Goal: Transaction & Acquisition: Purchase product/service

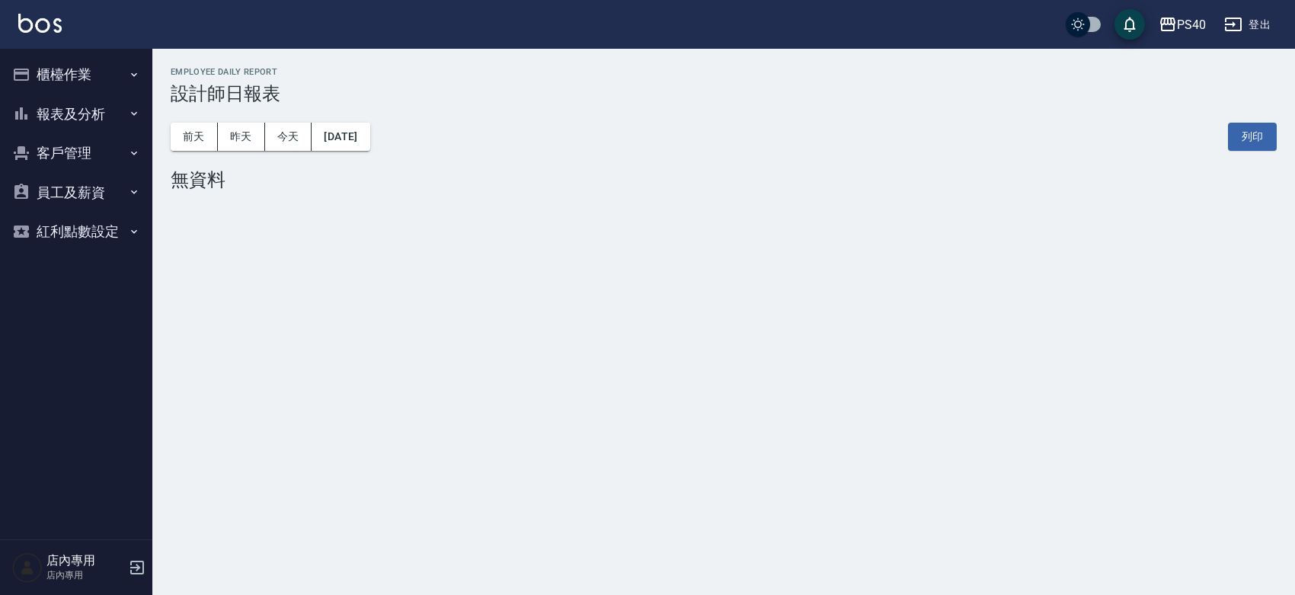
click at [43, 115] on button "報表及分析" at bounding box center [76, 114] width 140 height 40
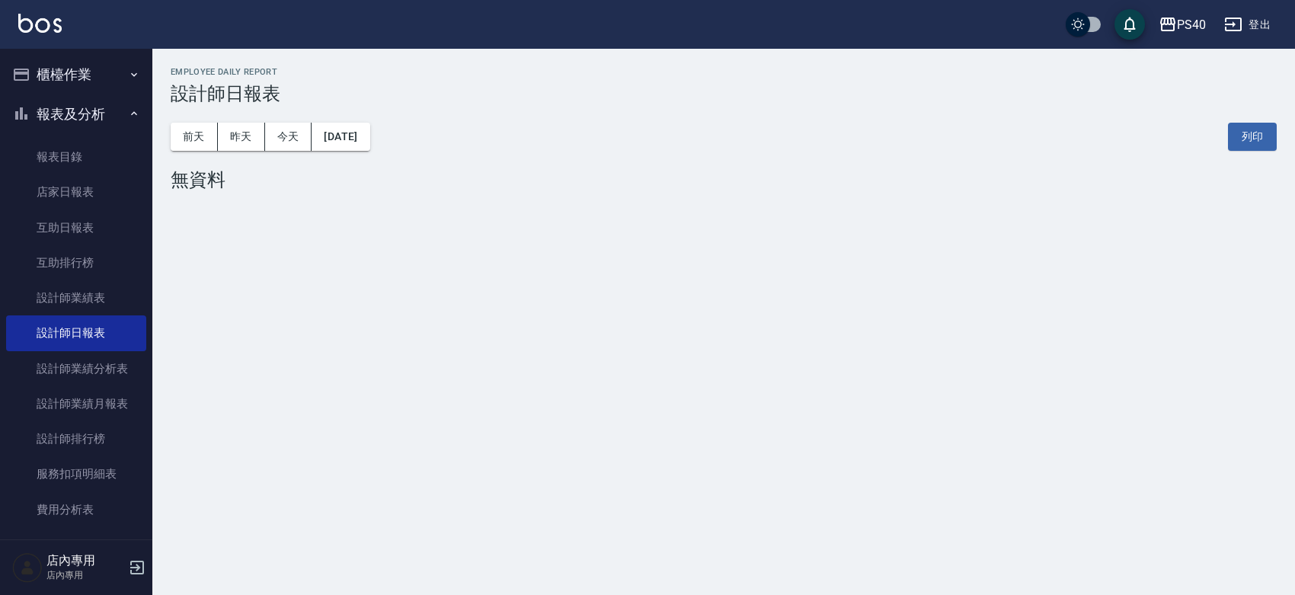
click at [73, 76] on button "櫃檯作業" at bounding box center [76, 75] width 140 height 40
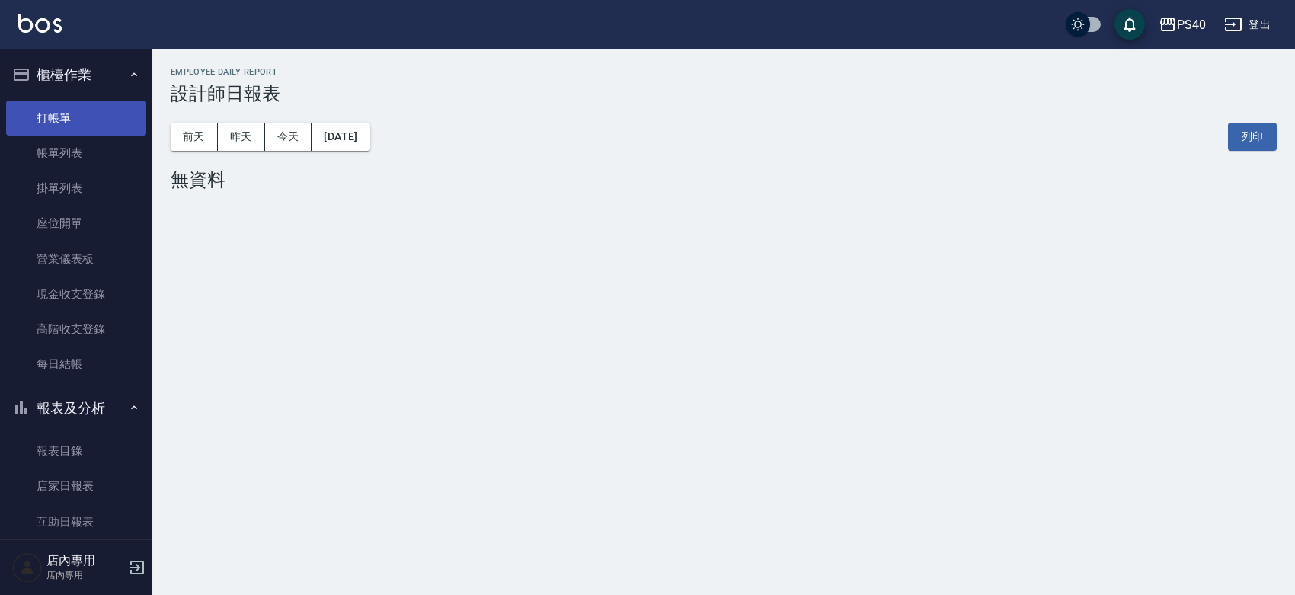
click at [95, 122] on link "打帳單" at bounding box center [76, 118] width 140 height 35
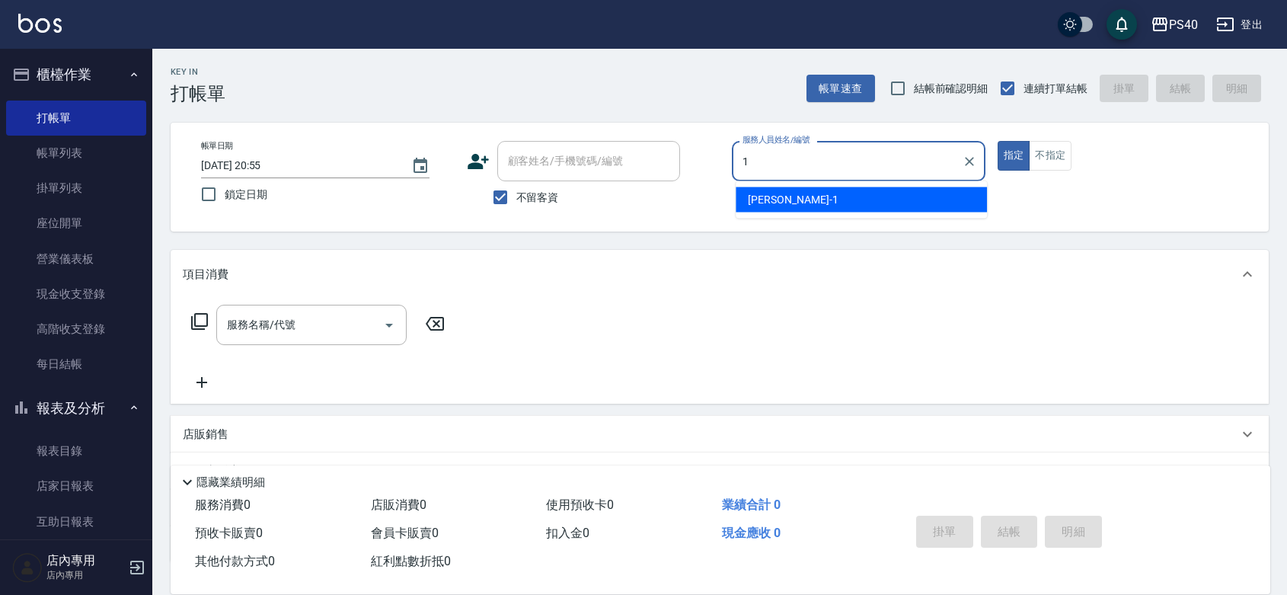
type input "[PERSON_NAME]-1"
type button "true"
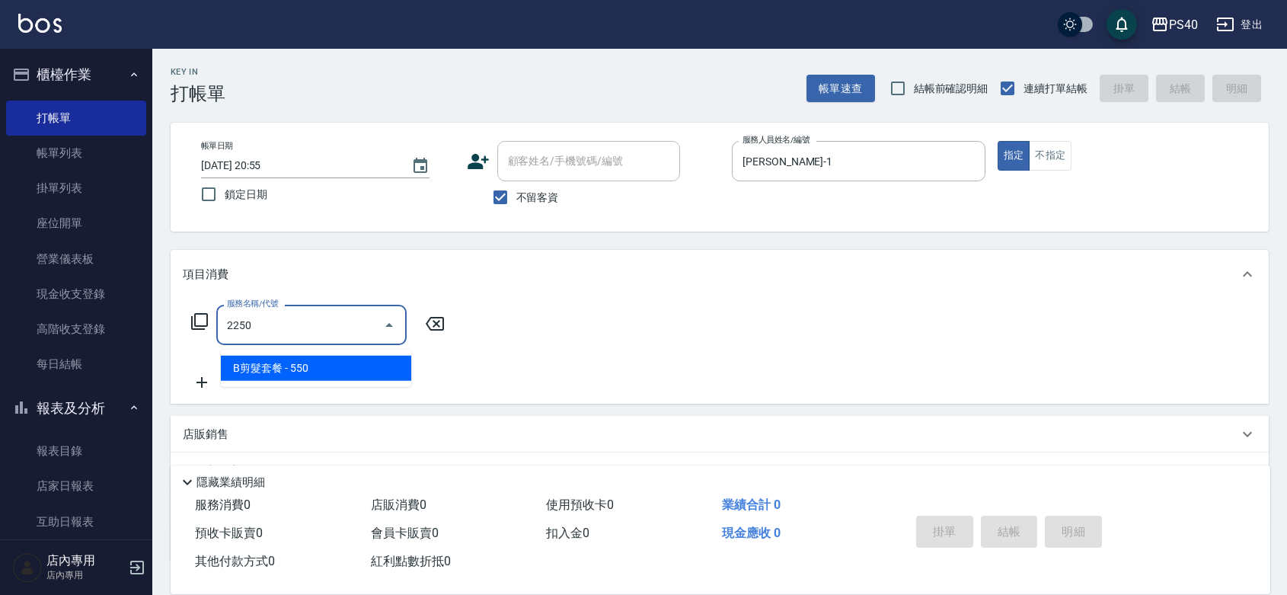
type input "B剪髮套餐(2250)"
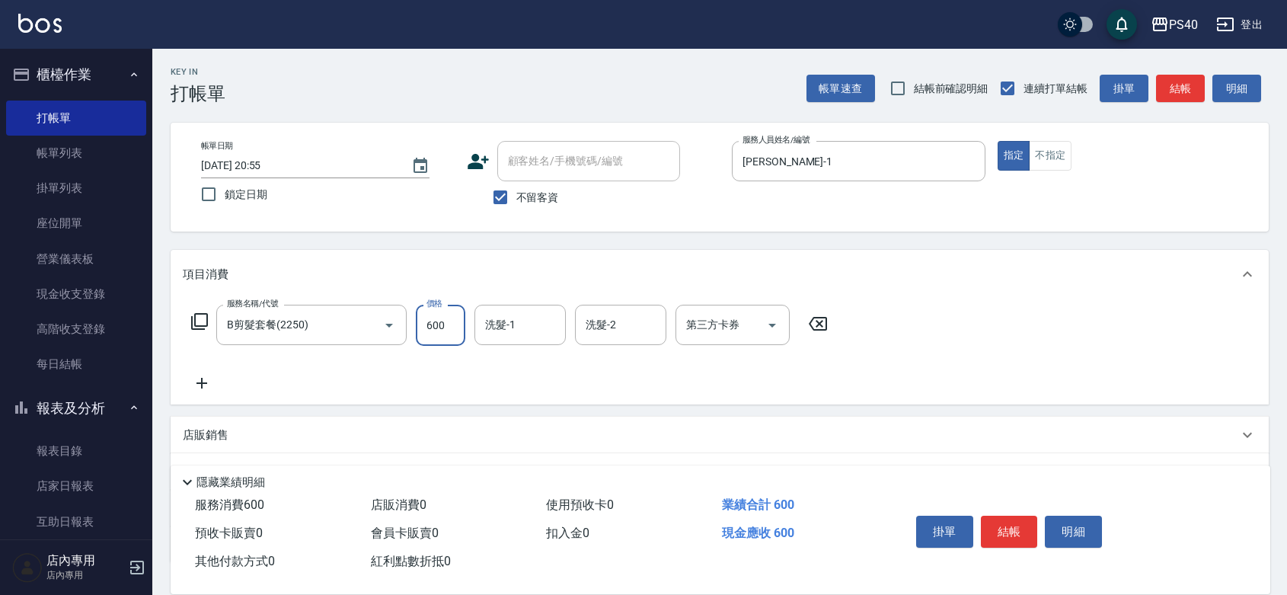
type input "600"
click at [1009, 516] on button "結帳" at bounding box center [1009, 532] width 57 height 32
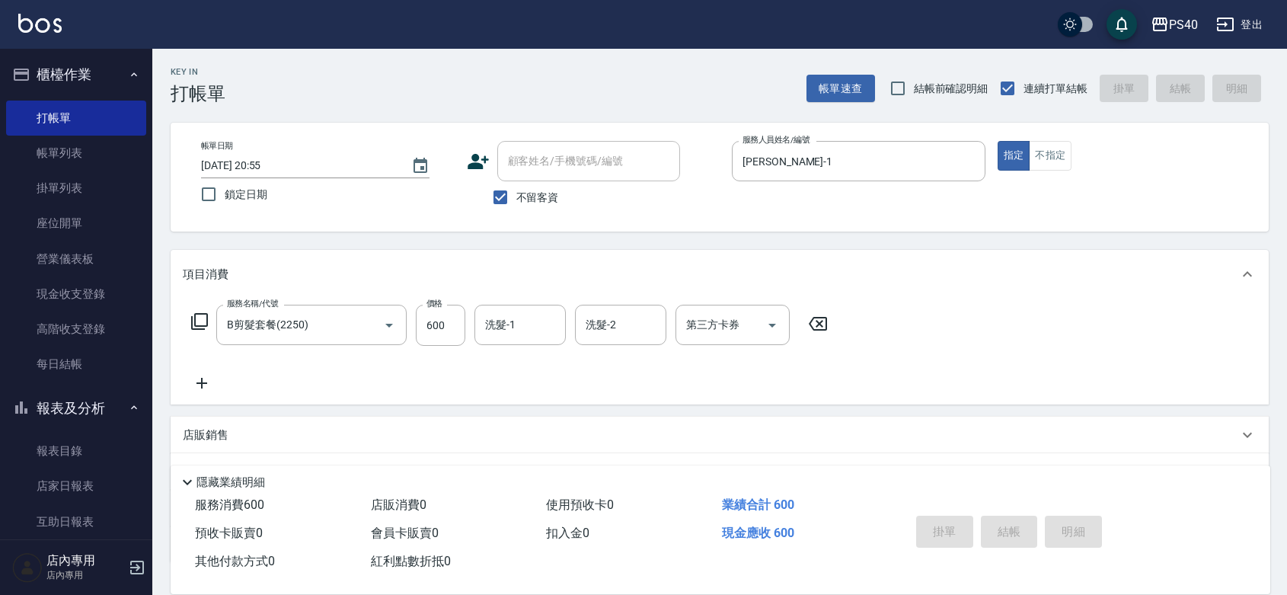
type input "[DATE] 20:56"
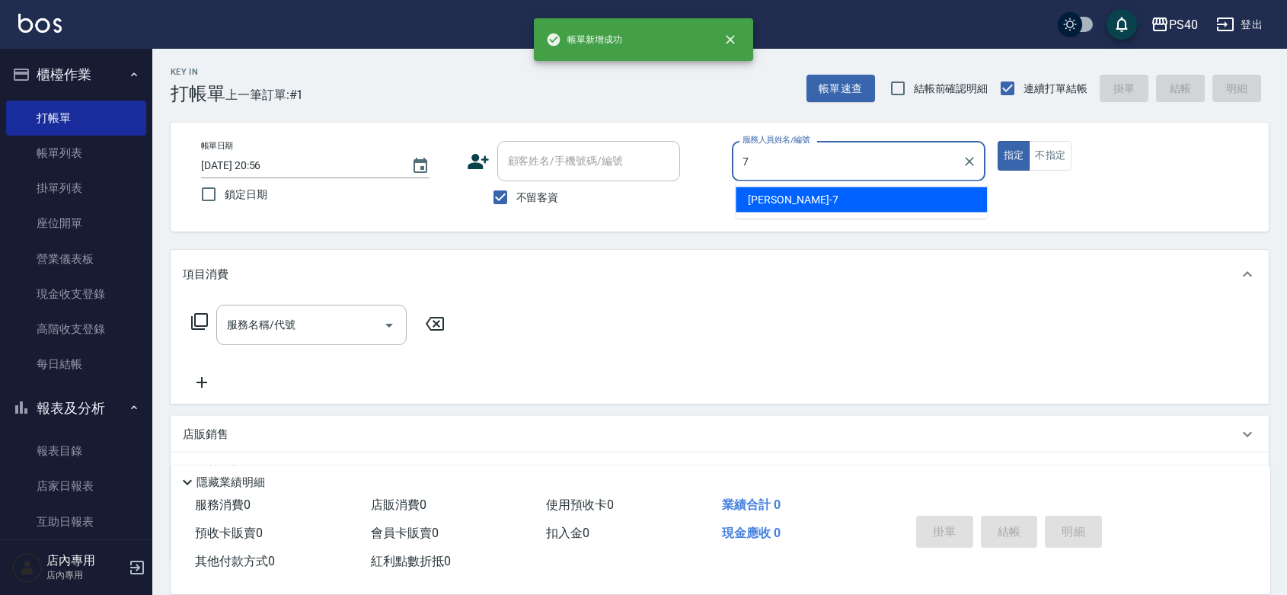
type input "[PERSON_NAME]-7"
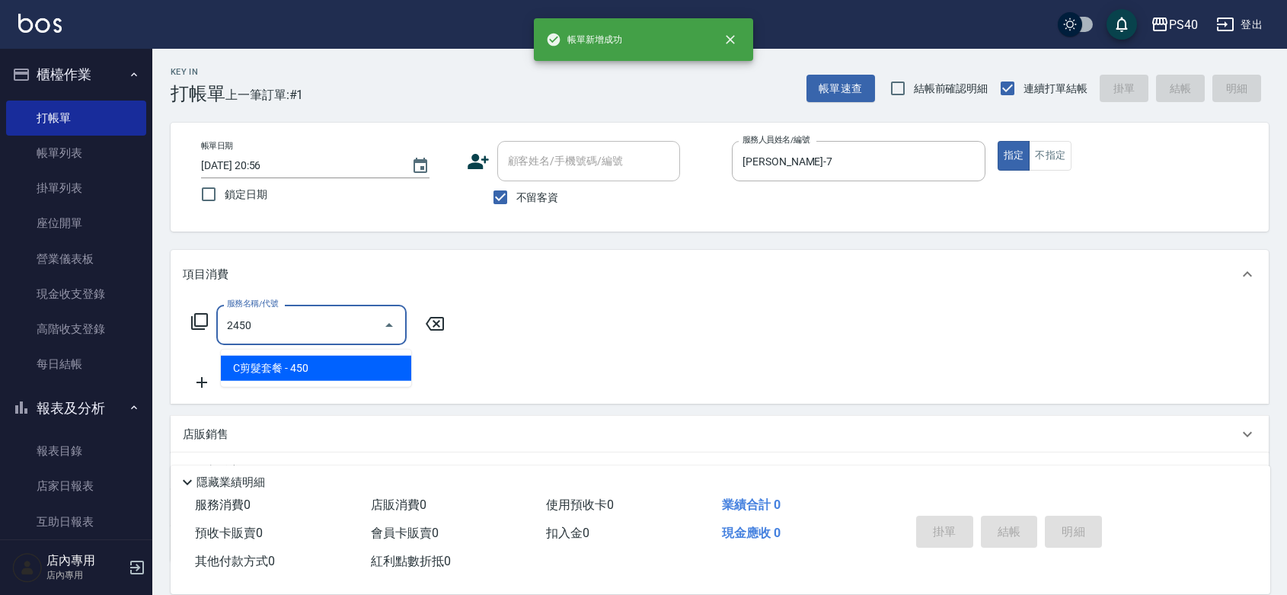
type input "C剪髮套餐(2450)"
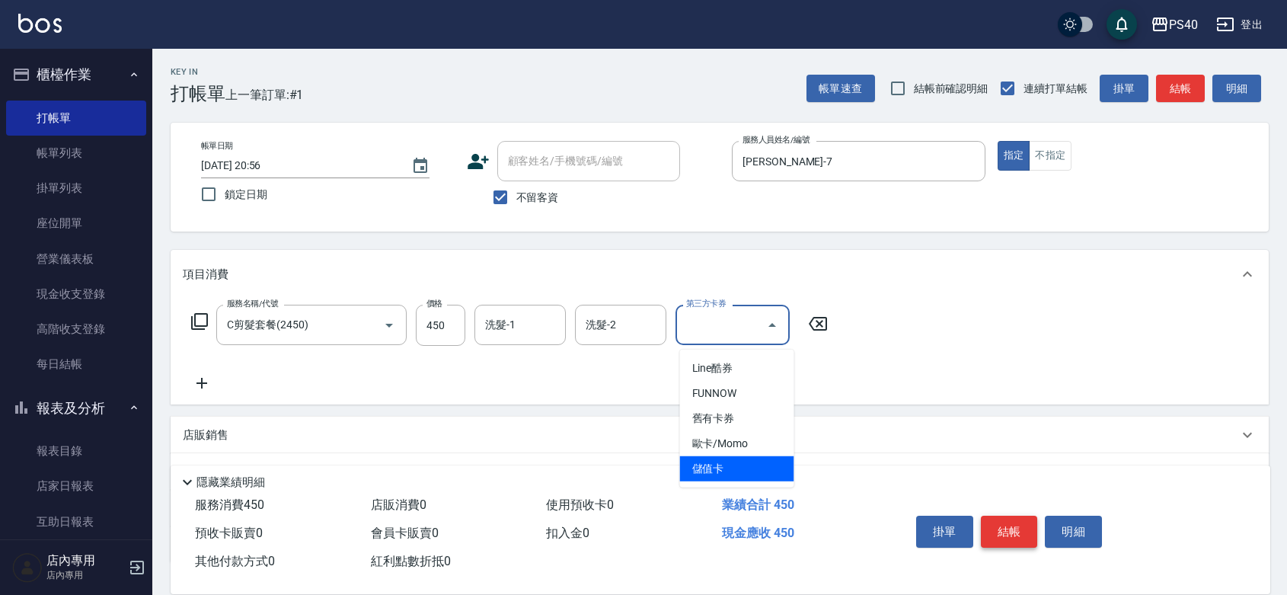
type input "儲值卡"
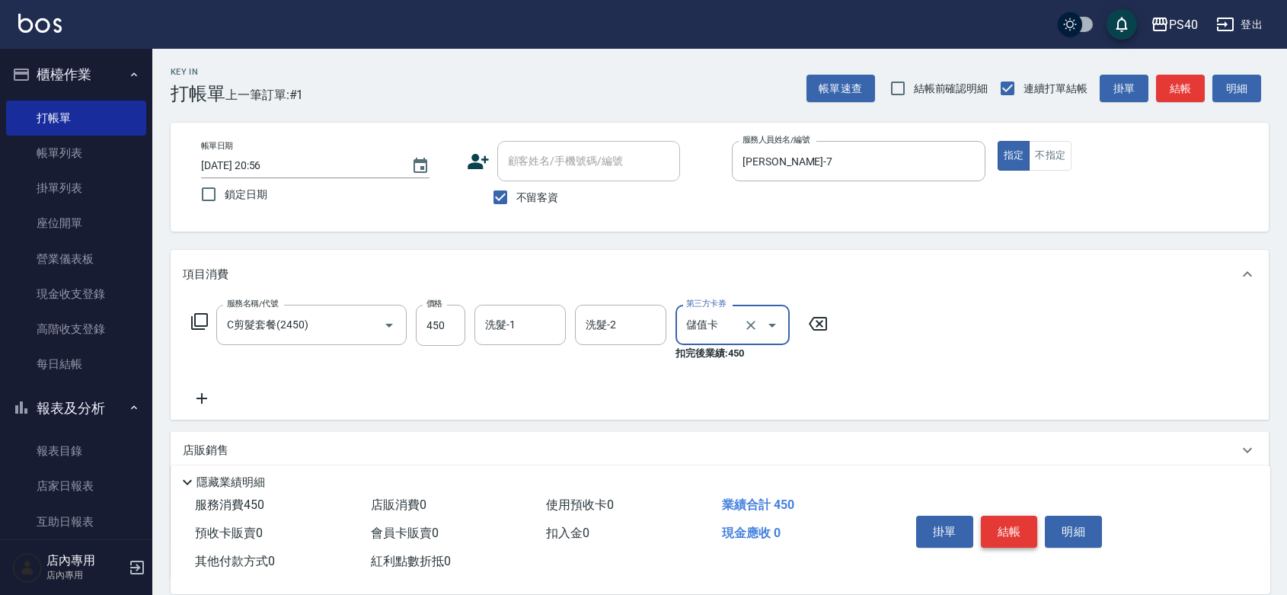
click at [1009, 516] on button "結帳" at bounding box center [1009, 532] width 57 height 32
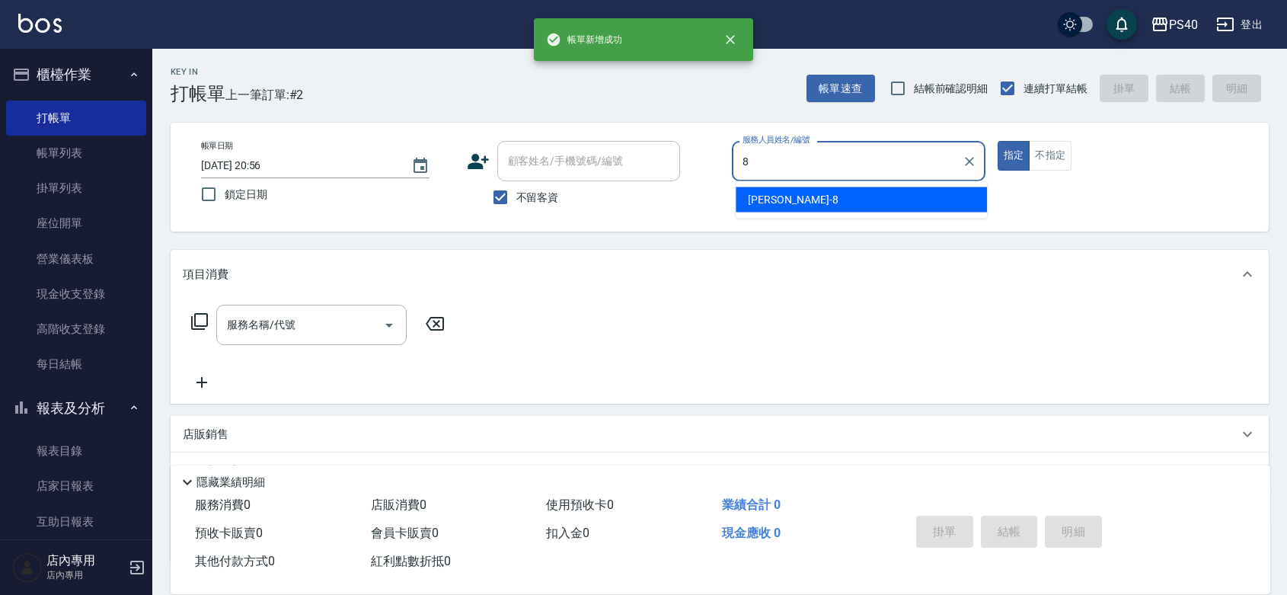
type input "[PERSON_NAME]-8"
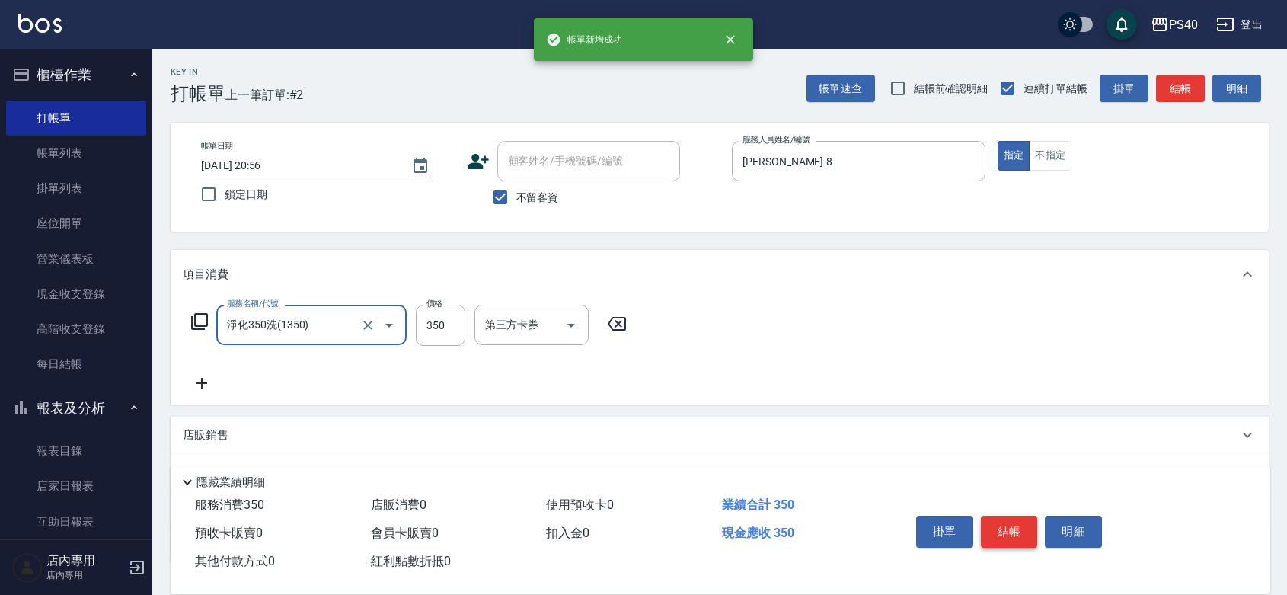
type input "淨化350洗(1350)"
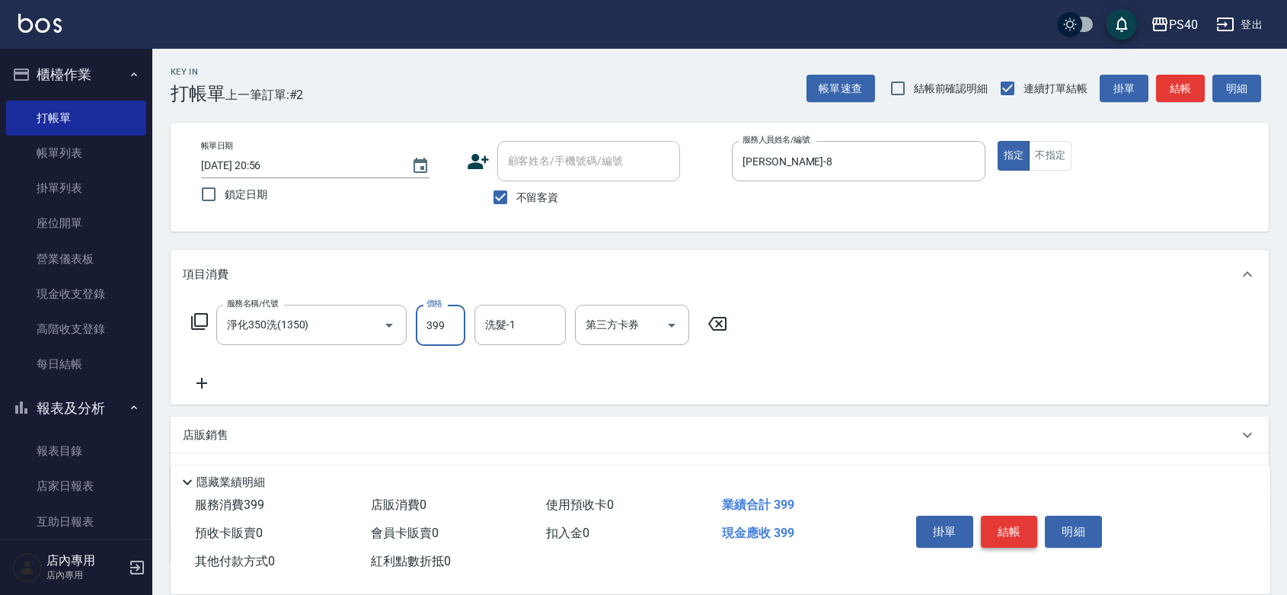
type input "399"
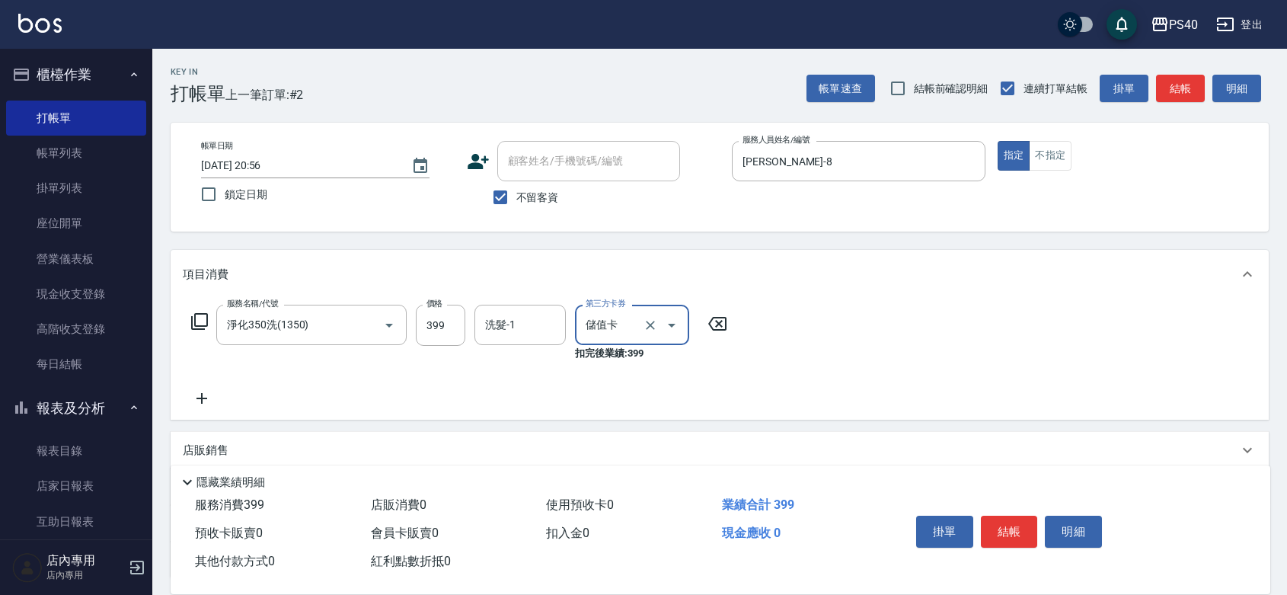
click at [672, 332] on icon "Open" at bounding box center [672, 325] width 18 height 18
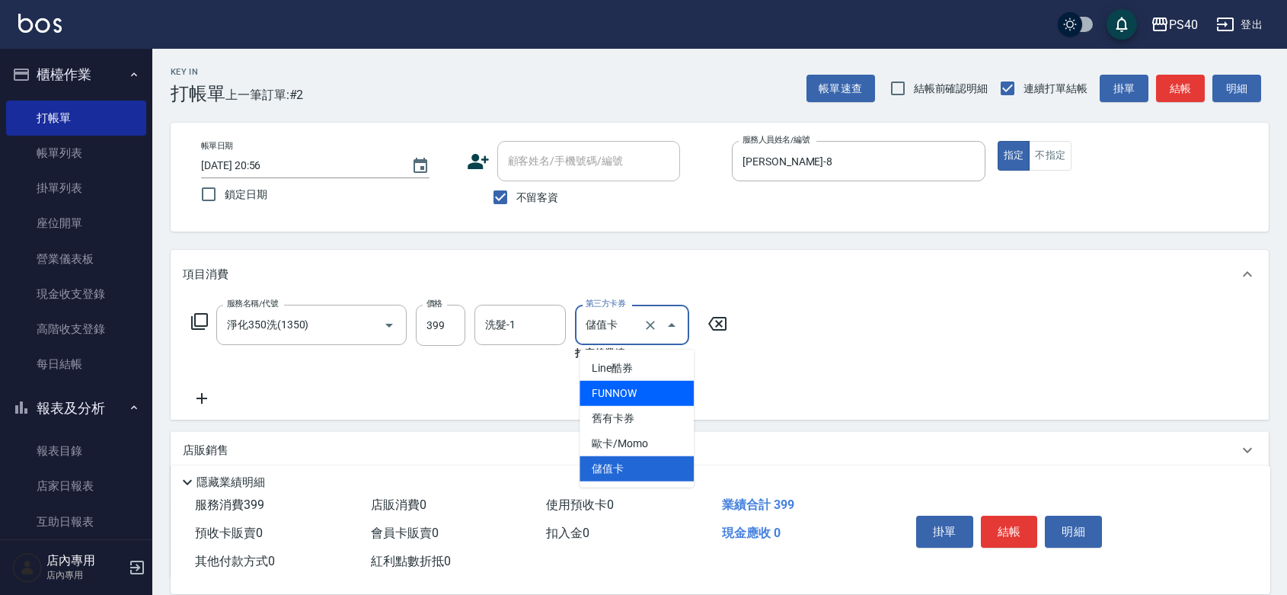
click at [637, 398] on span "FUNNOW" at bounding box center [637, 393] width 114 height 25
type input "FUNNOW"
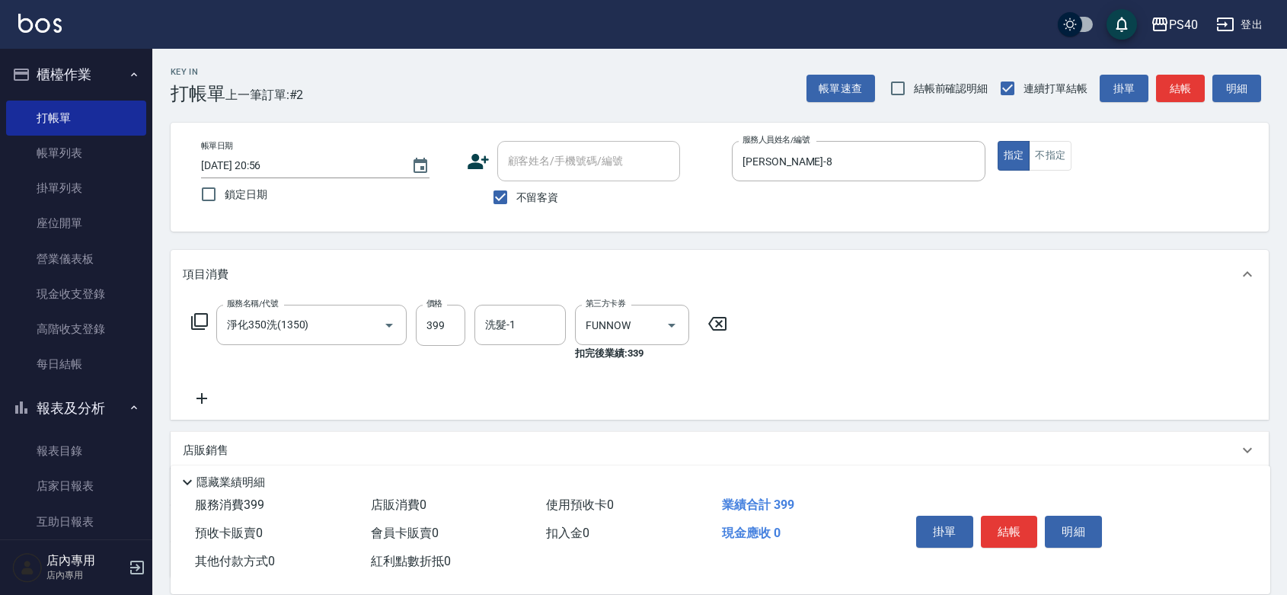
click at [877, 363] on div "服務名稱/代號 淨化350洗(1350) 服務名稱/代號 價格 399 價格 洗髮-1 洗髮-1 第三方卡券 FUNNOW 第三方卡券 扣完後業績: 339" at bounding box center [720, 359] width 1098 height 121
click at [1019, 516] on button "結帳" at bounding box center [1009, 532] width 57 height 32
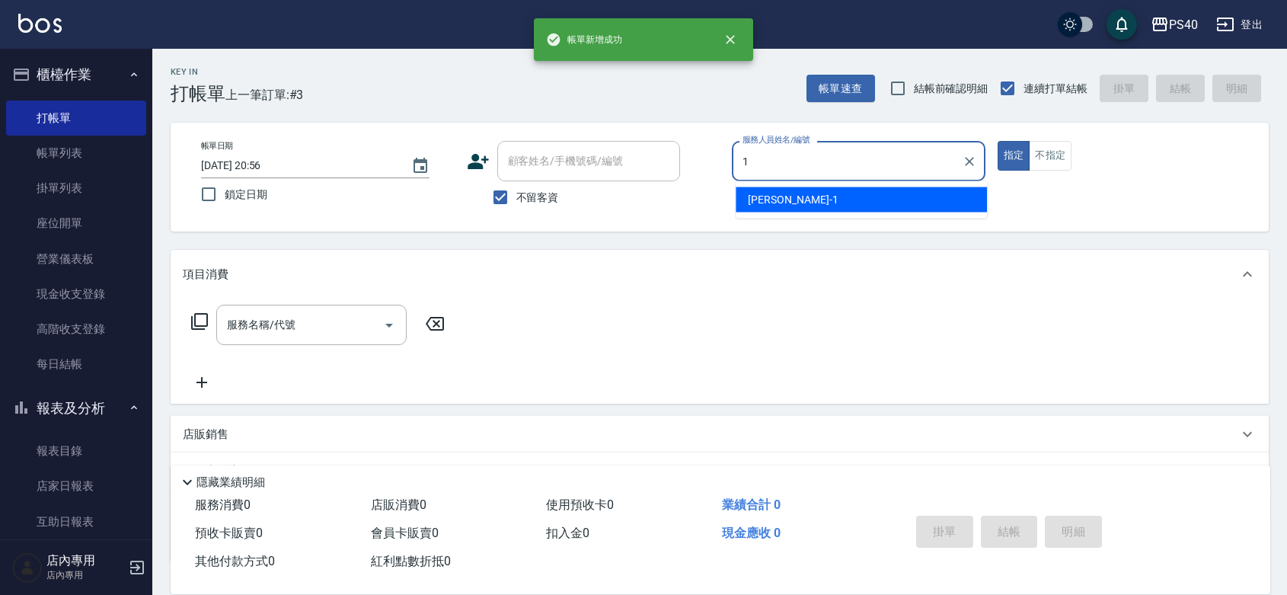
type input "[PERSON_NAME]-1"
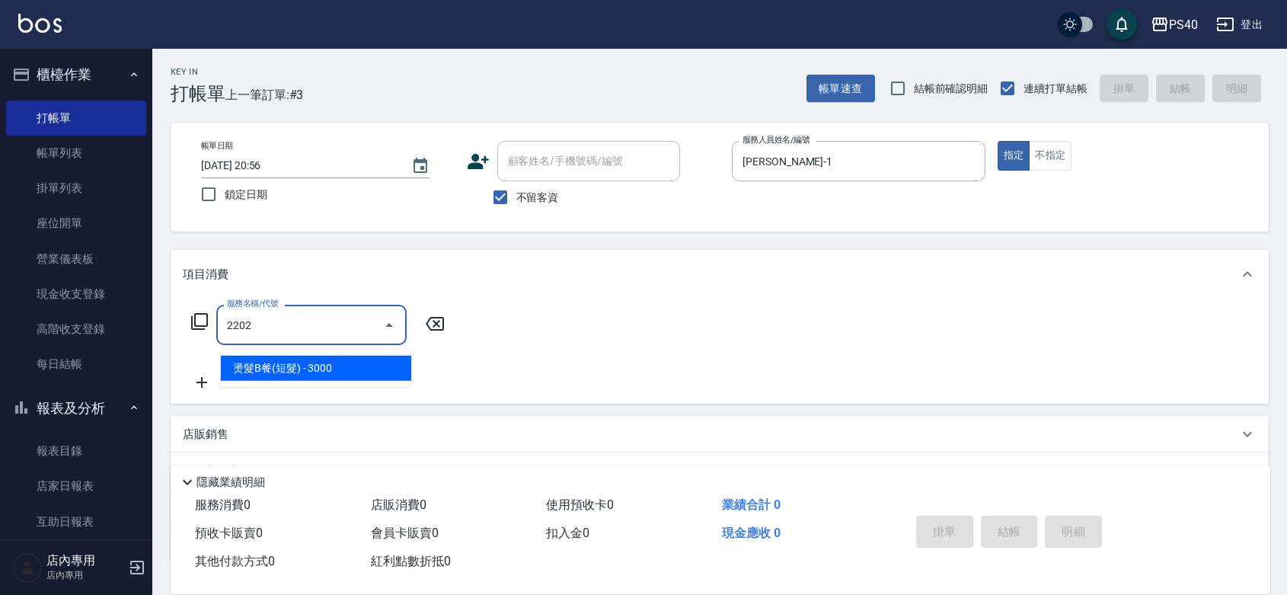
type input "燙髮B餐(短髮)(2202)"
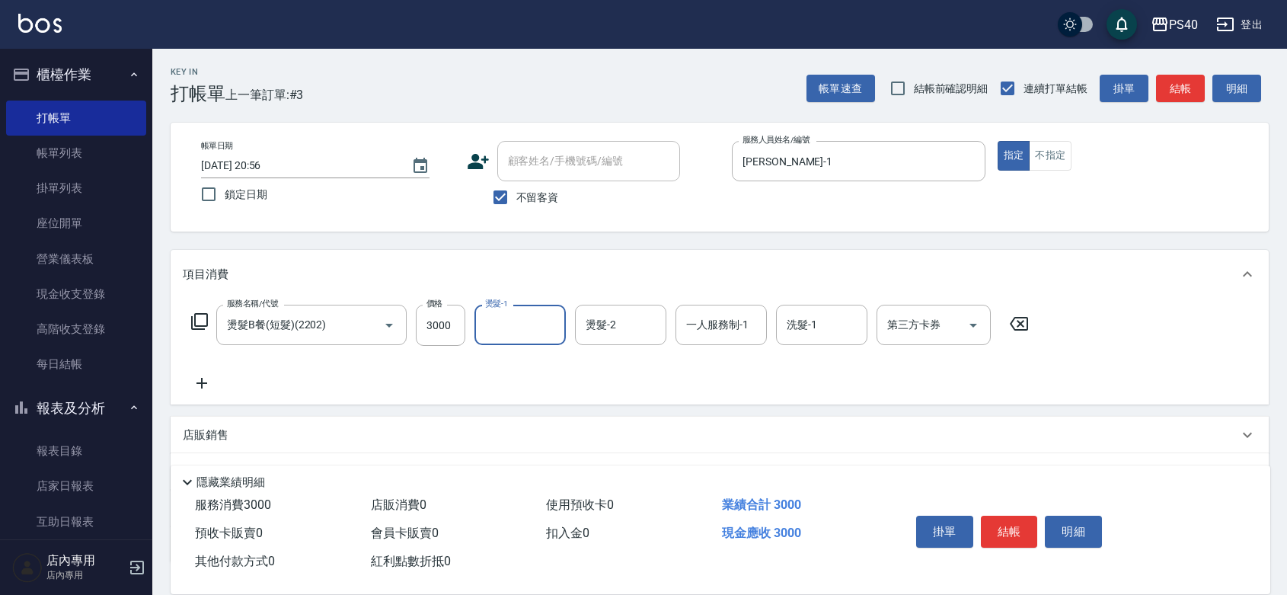
click at [1019, 516] on button "結帳" at bounding box center [1009, 532] width 57 height 32
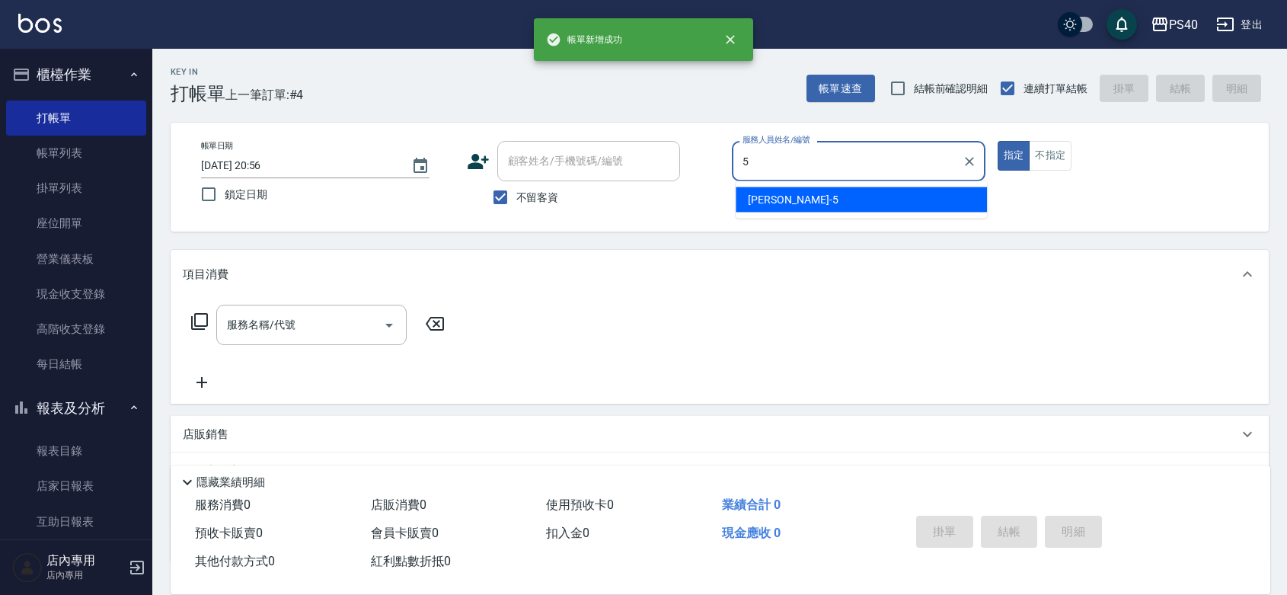
type input "[PERSON_NAME]-5"
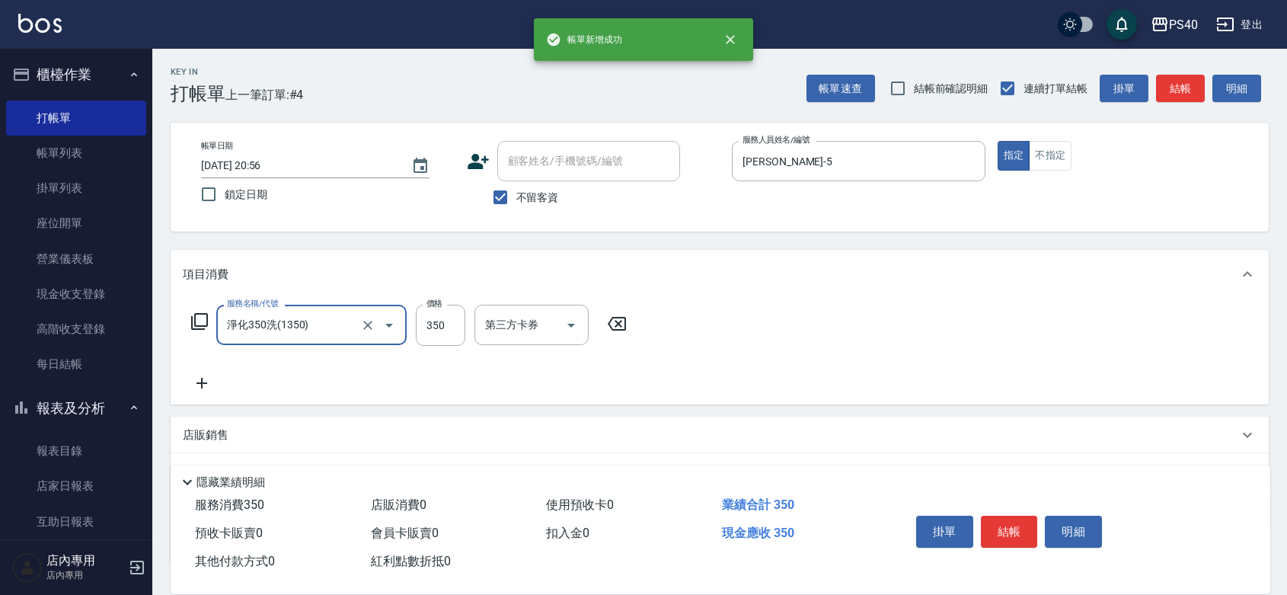
type input "淨化350洗(1350)"
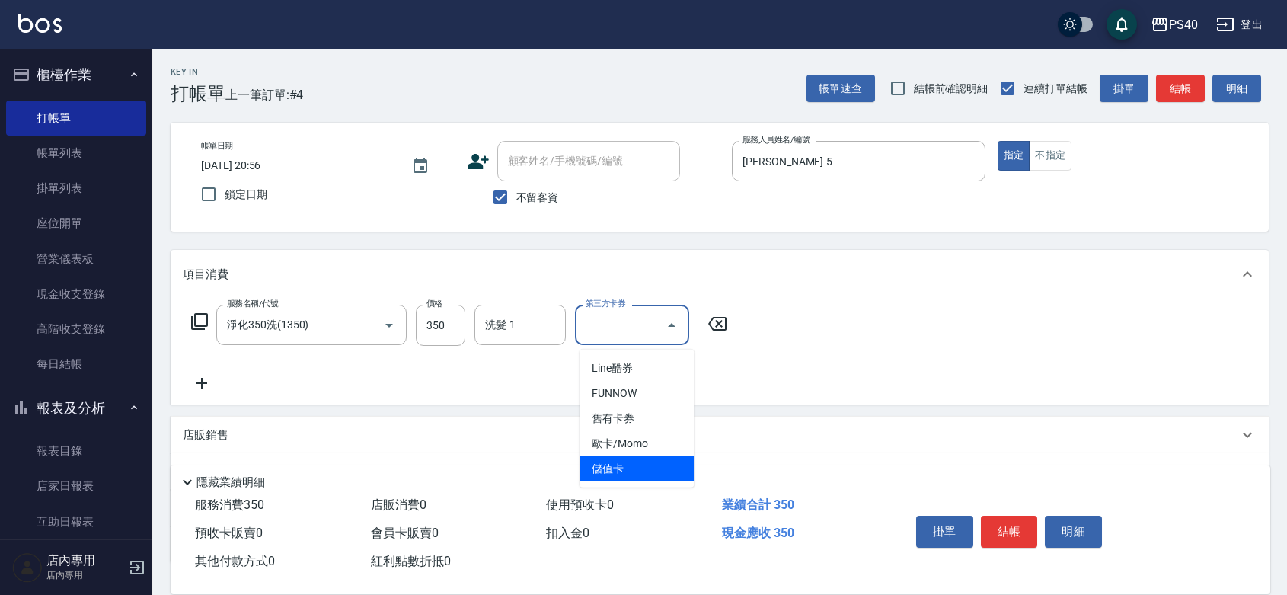
type input "儲值卡"
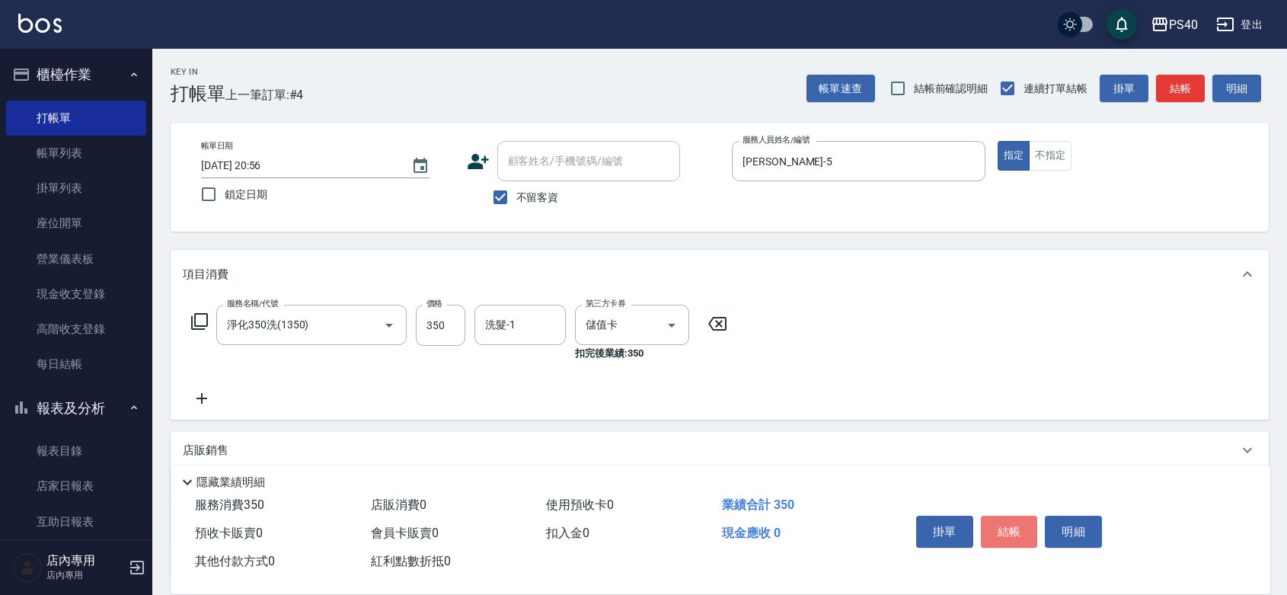
click at [1019, 516] on button "結帳" at bounding box center [1009, 532] width 57 height 32
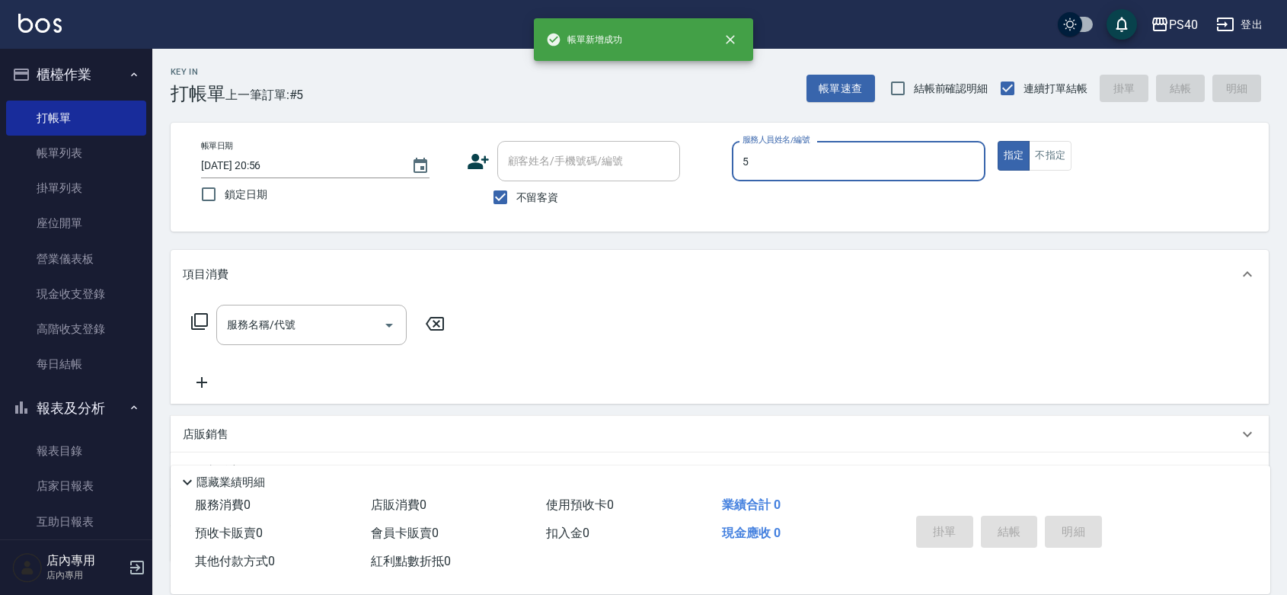
type input "[PERSON_NAME]-5"
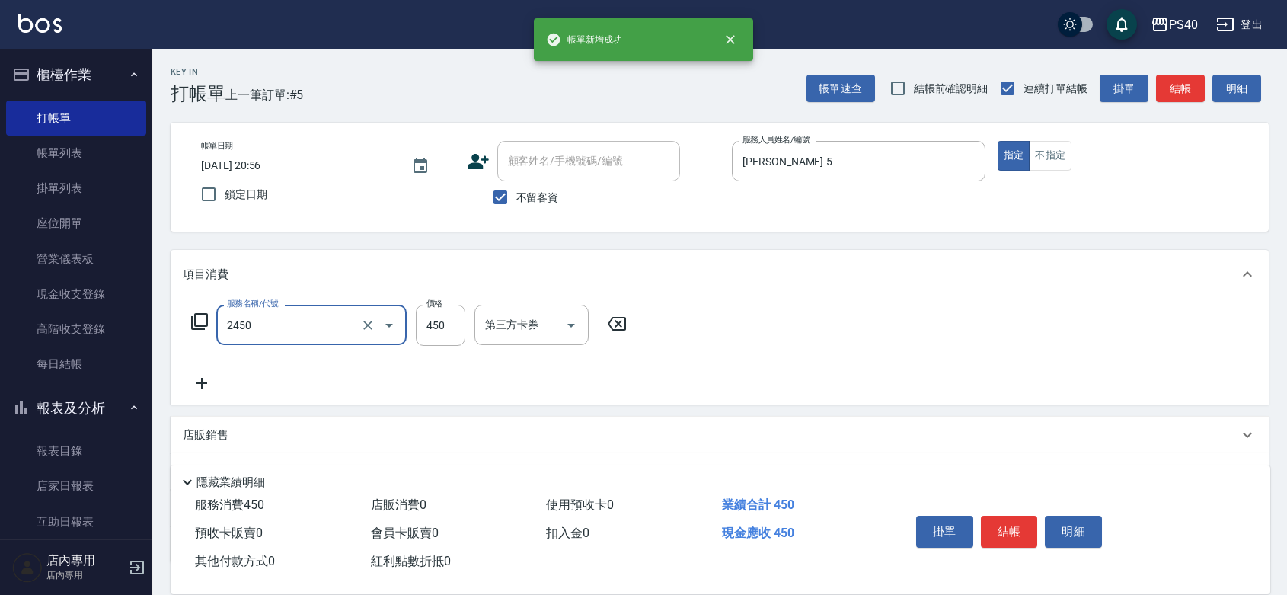
type input "C剪髮套餐(2450)"
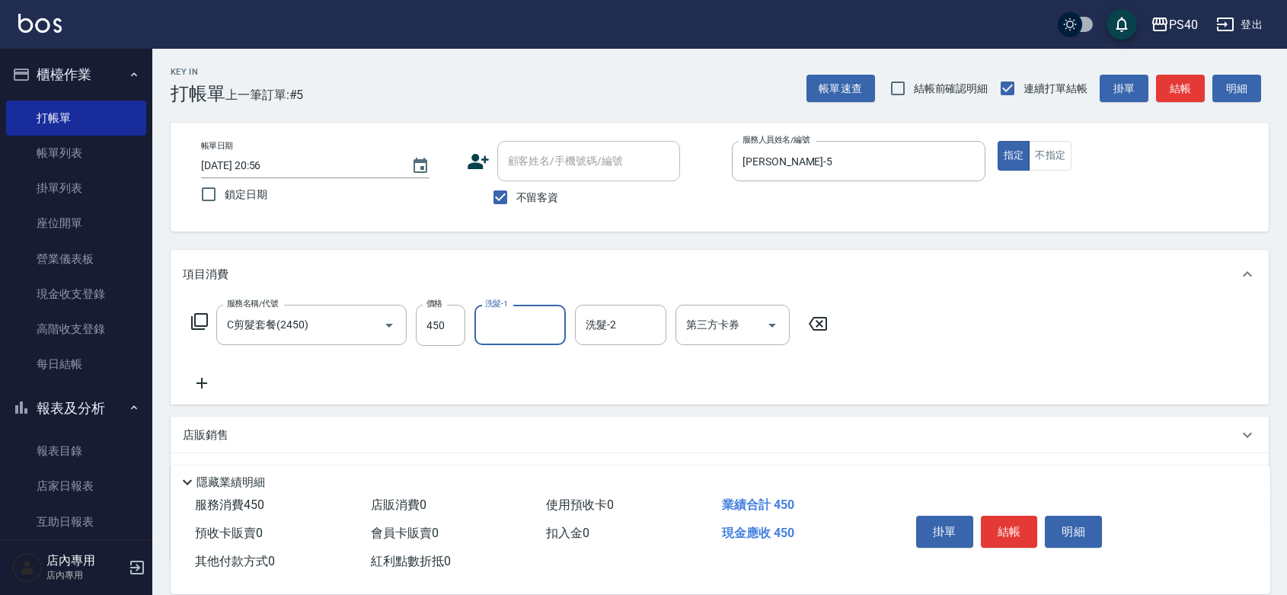
click at [1021, 516] on button "結帳" at bounding box center [1009, 532] width 57 height 32
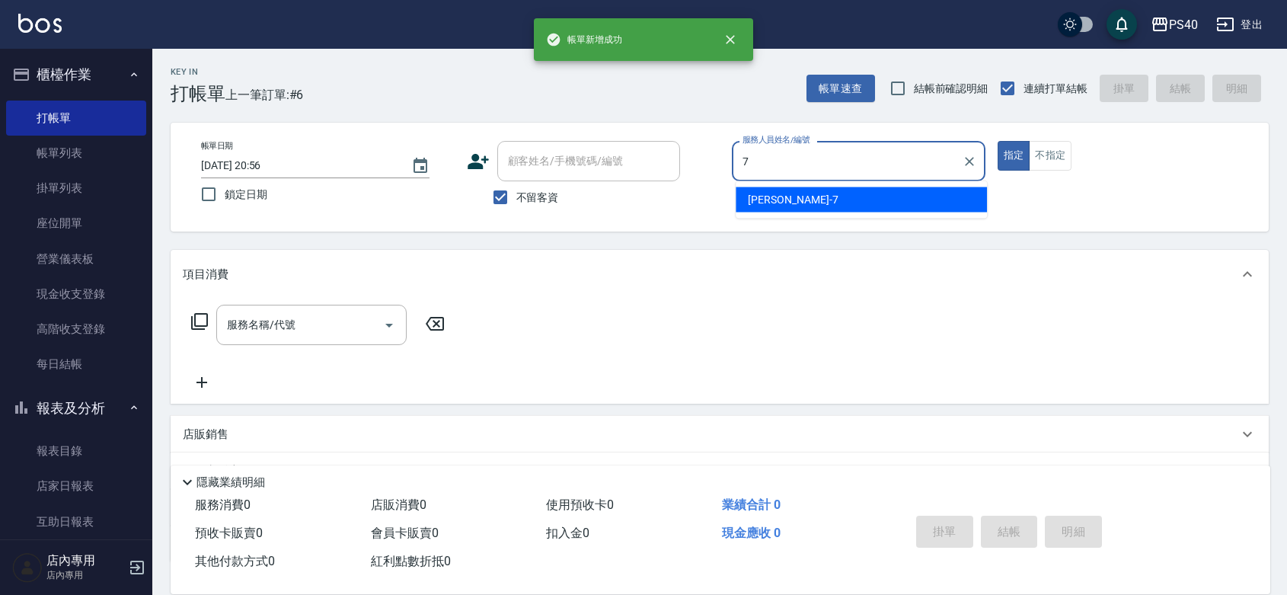
type input "[PERSON_NAME]-7"
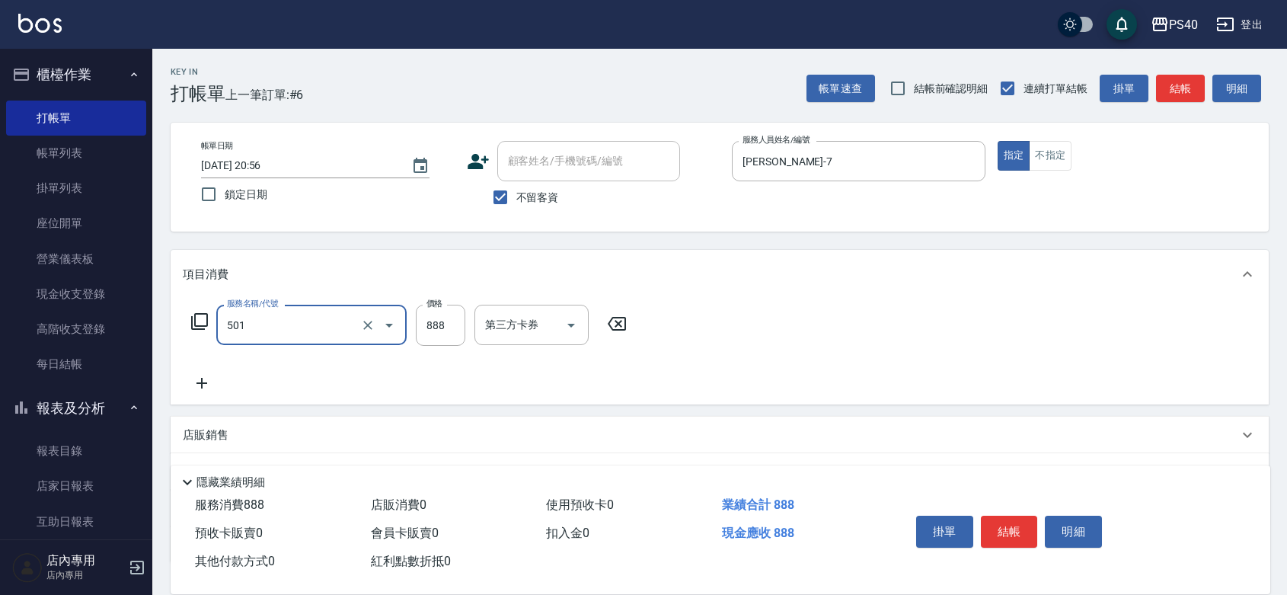
type input "一般染髮(改金額)(501)"
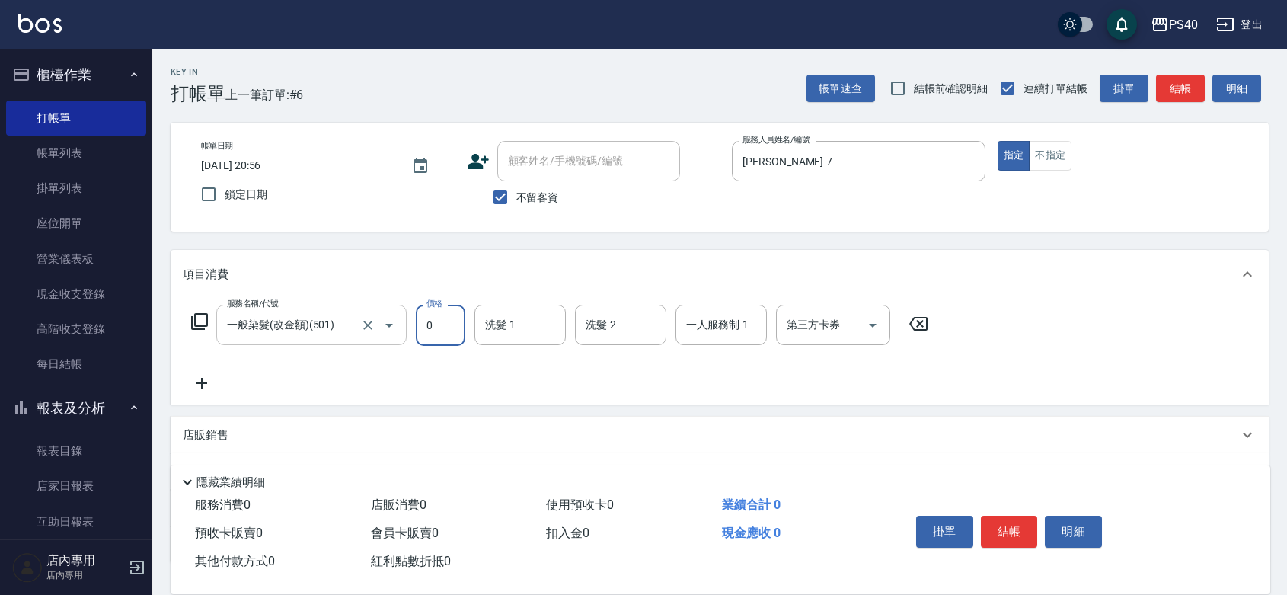
type input "0"
click at [267, 328] on input "一般染髮(改金額)(501)" at bounding box center [290, 324] width 134 height 27
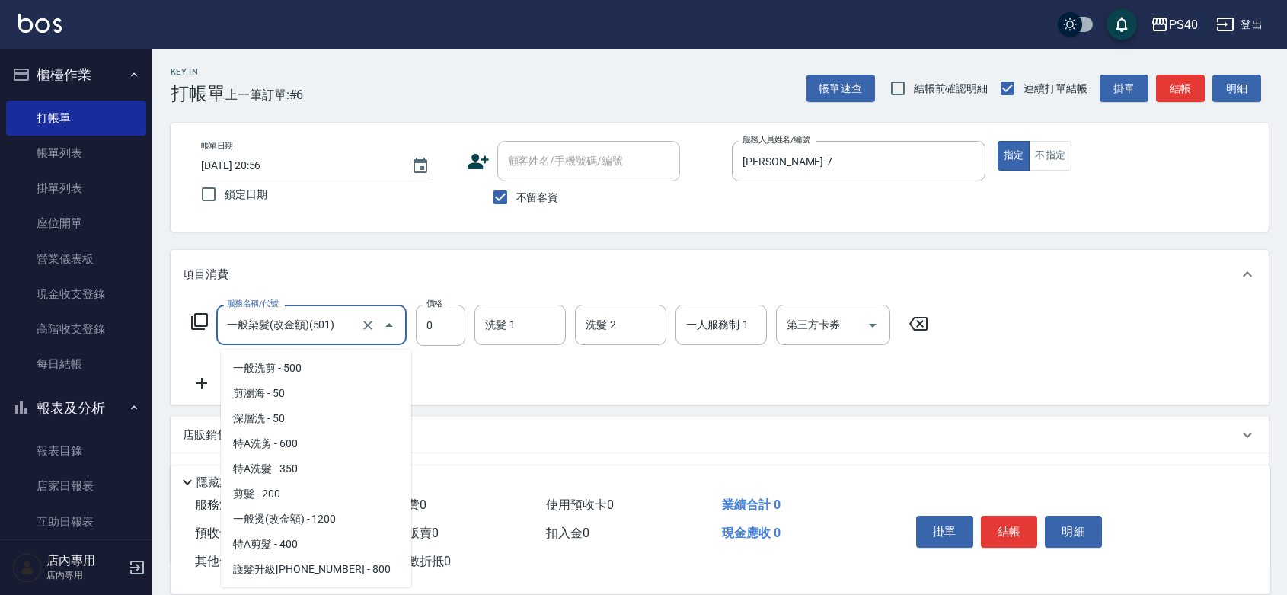
click at [267, 328] on input "一般染髮(改金額)(501)" at bounding box center [290, 324] width 134 height 27
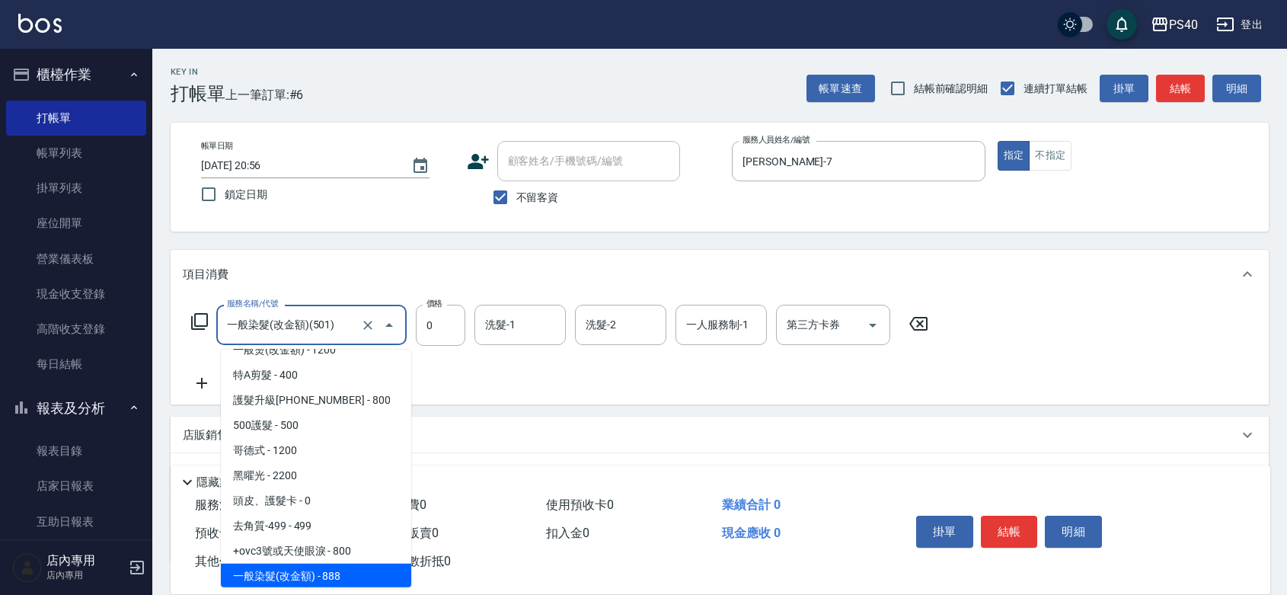
click at [267, 328] on input "一般染髮(改金額)(501)" at bounding box center [290, 324] width 134 height 27
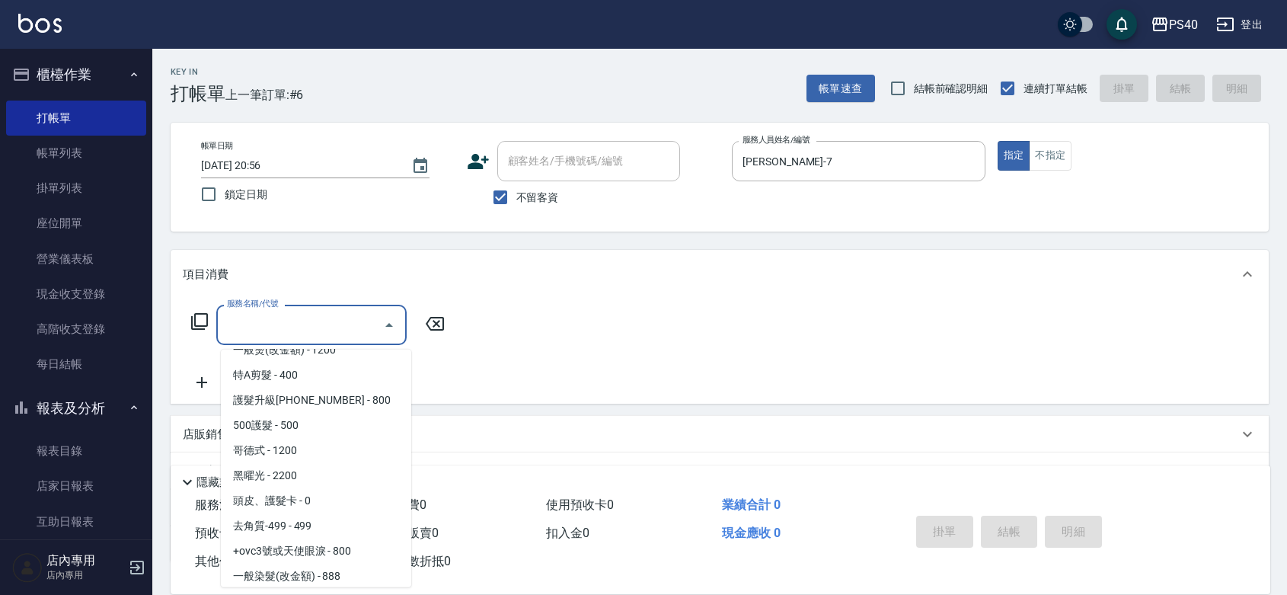
scroll to position [0, 0]
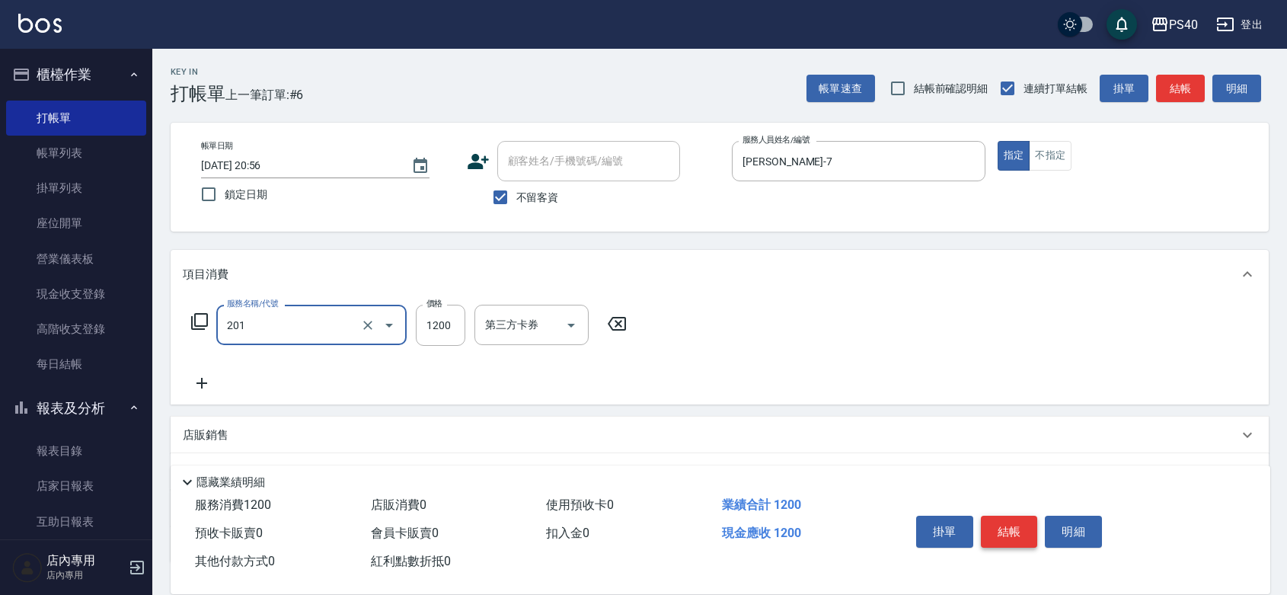
type input "一般燙(改金額)(201)"
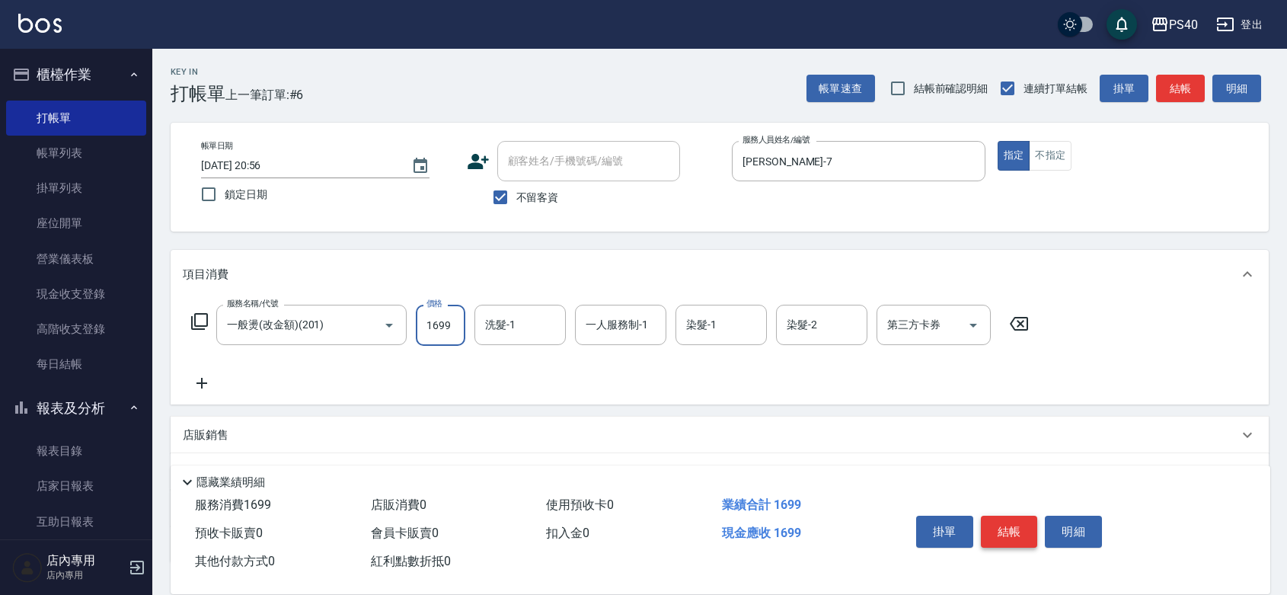
type input "1699"
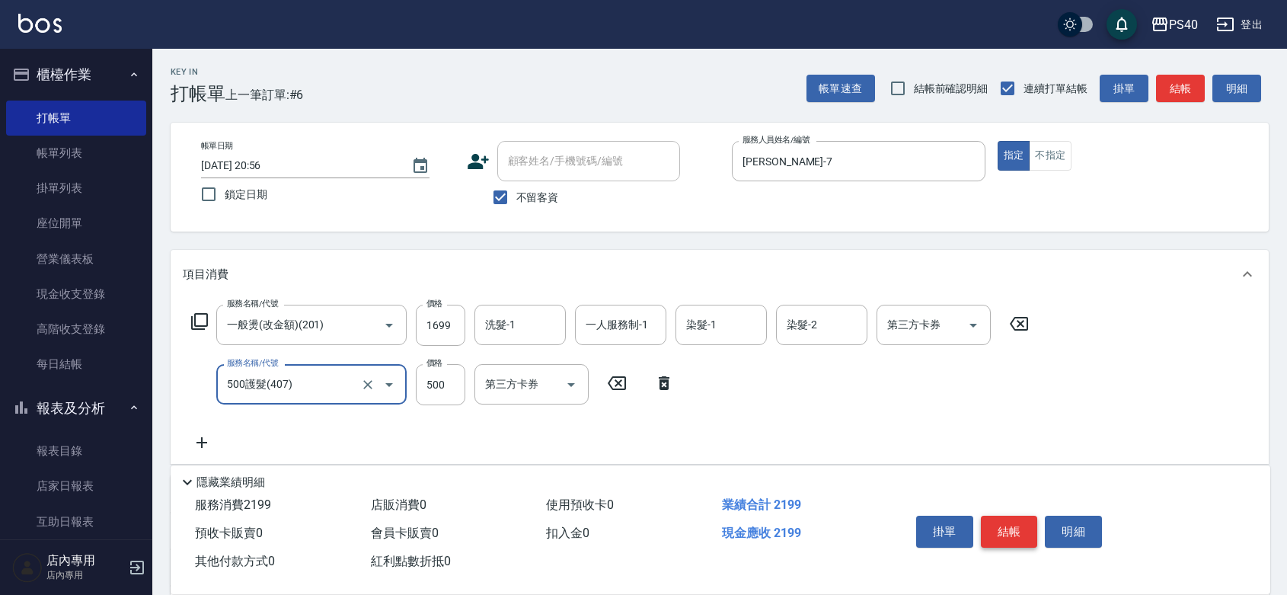
type input "500護髮(407)"
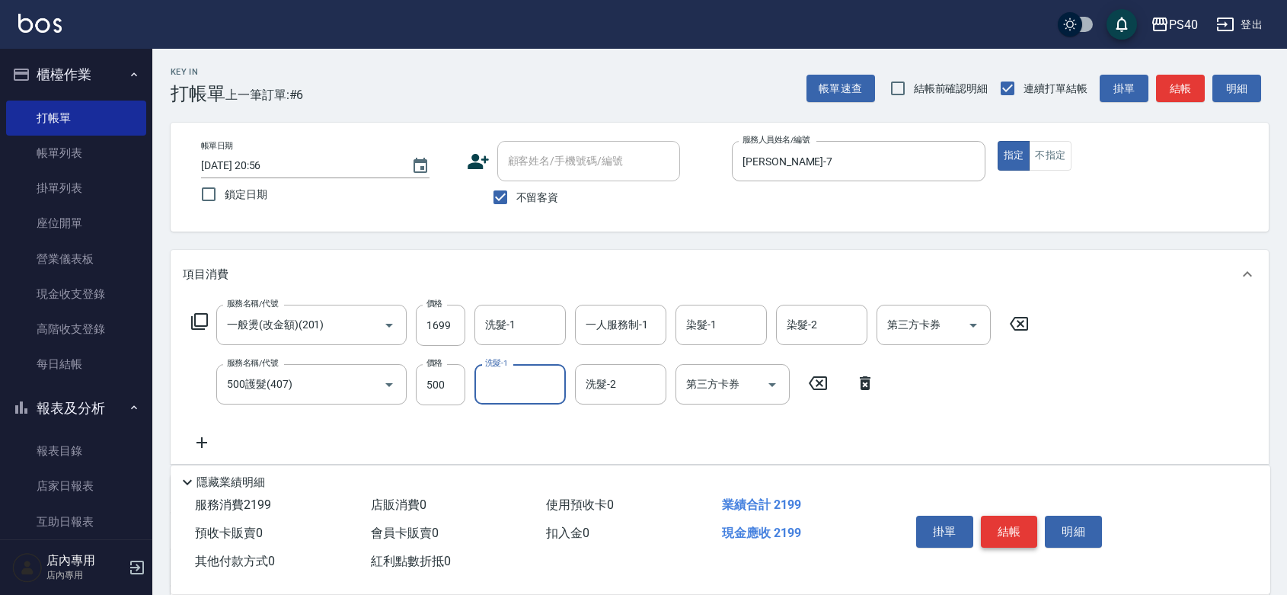
click at [1003, 516] on button "結帳" at bounding box center [1009, 532] width 57 height 32
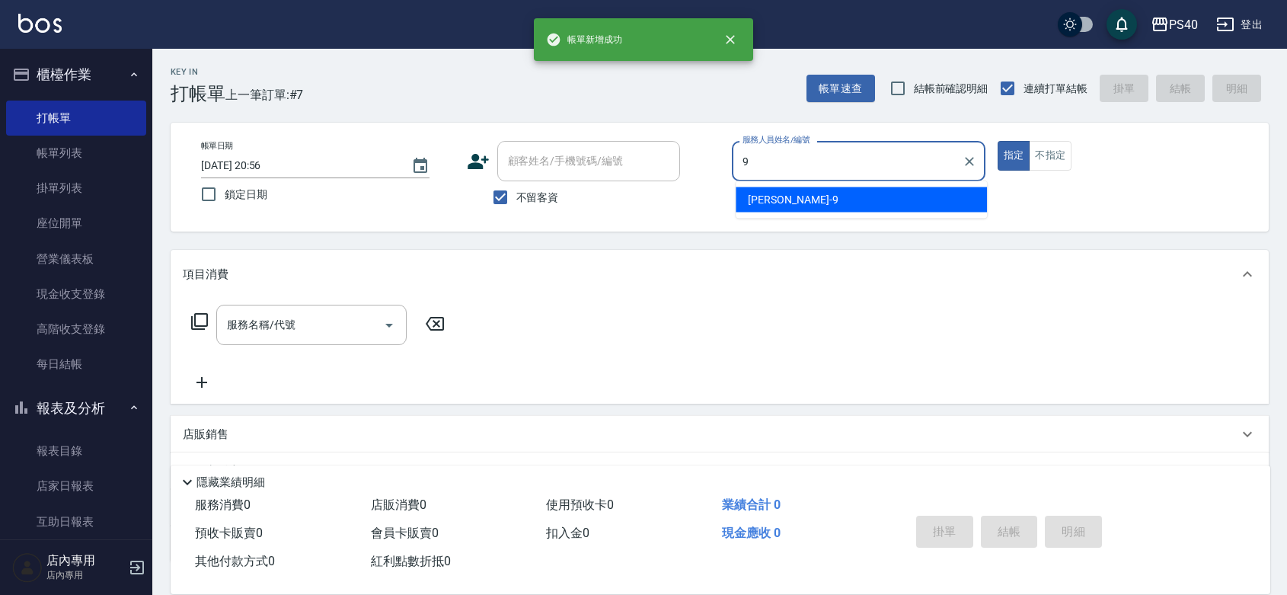
type input "[PERSON_NAME]-9"
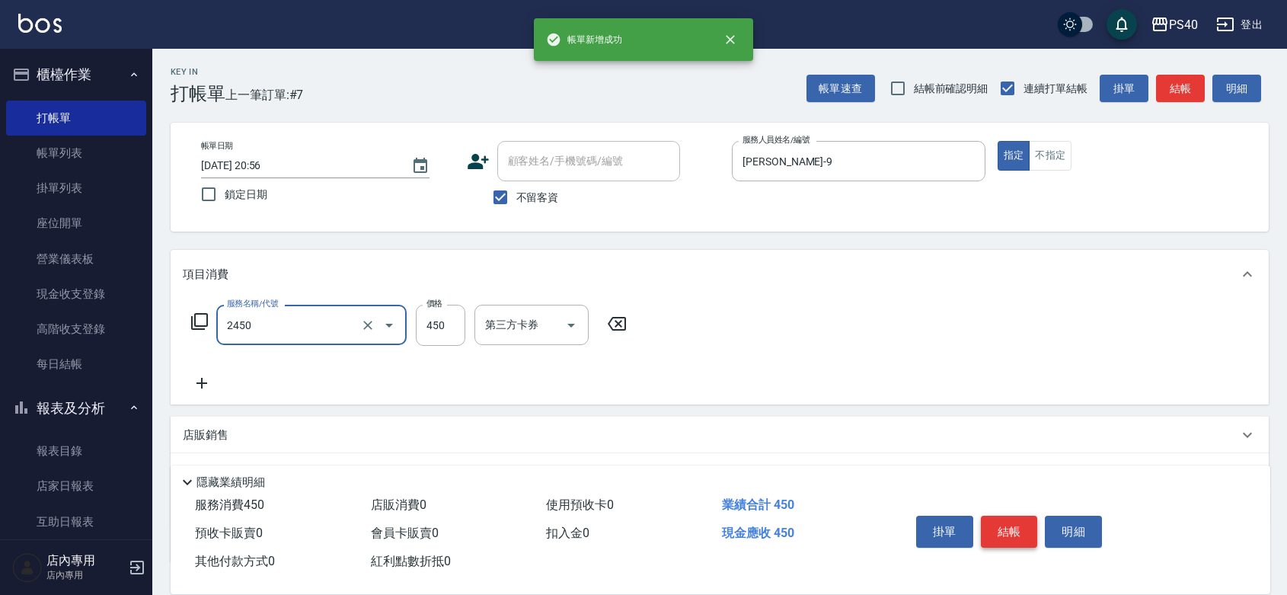
type input "C剪髮套餐(2450)"
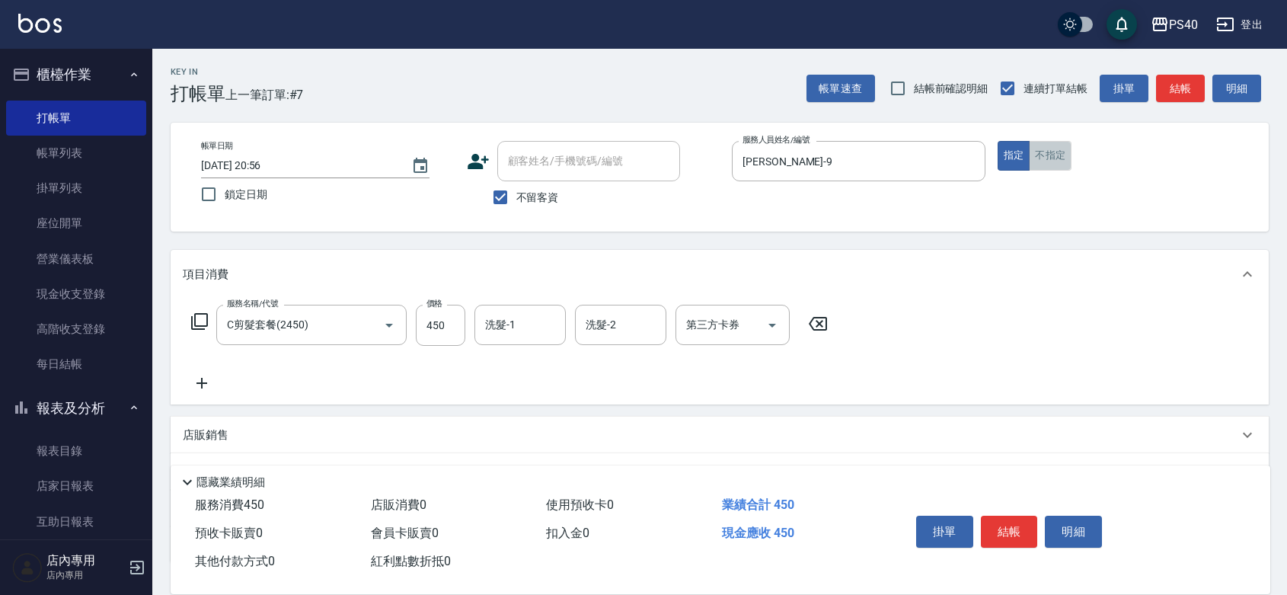
click at [1072, 171] on button "不指定" at bounding box center [1050, 156] width 43 height 30
click at [1017, 516] on button "結帳" at bounding box center [1009, 532] width 57 height 32
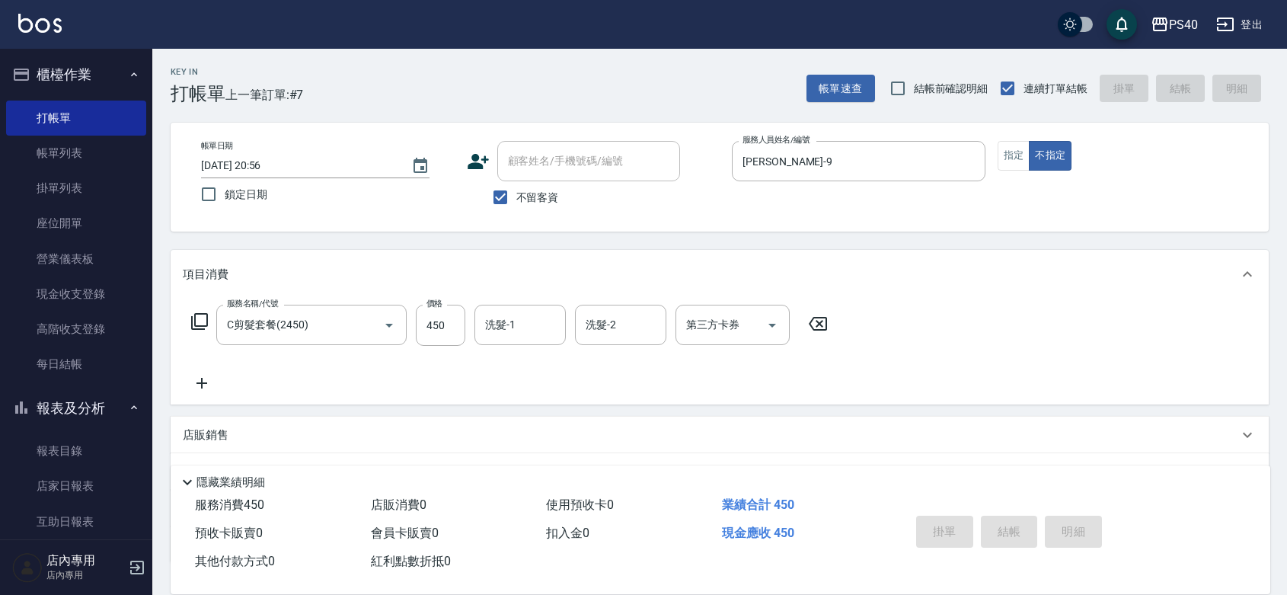
type input "[DATE] 20:57"
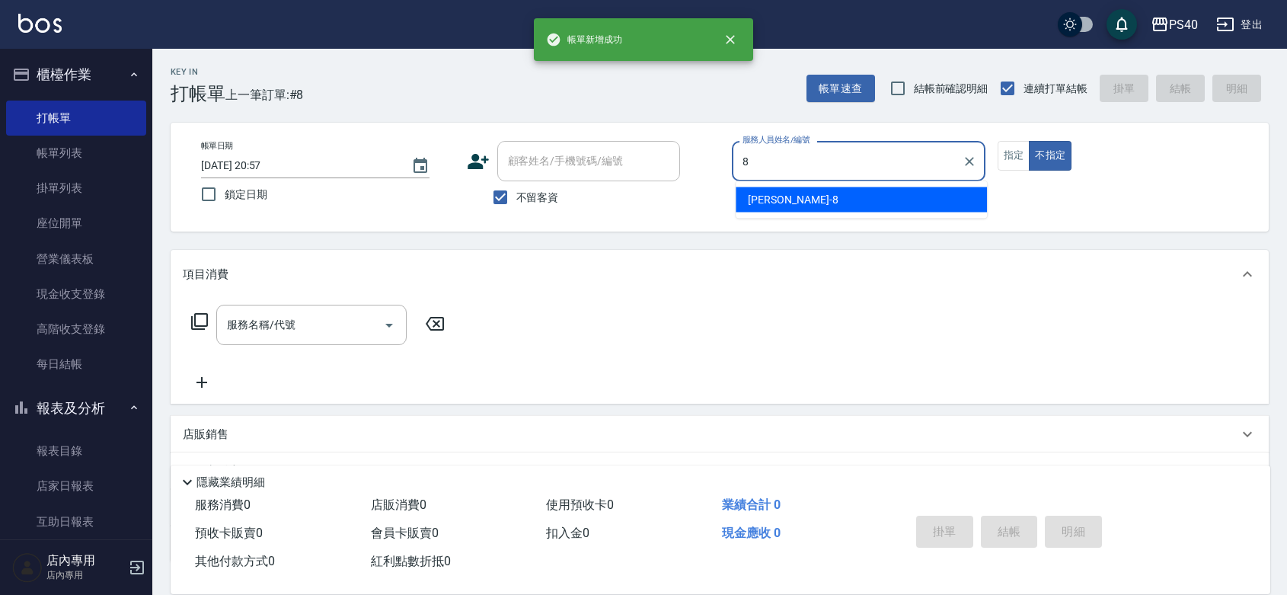
type input "[PERSON_NAME]-8"
type button "false"
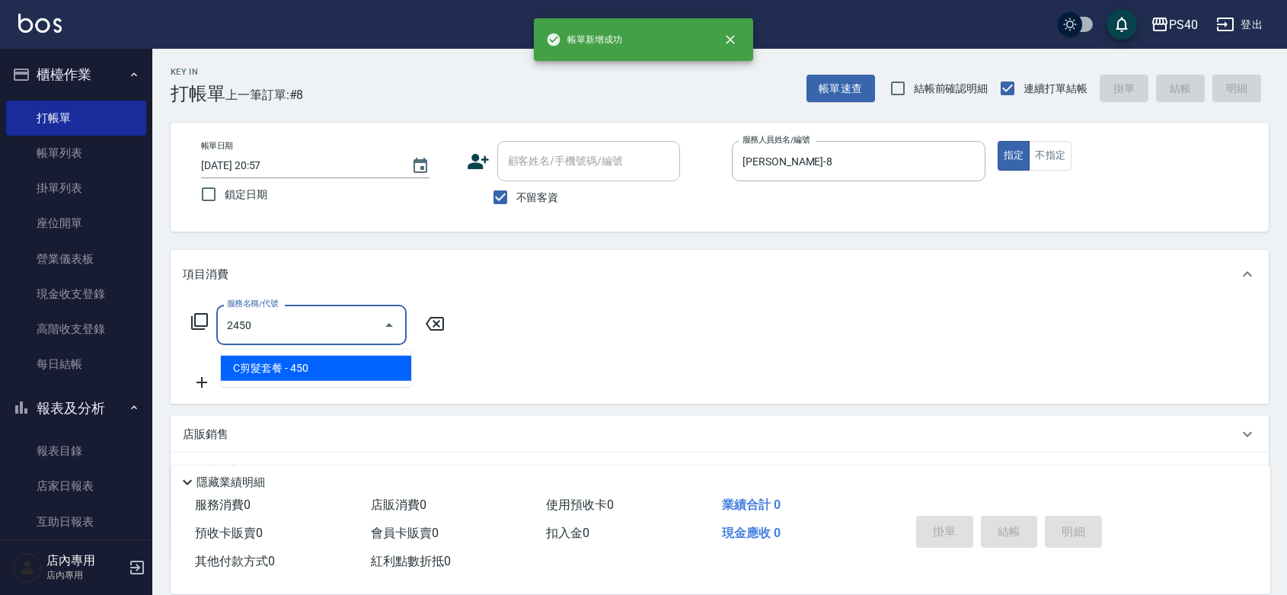
type input "C剪髮套餐(2450)"
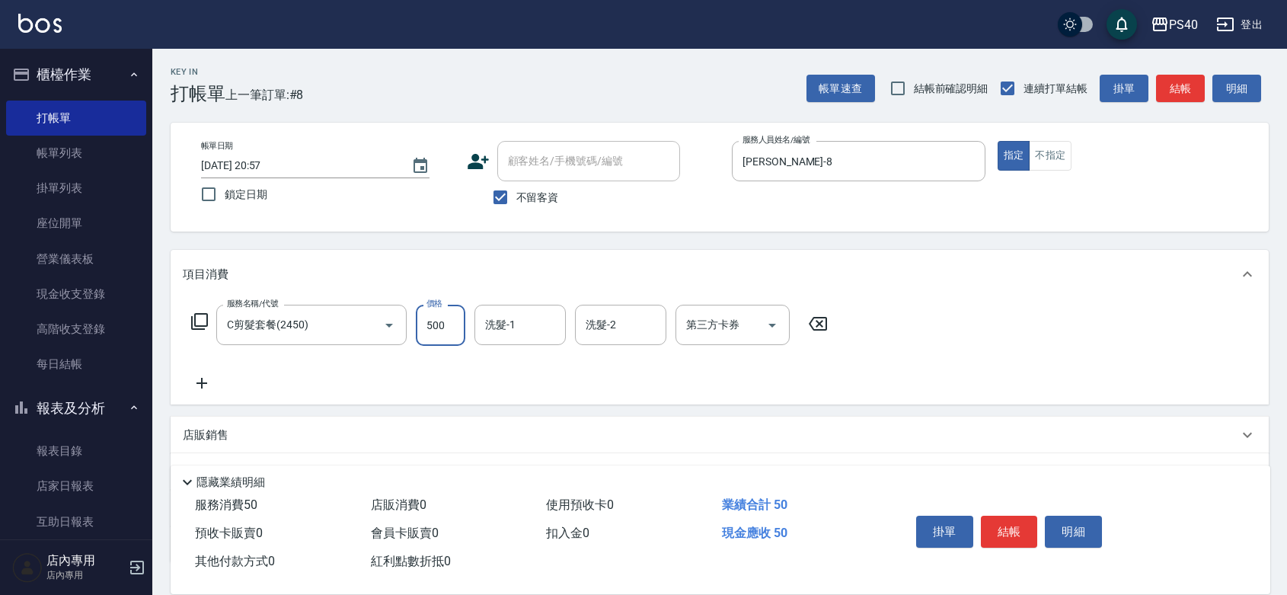
type input "500"
click at [1020, 516] on button "結帳" at bounding box center [1009, 532] width 57 height 32
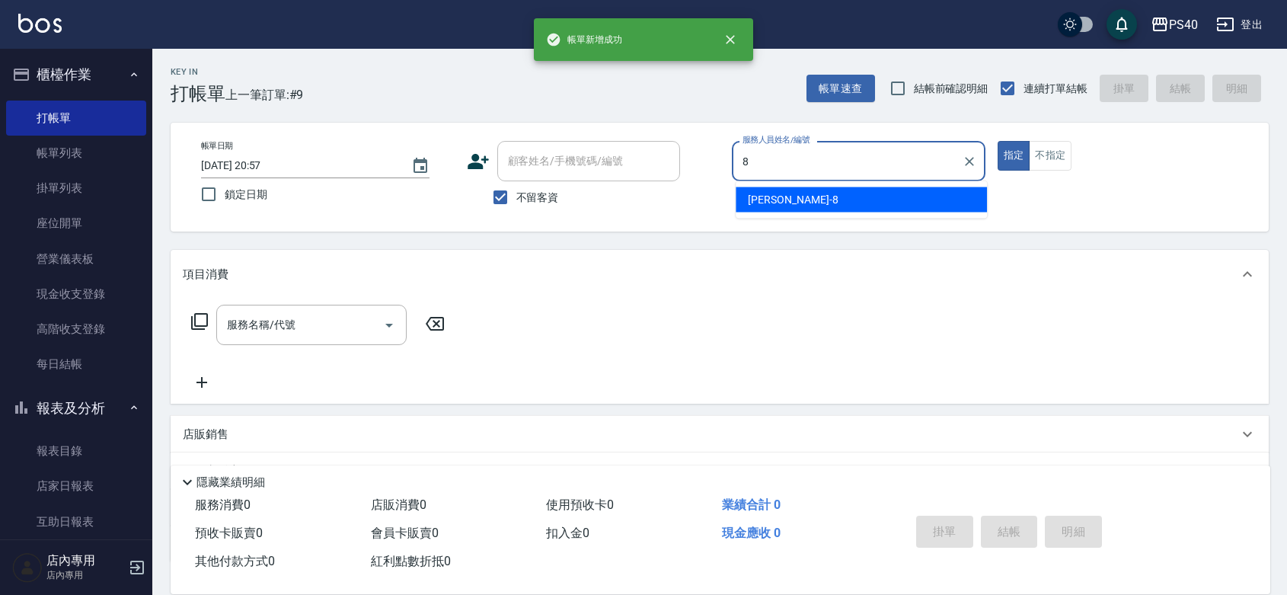
type input "[PERSON_NAME]-8"
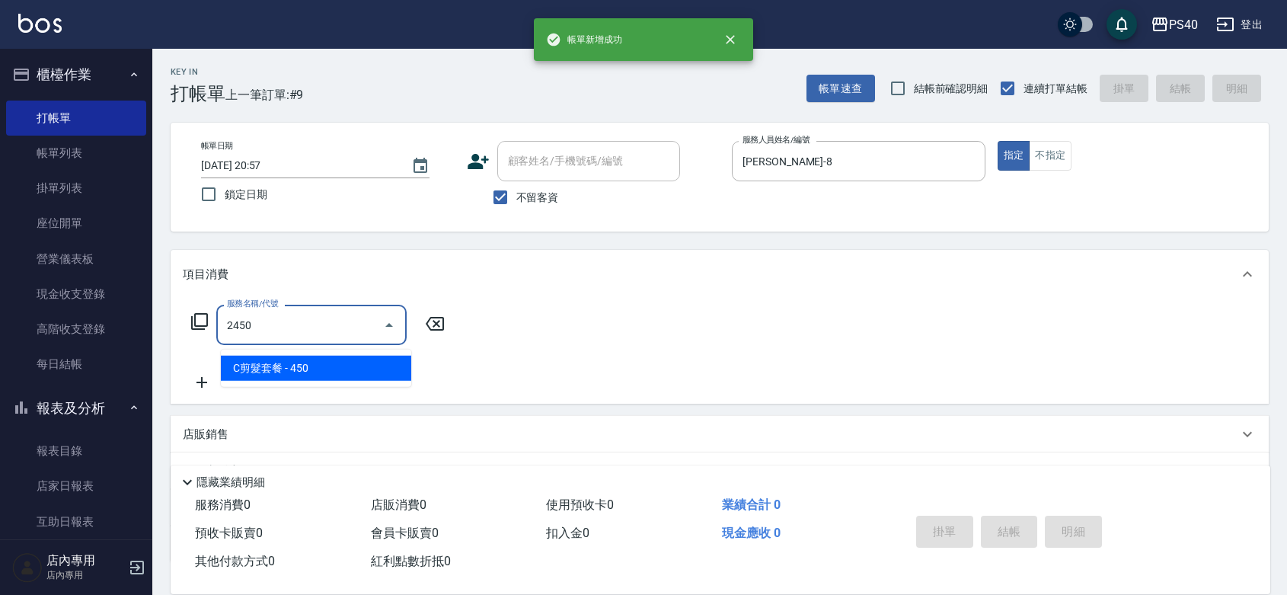
type input "C剪髮套餐(2450)"
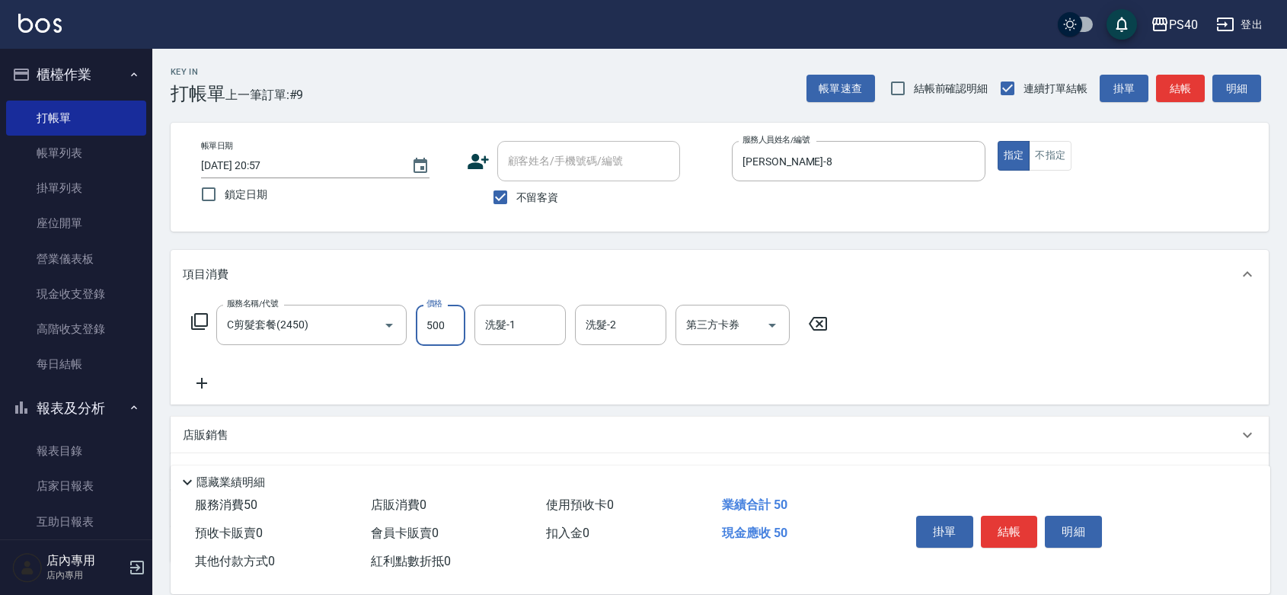
type input "500"
click at [1020, 516] on button "結帳" at bounding box center [1009, 532] width 57 height 32
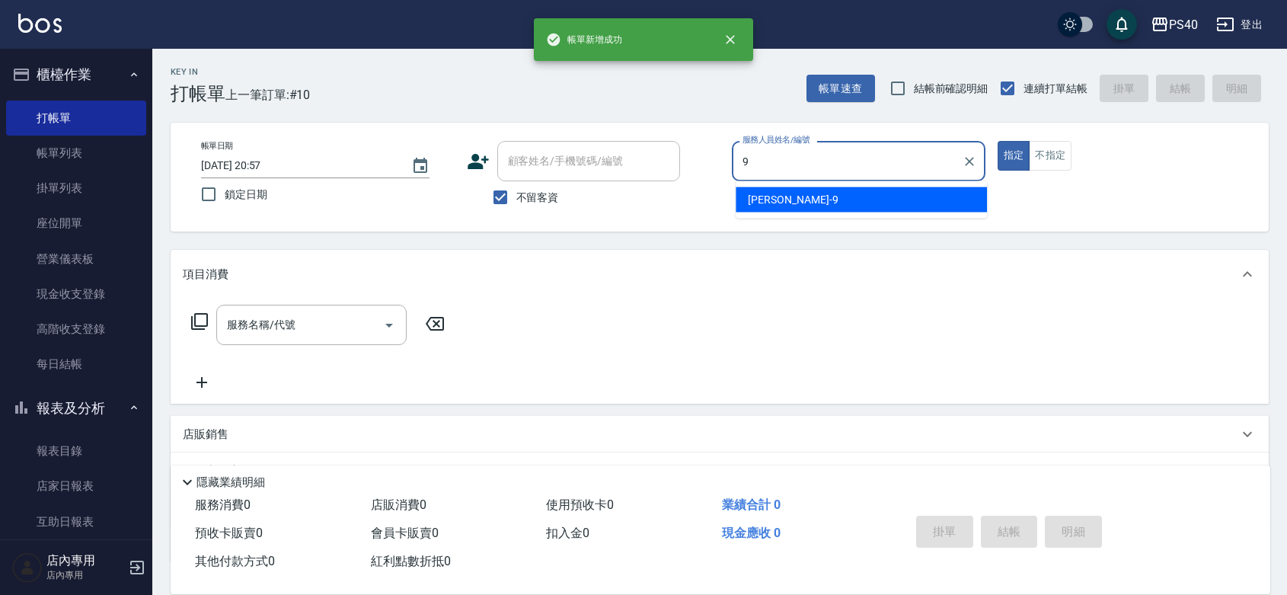
type input "[PERSON_NAME]-9"
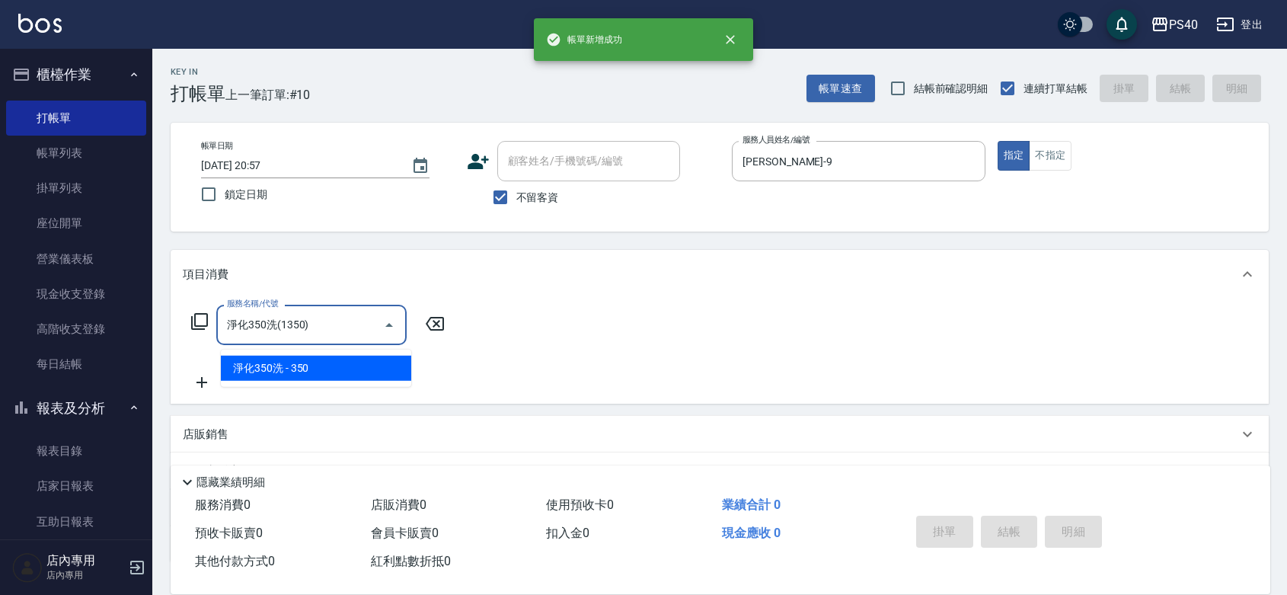
type input "淨化350洗(1350)"
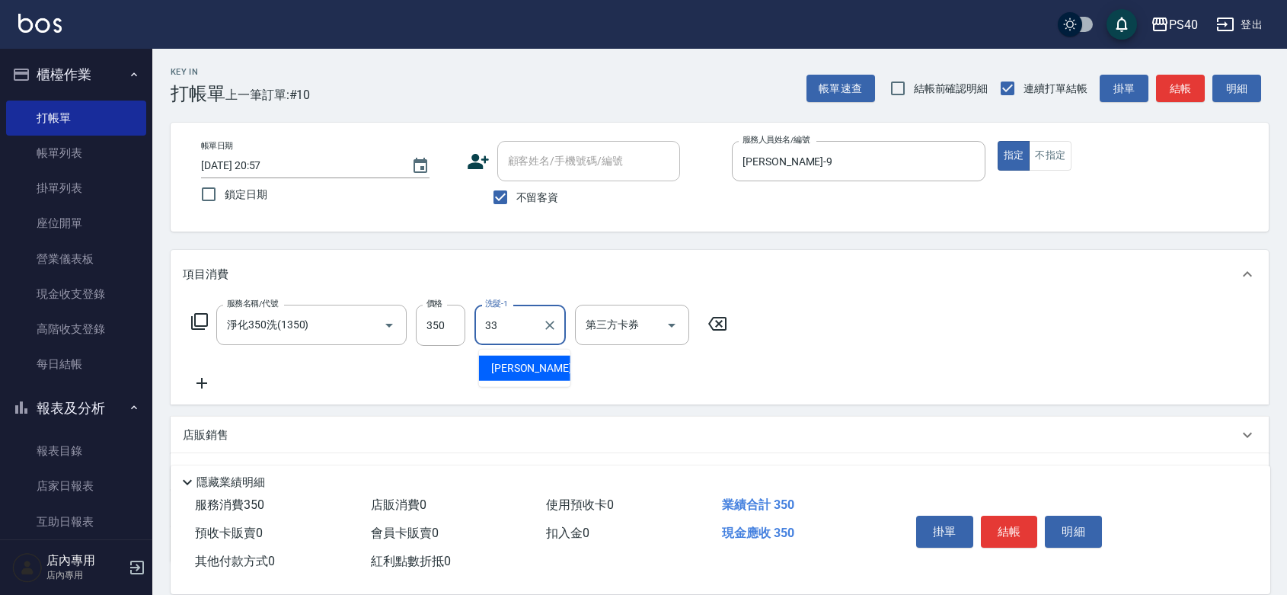
type input "[PERSON_NAME]-33"
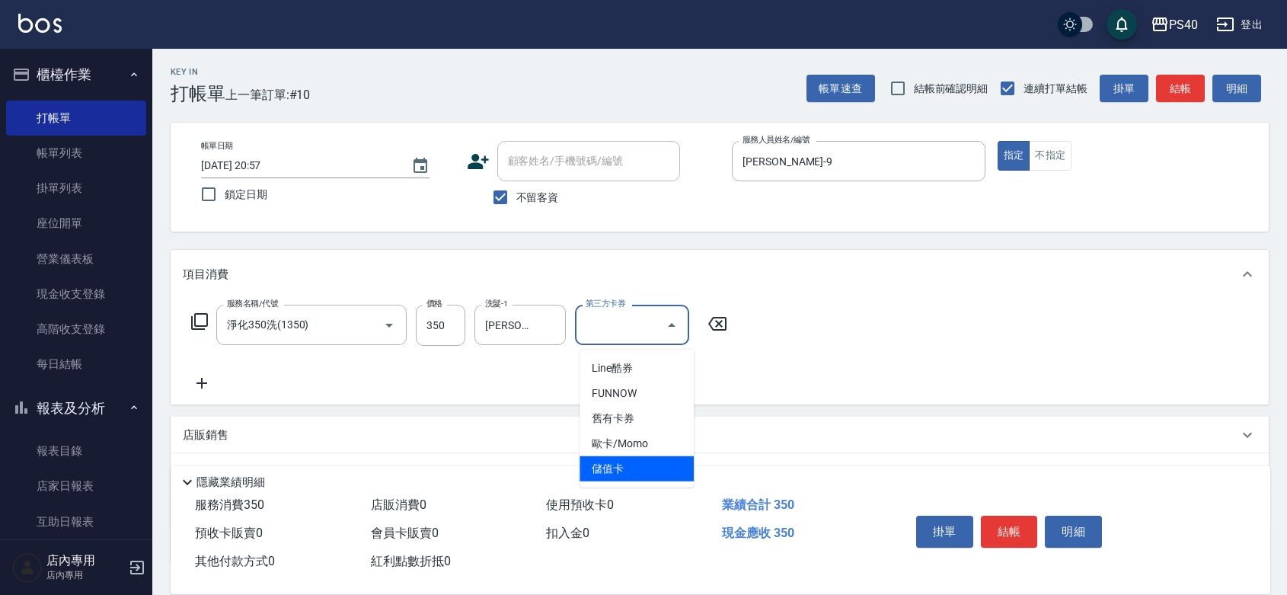
type input "儲值卡"
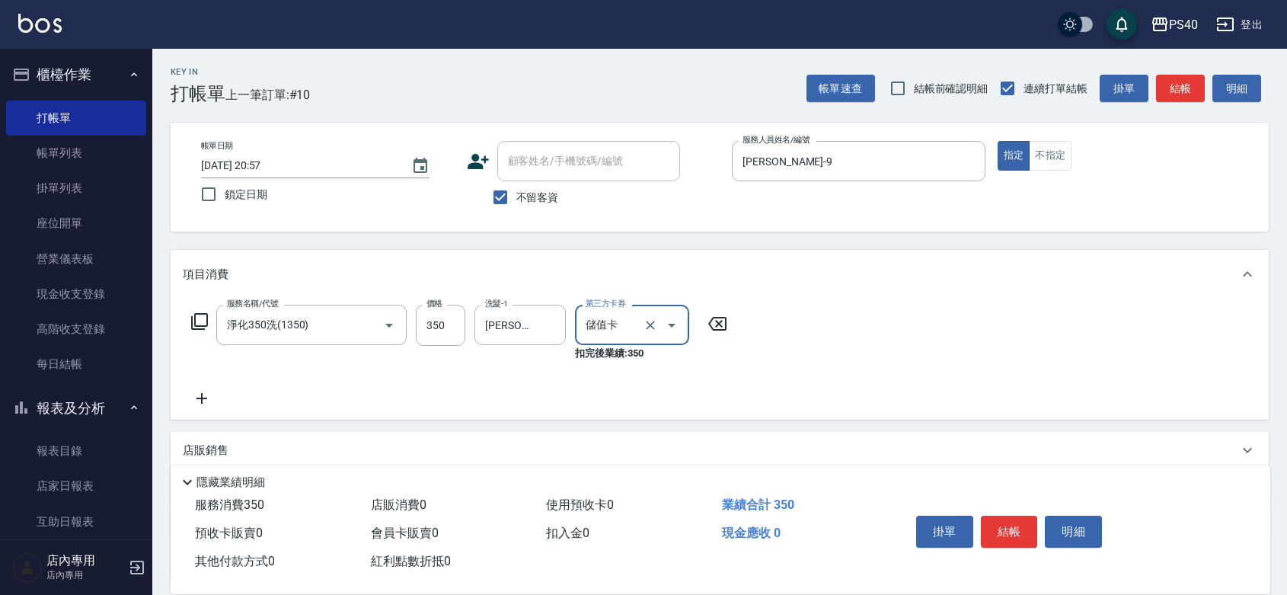
click at [1020, 516] on button "結帳" at bounding box center [1009, 532] width 57 height 32
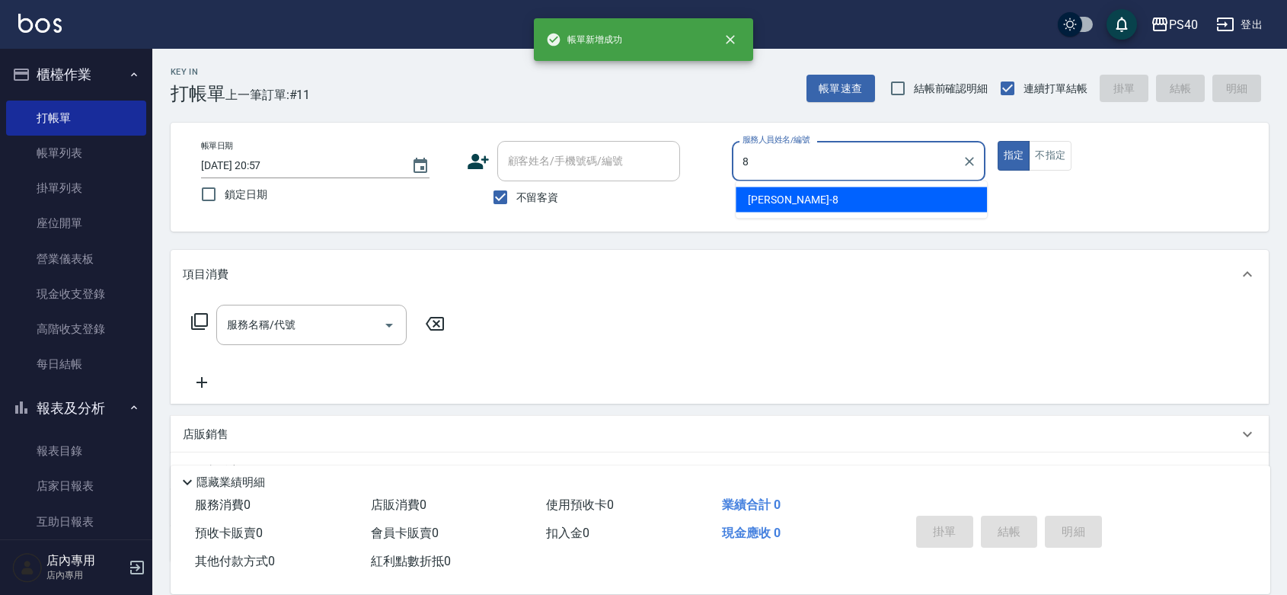
type input "[PERSON_NAME]-8"
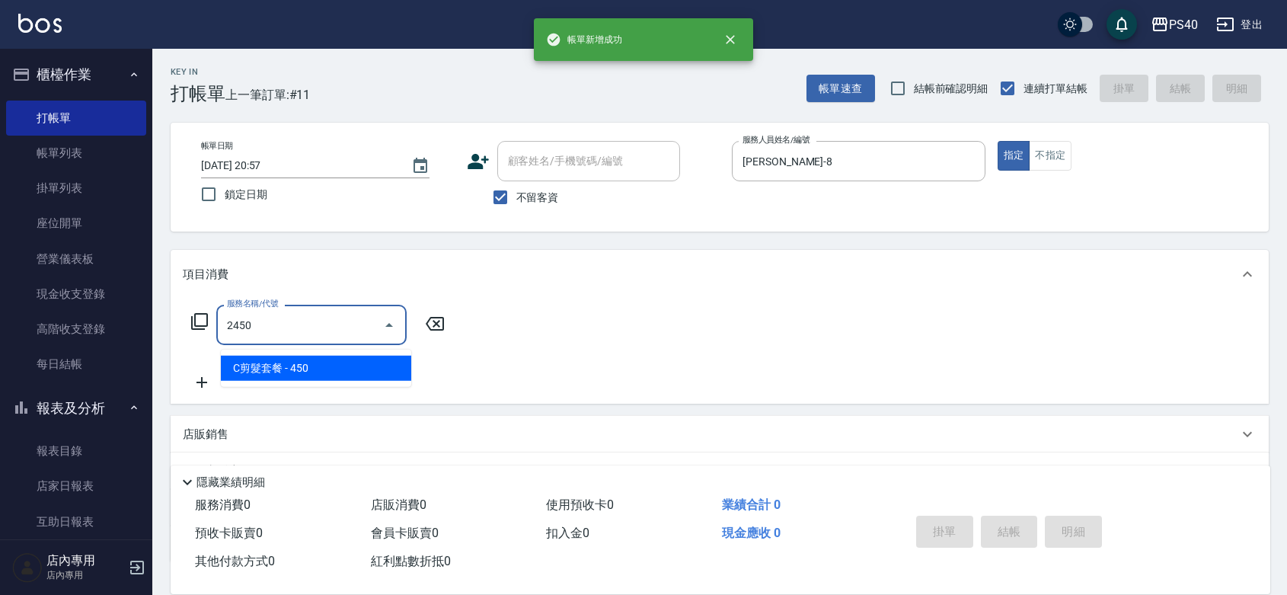
type input "C剪髮套餐(2450)"
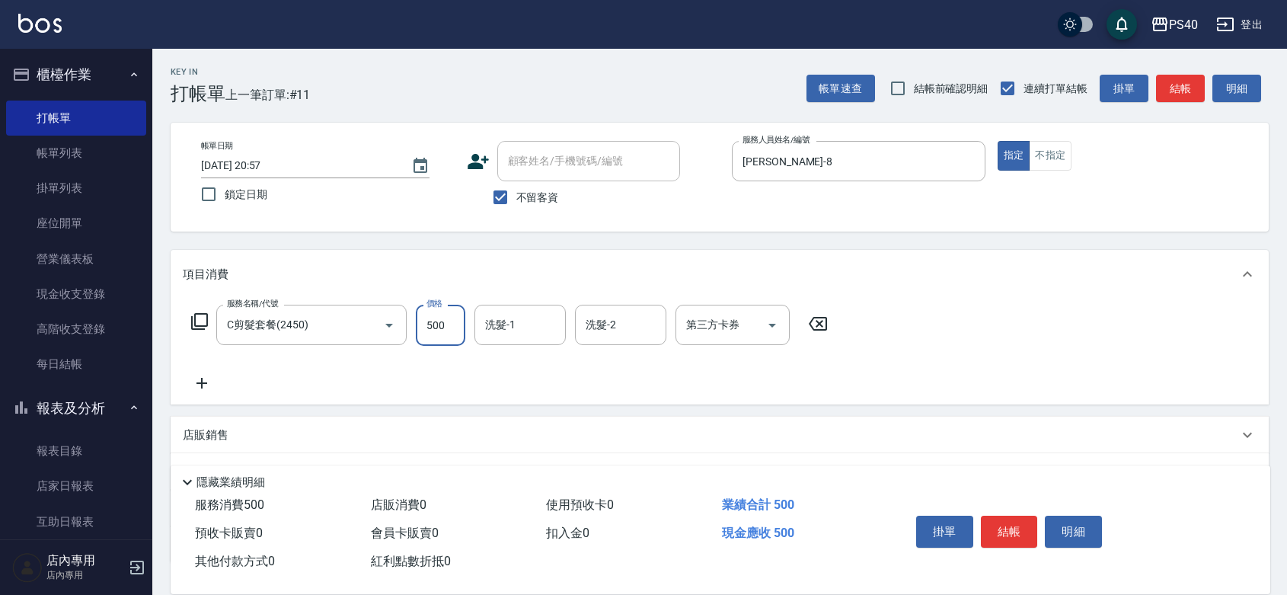
type input "500"
click at [1020, 516] on button "結帳" at bounding box center [1009, 532] width 57 height 32
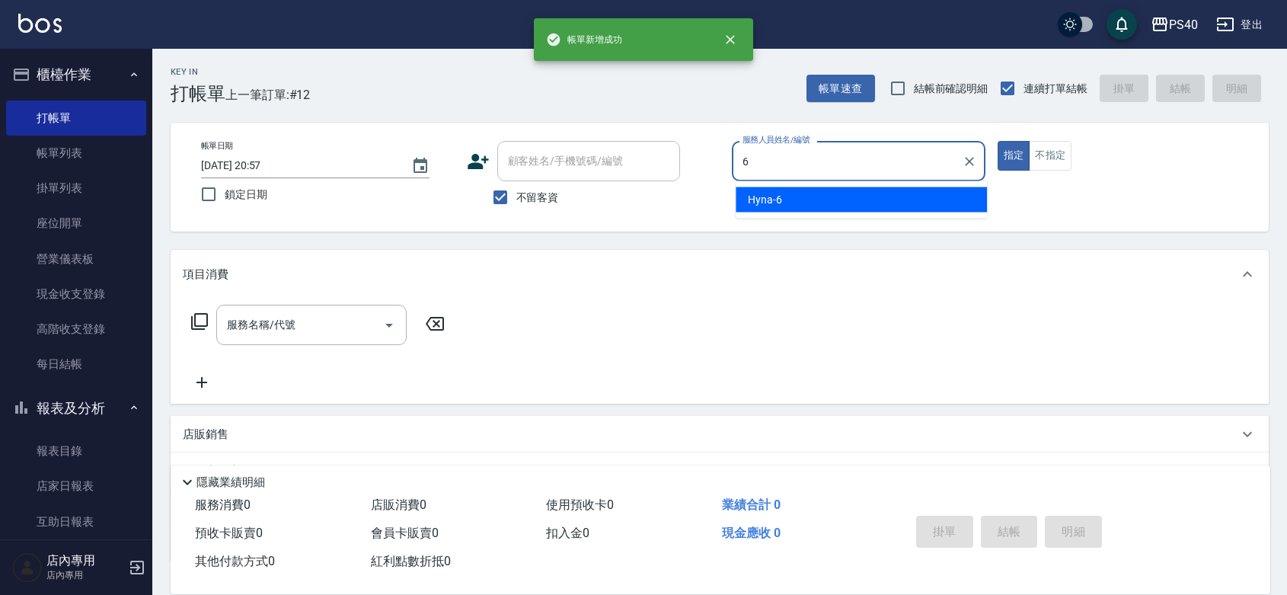
type input "Hyna-6"
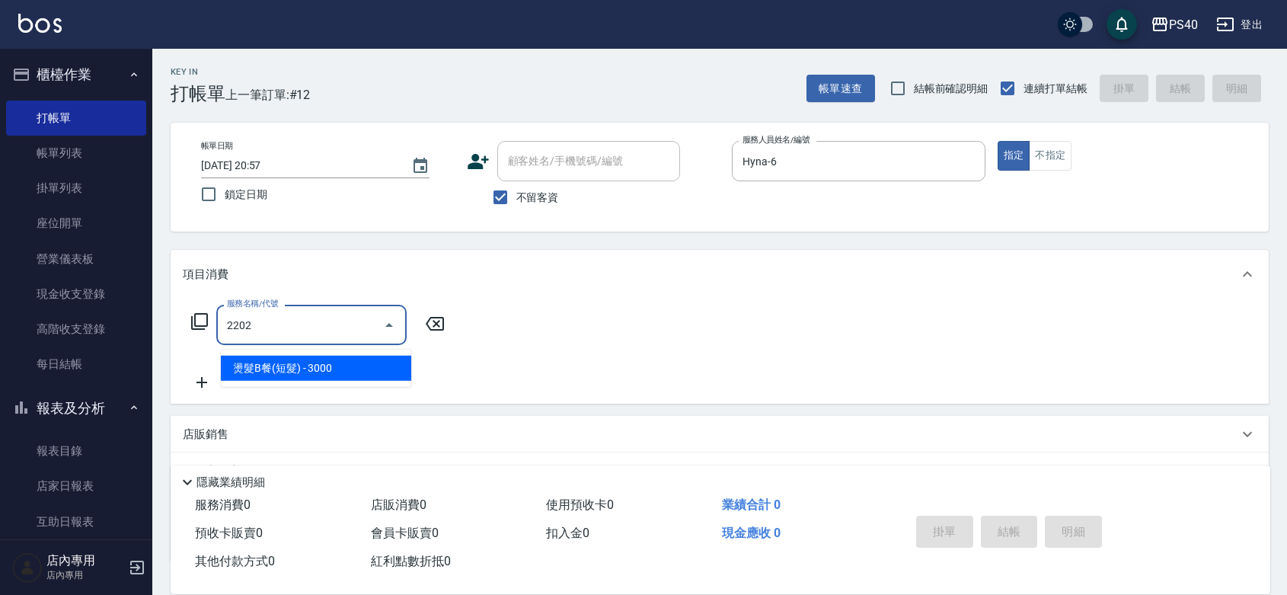
type input "燙髮B餐(短髮)(2202)"
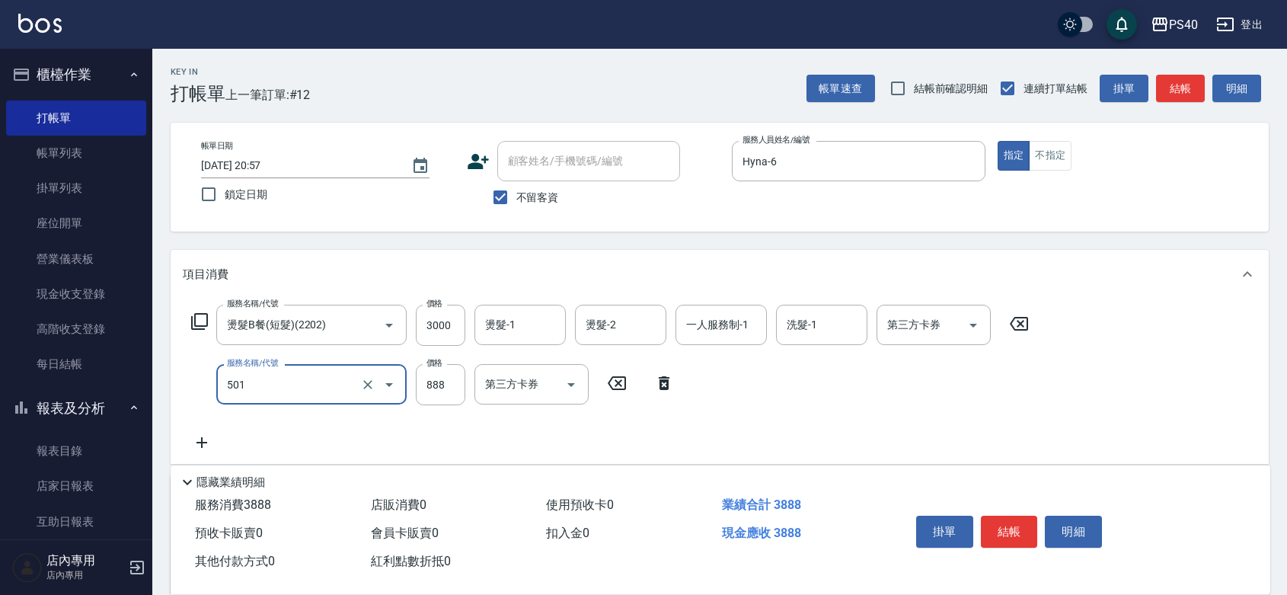
type input "一般染髮(改金額)(501)"
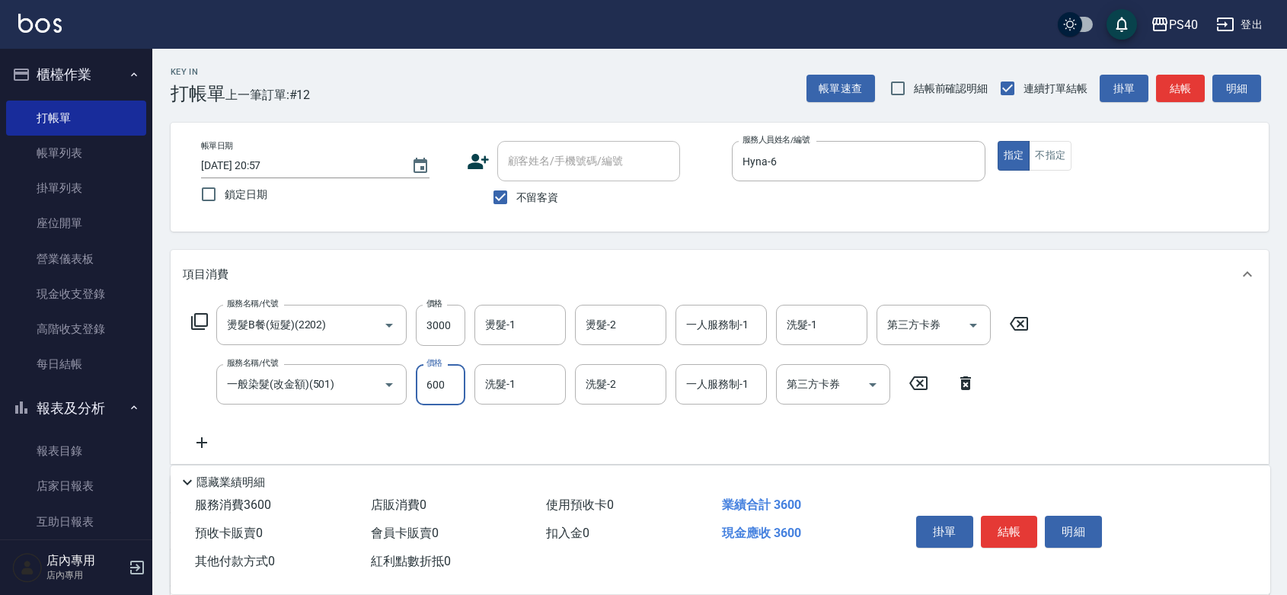
type input "600"
click at [1020, 516] on button "結帳" at bounding box center [1009, 532] width 57 height 32
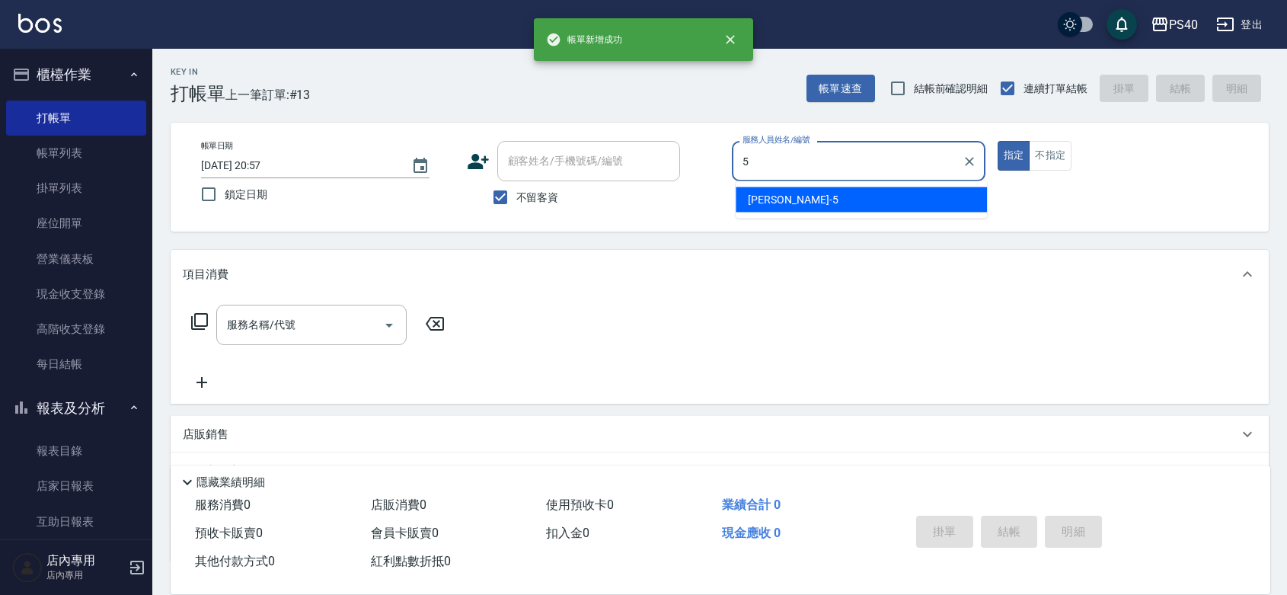
type input "[PERSON_NAME]-5"
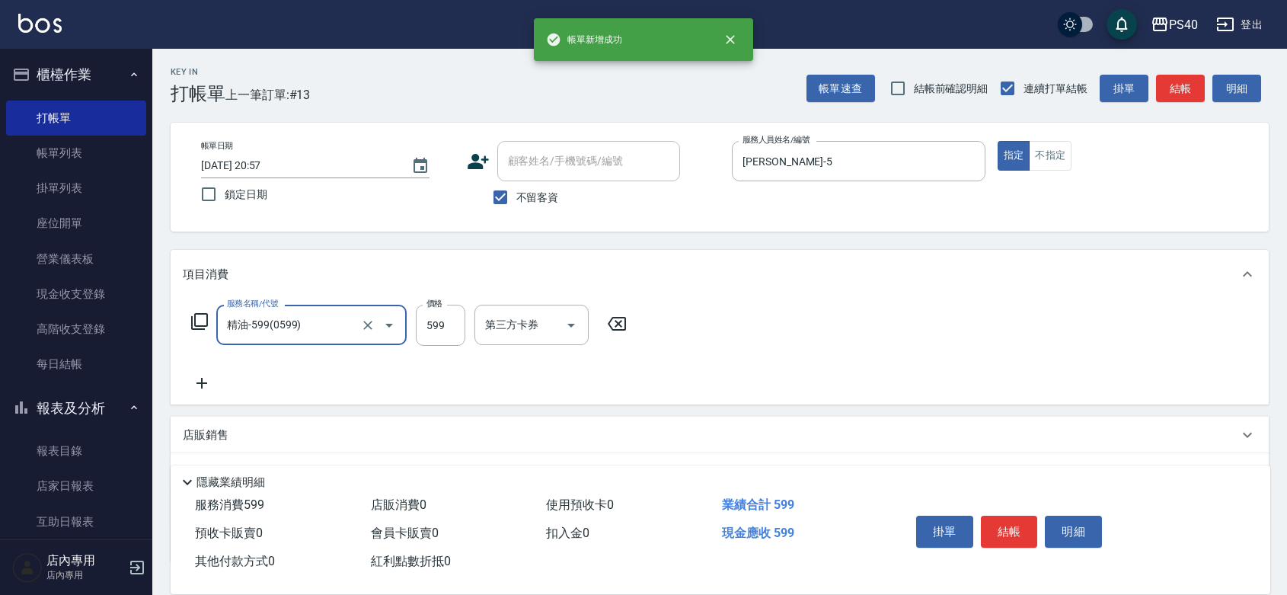
type input "精油-599(0599)"
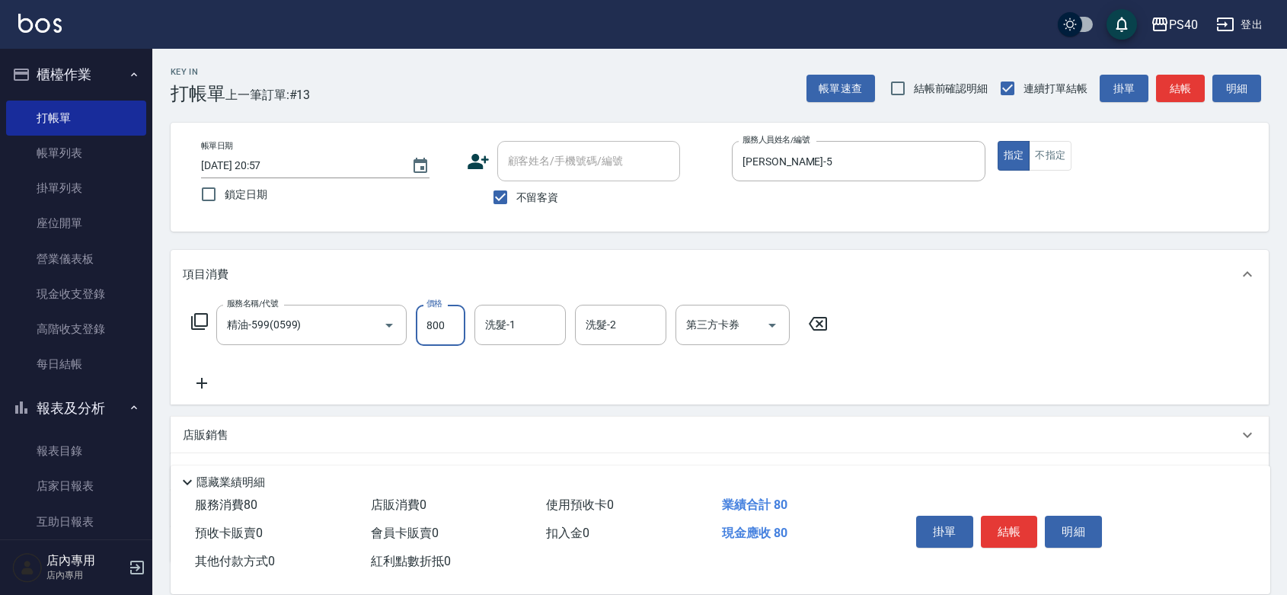
type input "800"
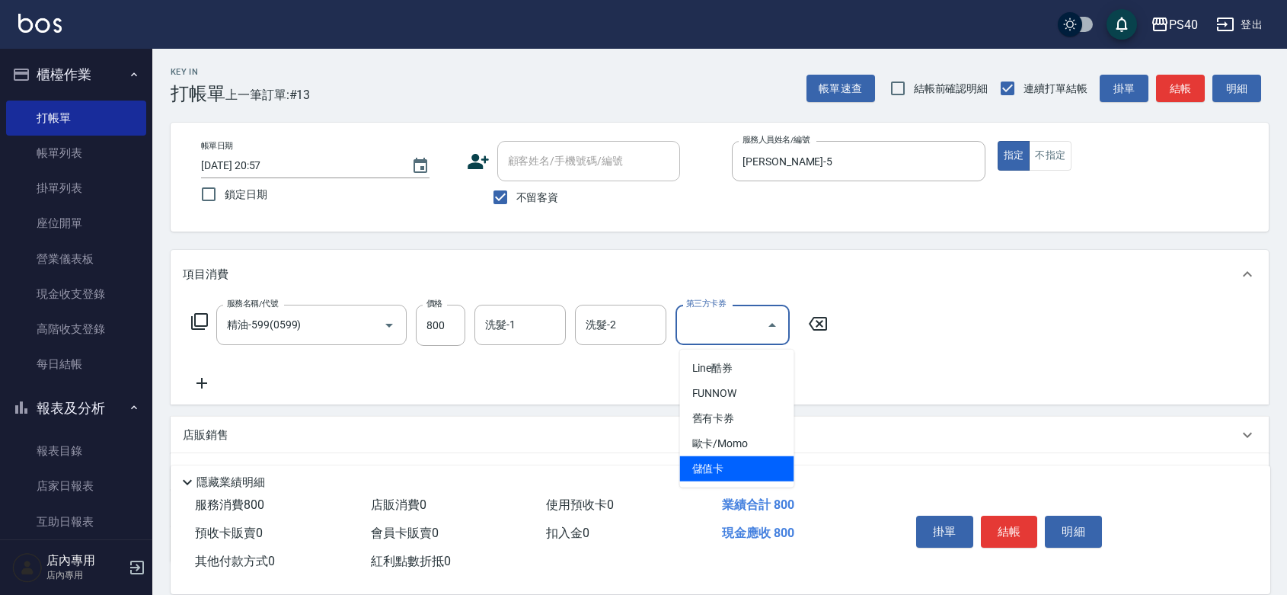
type input "儲值卡"
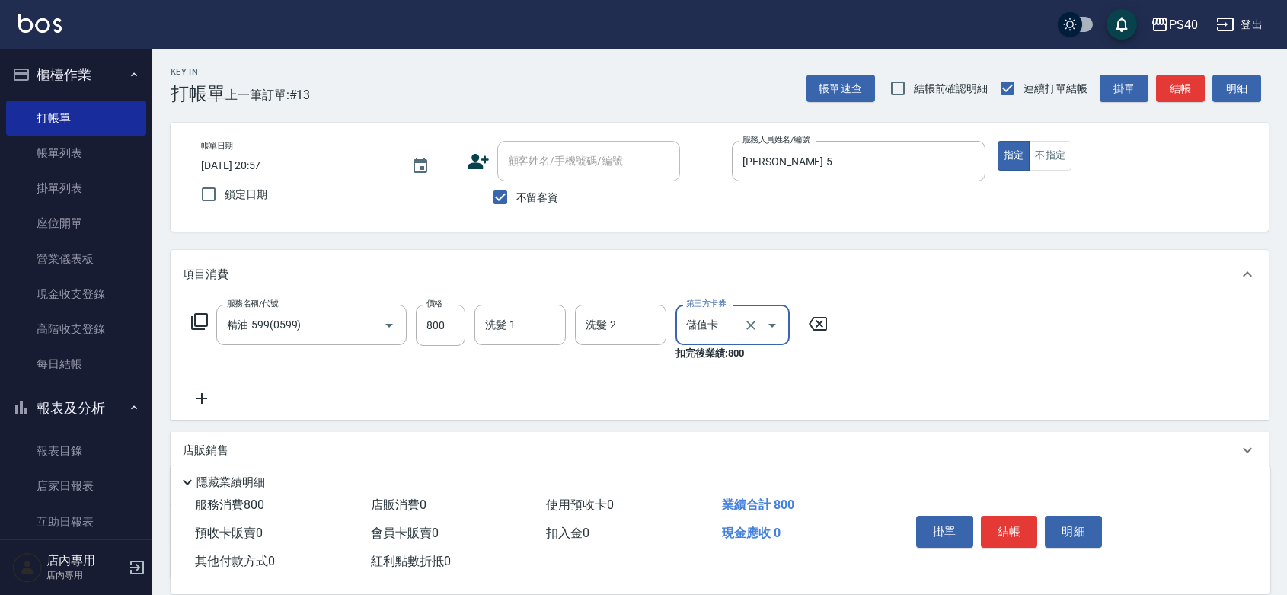
click at [1020, 516] on button "結帳" at bounding box center [1009, 532] width 57 height 32
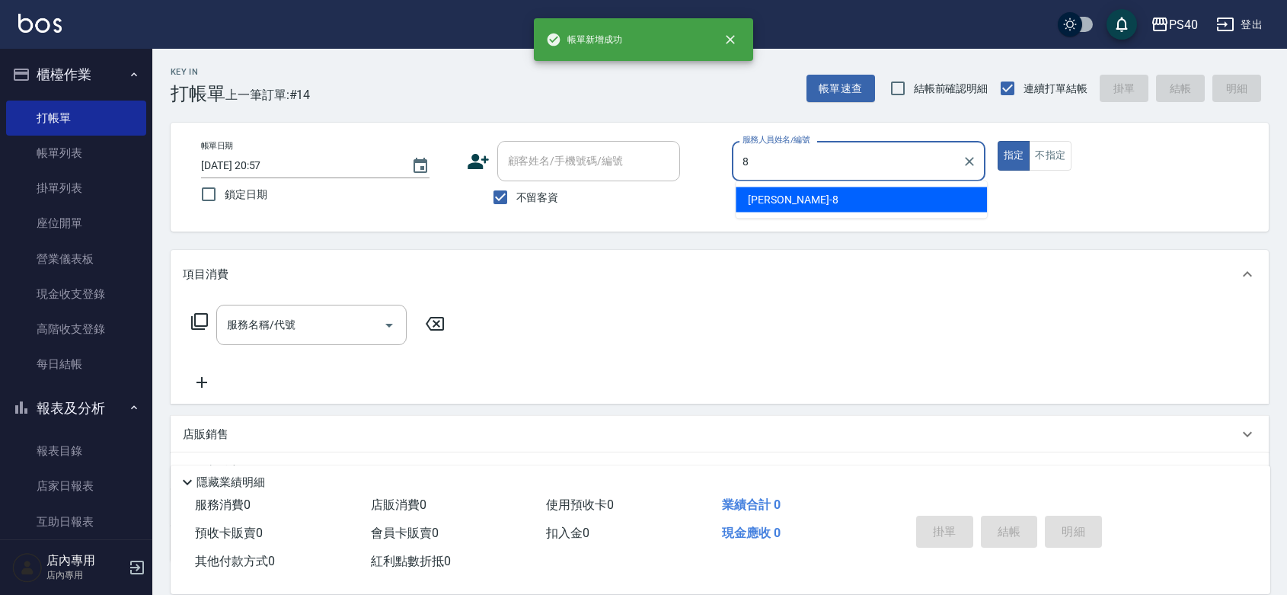
type input "[PERSON_NAME]-8"
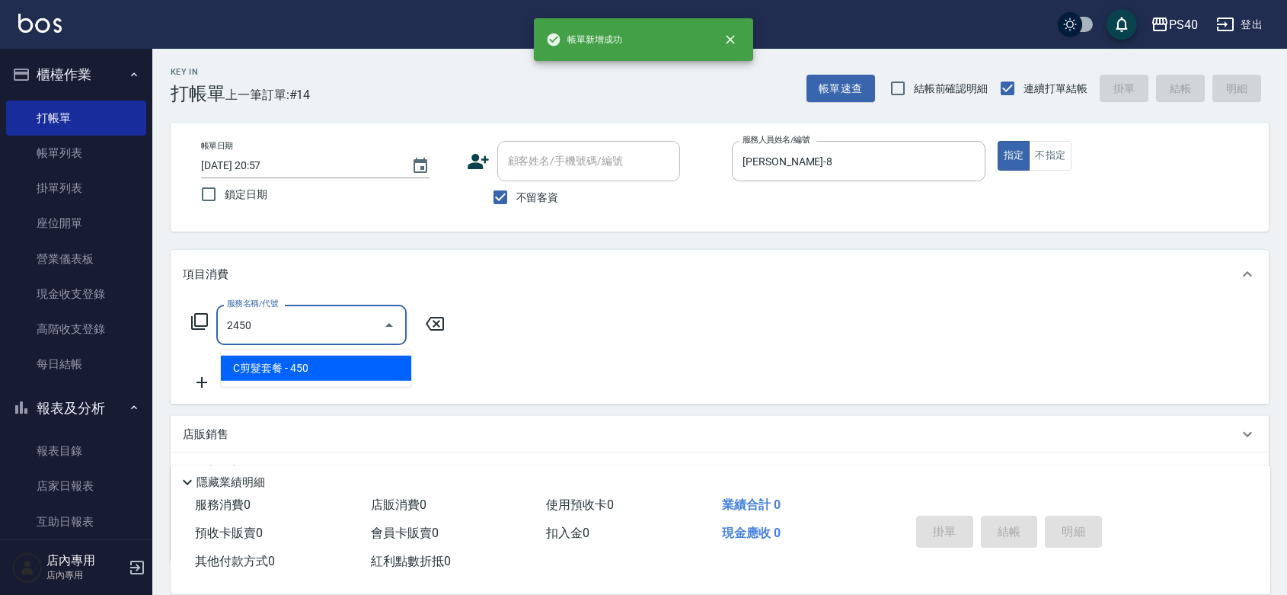
type input "C剪髮套餐(2450)"
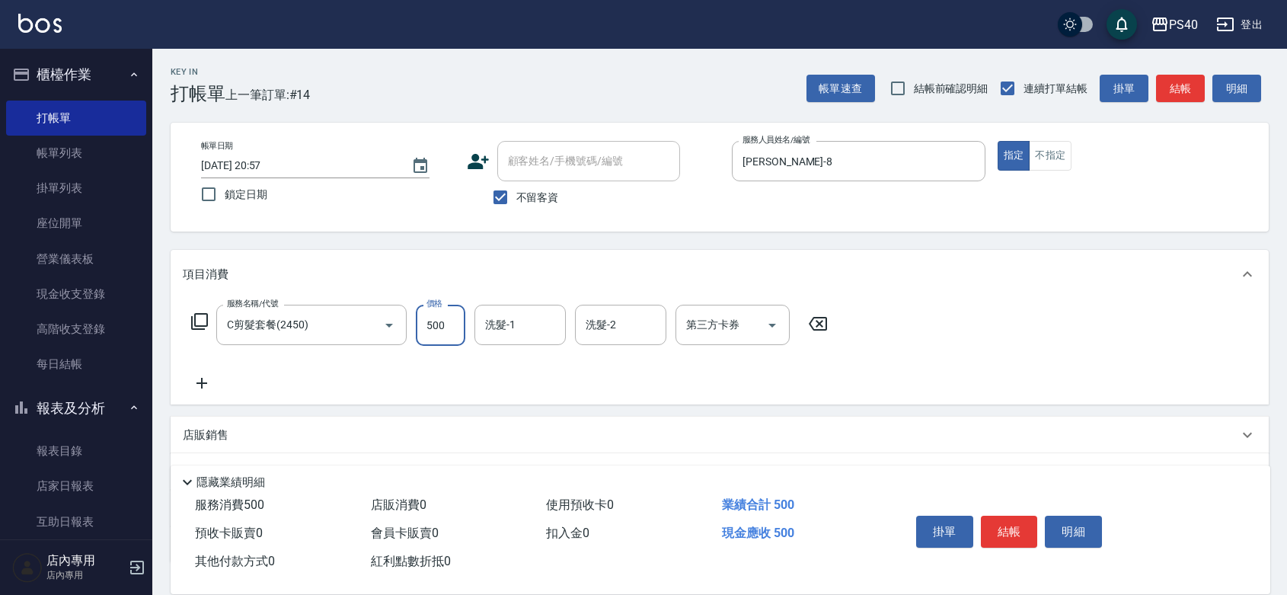
type input "500"
click at [1020, 516] on button "結帳" at bounding box center [1009, 532] width 57 height 32
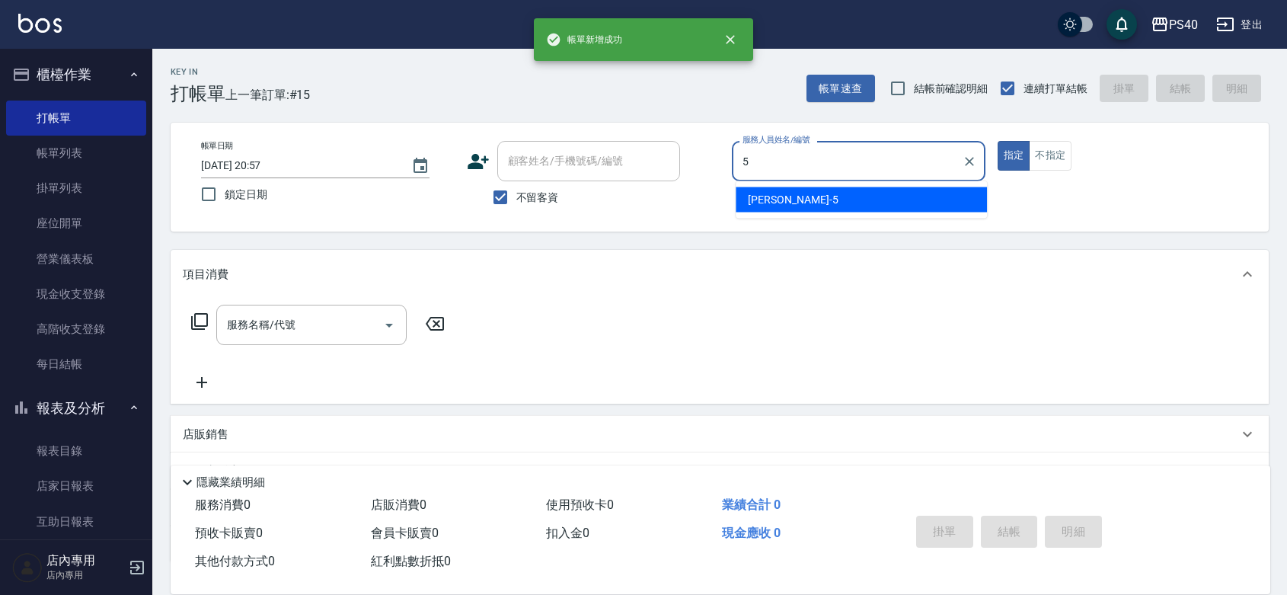
type input "[PERSON_NAME]-5"
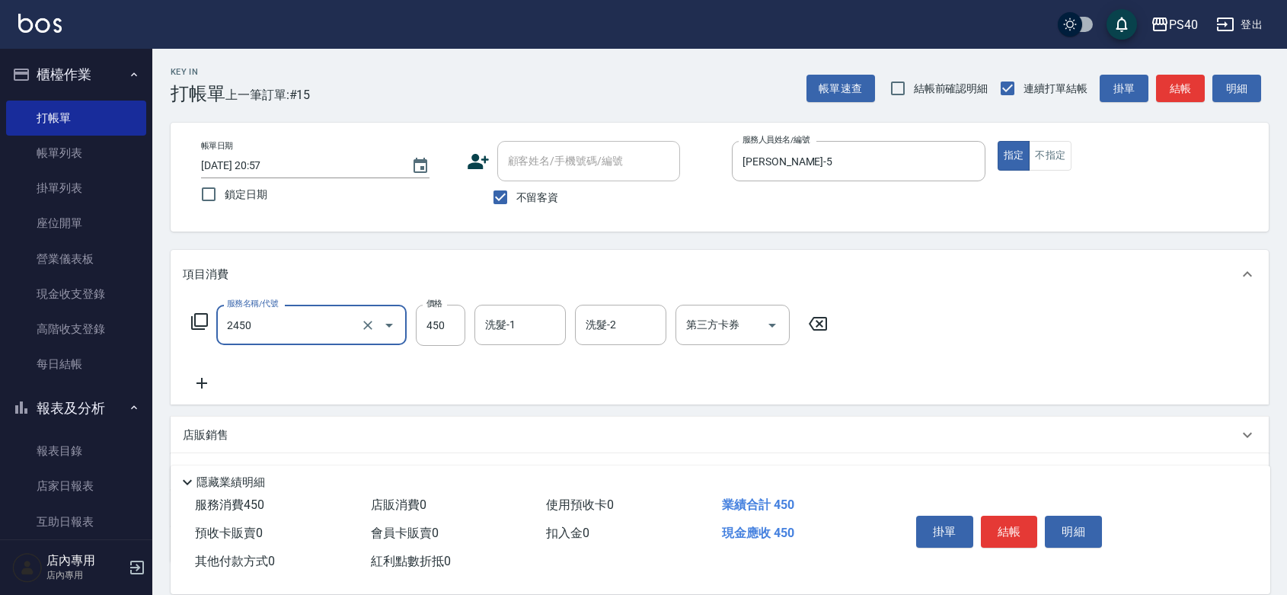
type input "C剪髮套餐(2450)"
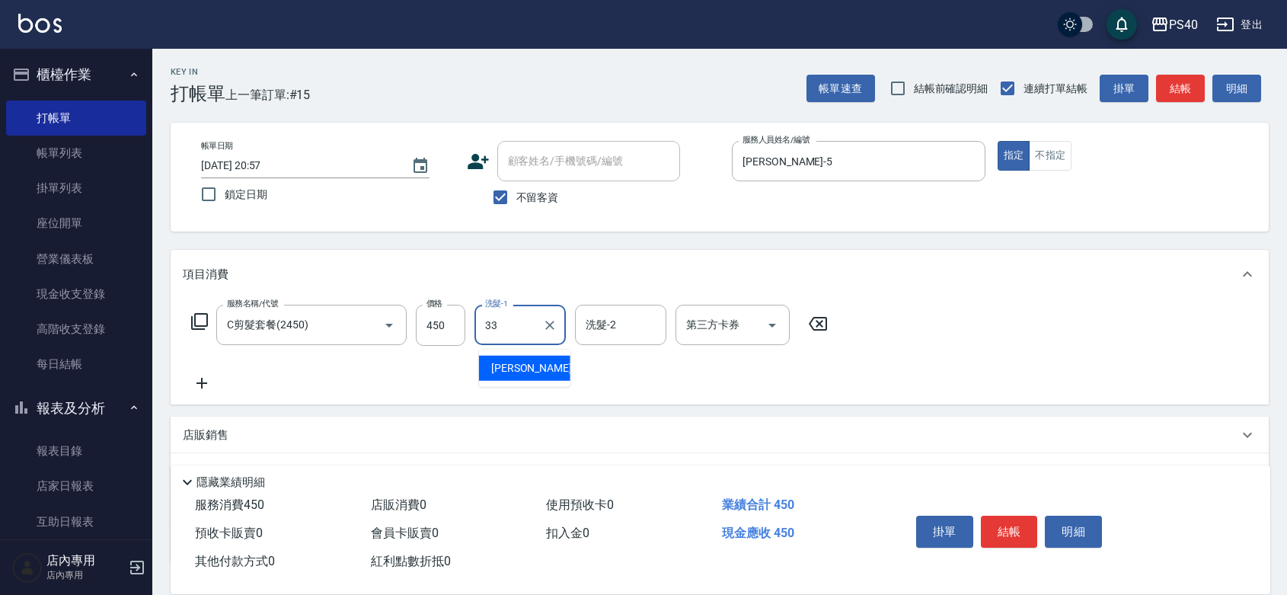
type input "[PERSON_NAME]-33"
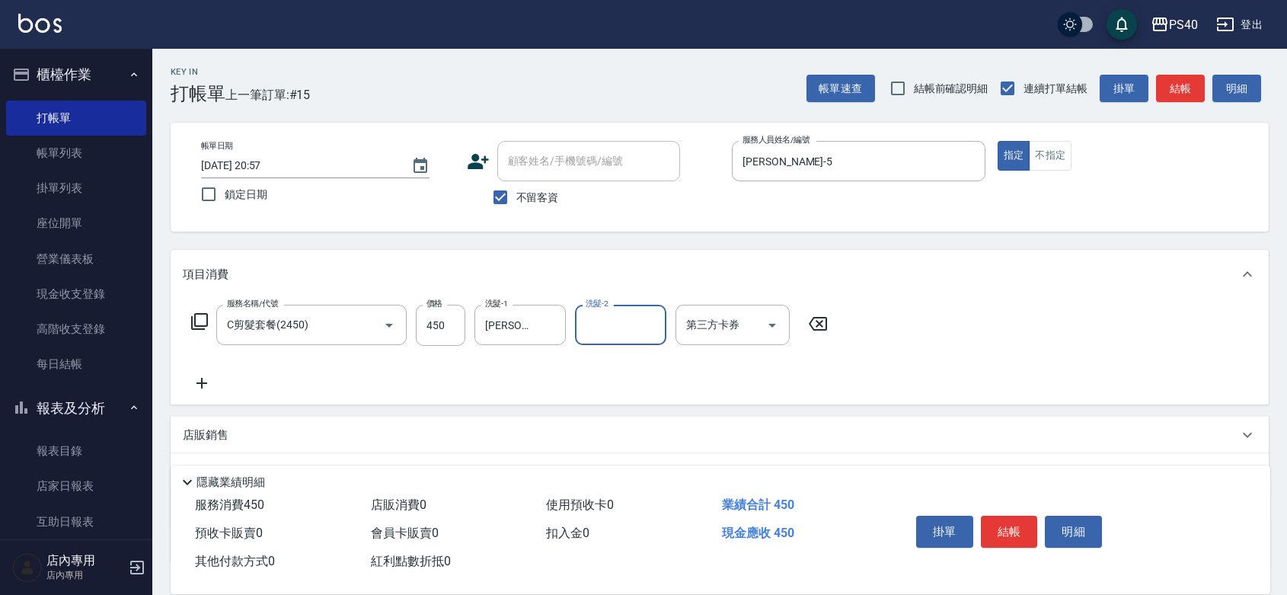
click at [1020, 516] on button "結帳" at bounding box center [1009, 532] width 57 height 32
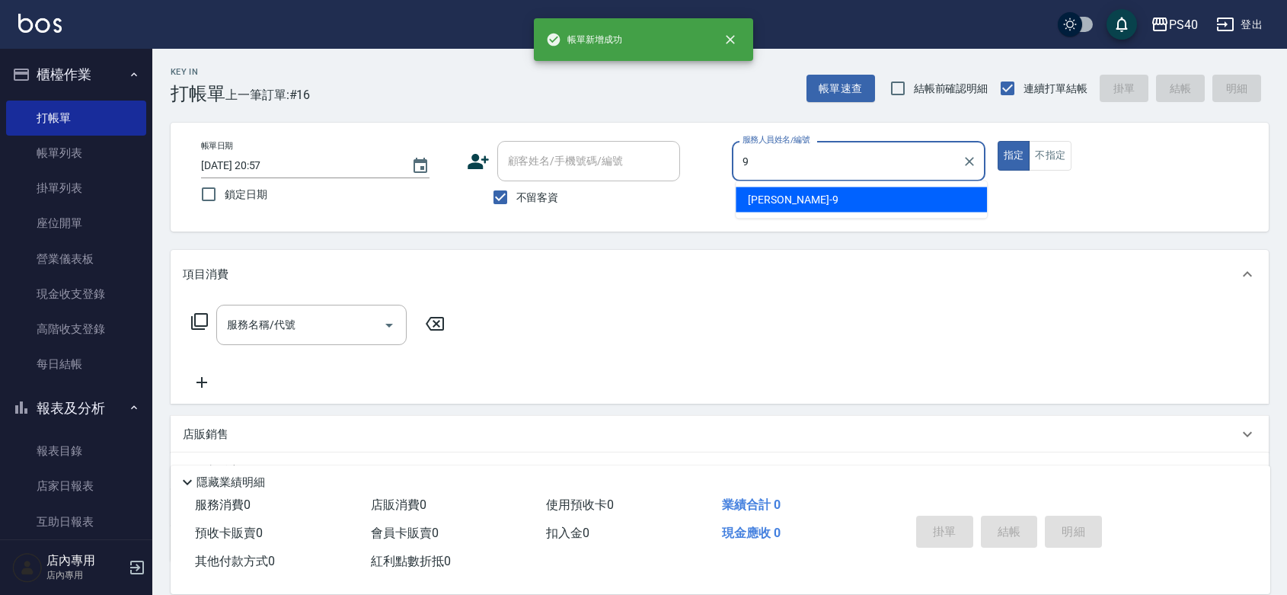
type input "[PERSON_NAME]-9"
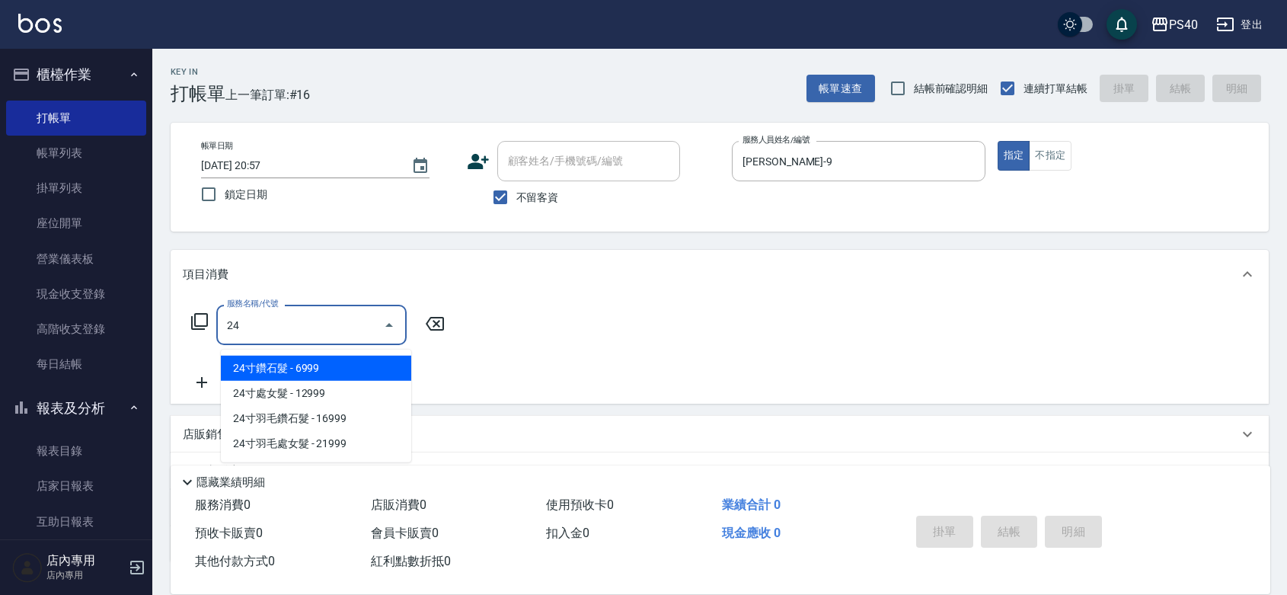
type input "2"
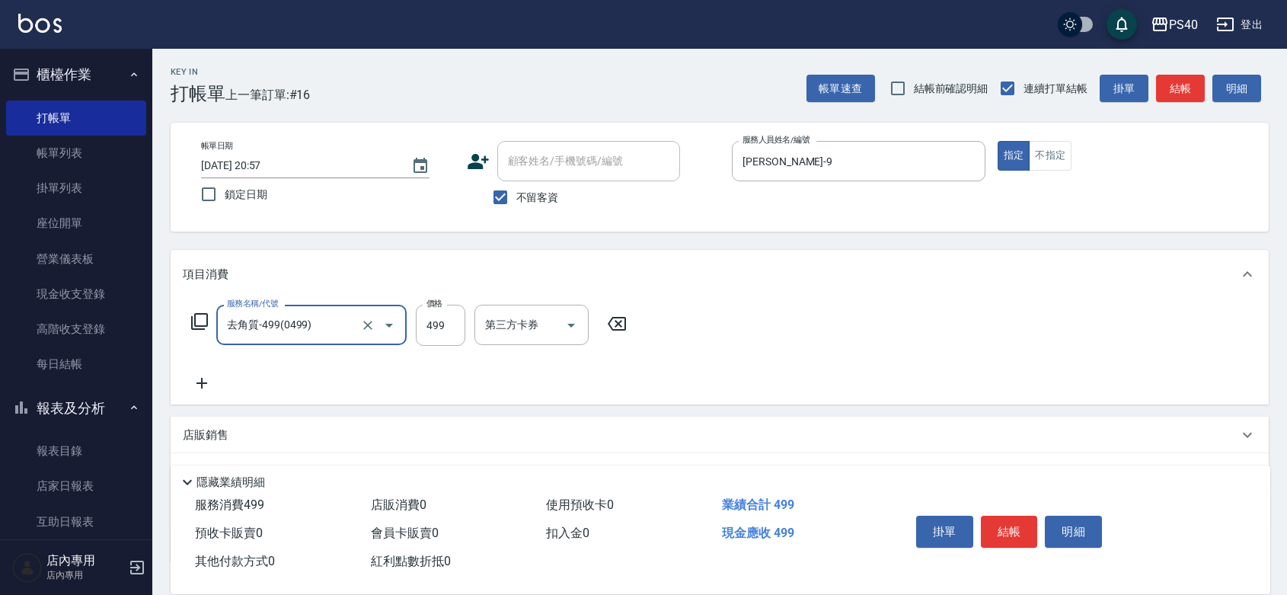
type input "去角質-499(0499)"
type input "500"
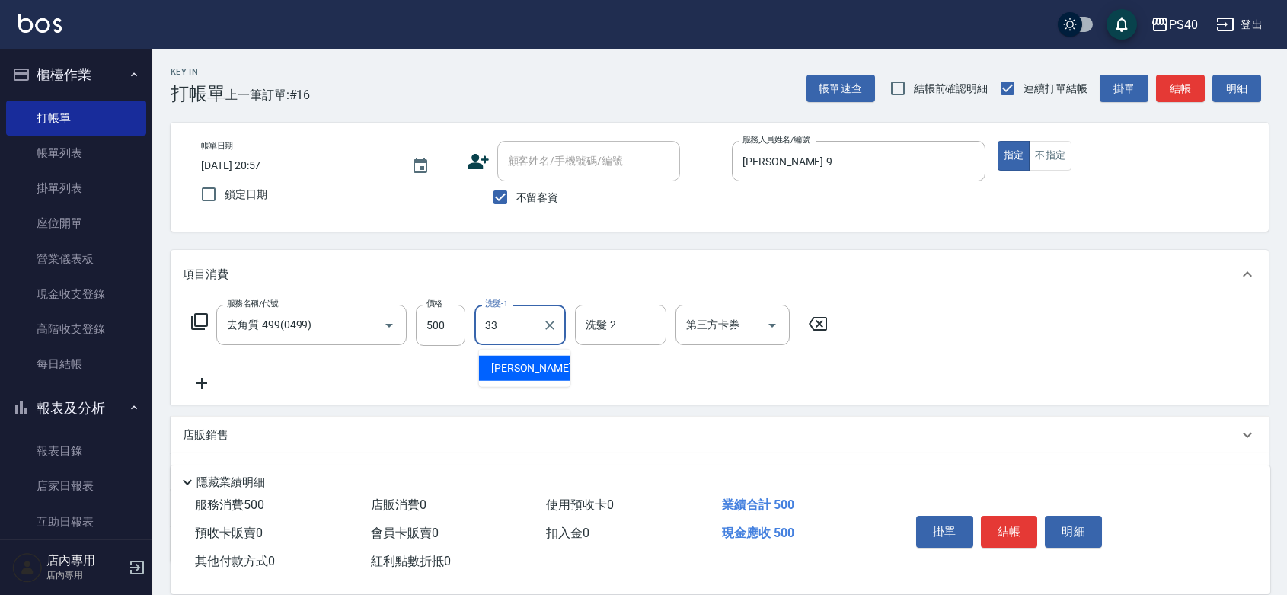
type input "[PERSON_NAME]-33"
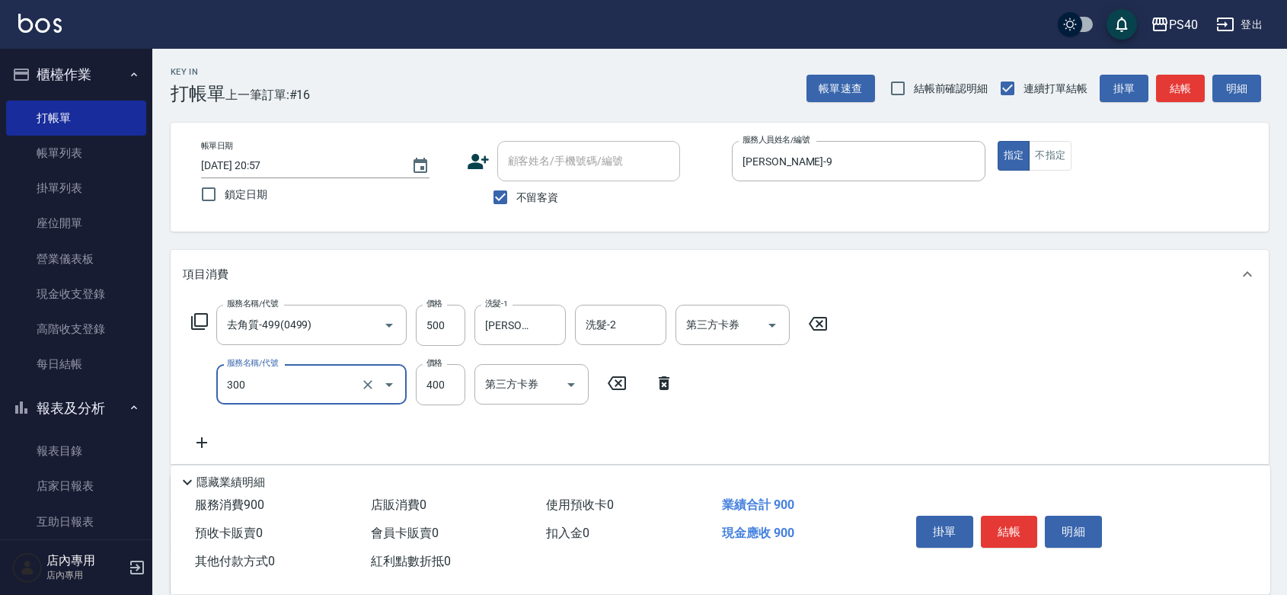
type input "特A剪髮(300)"
type input "300"
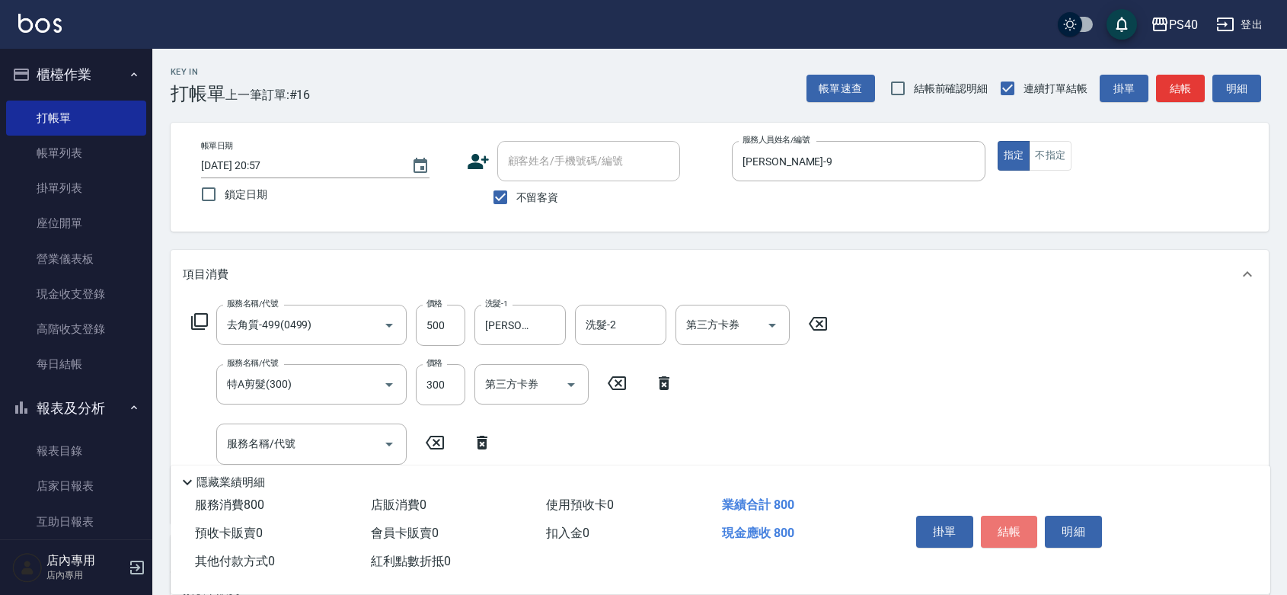
click at [1020, 516] on button "結帳" at bounding box center [1009, 532] width 57 height 32
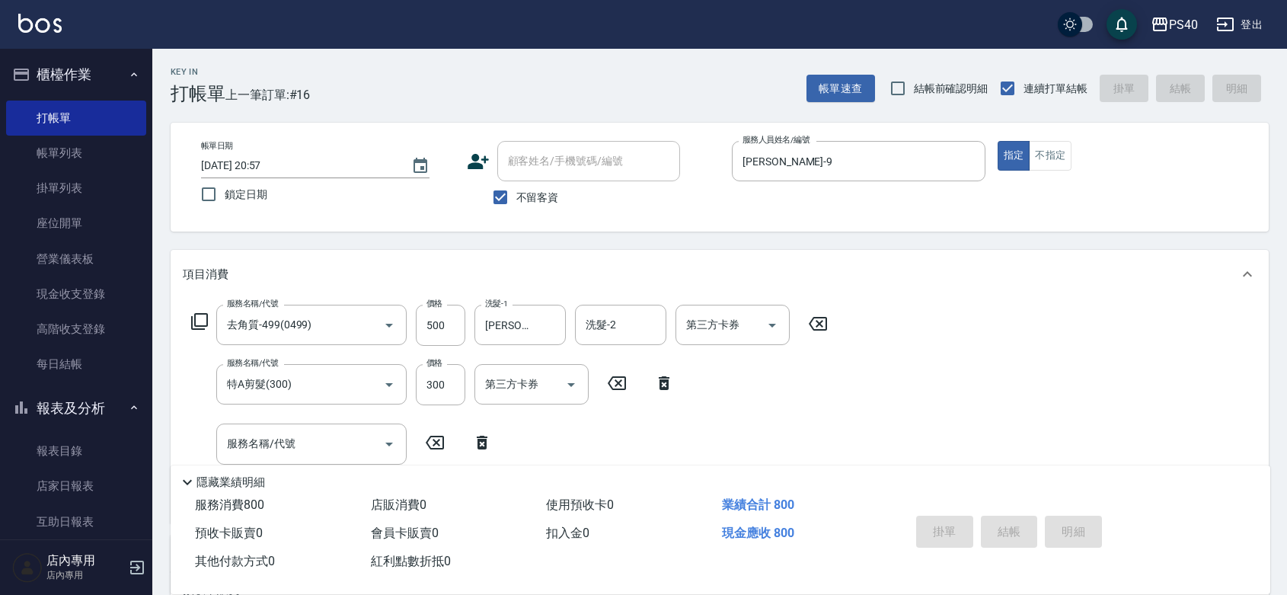
type input "[DATE] 20:58"
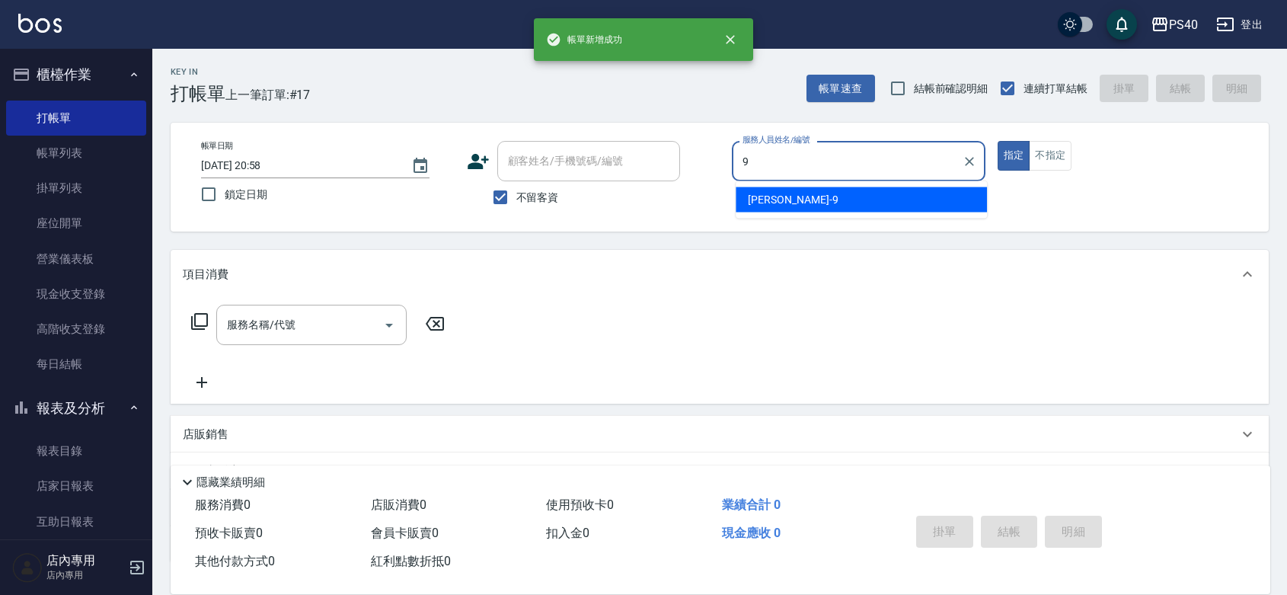
type input "[PERSON_NAME]-9"
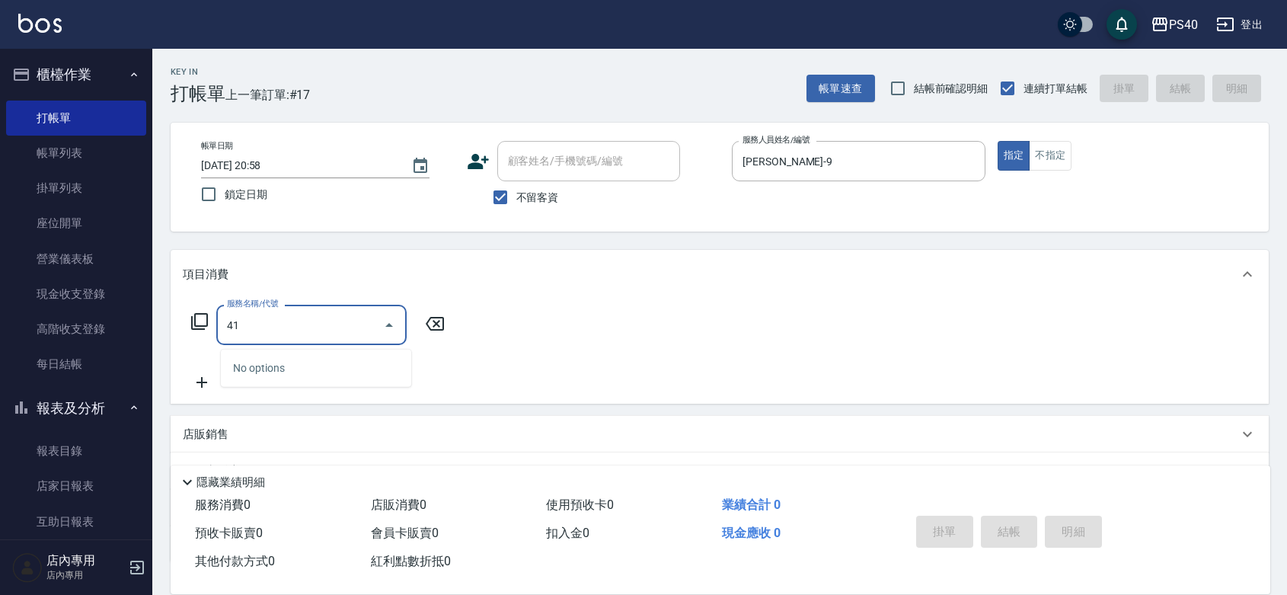
type input "4"
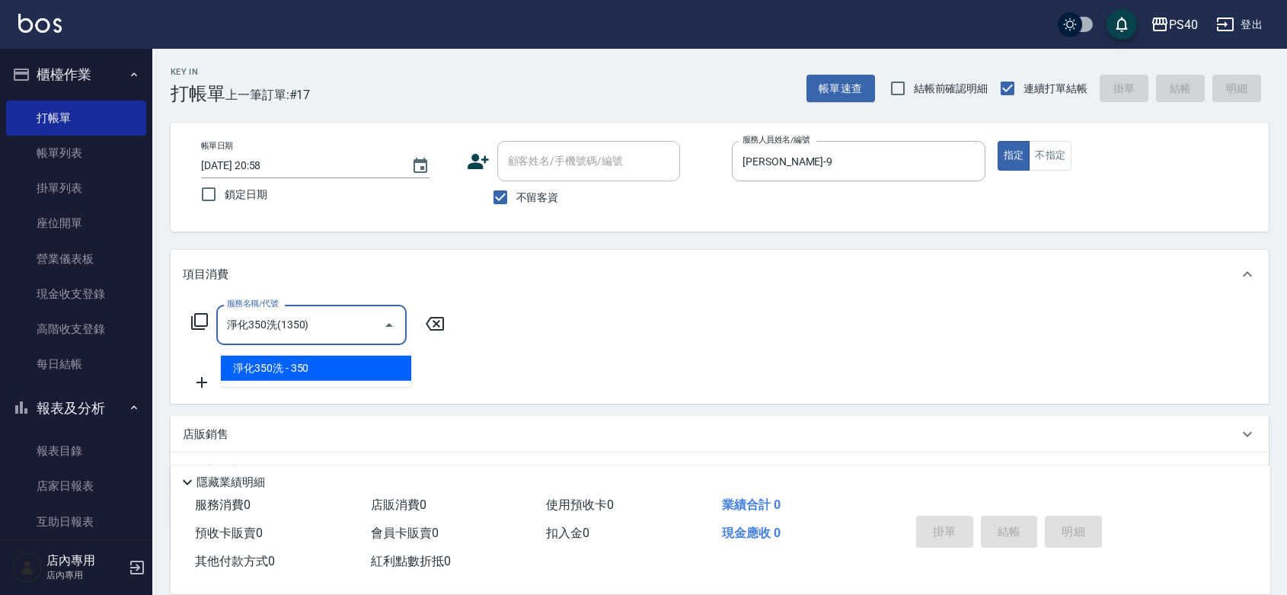
type input "淨化350洗(1350)"
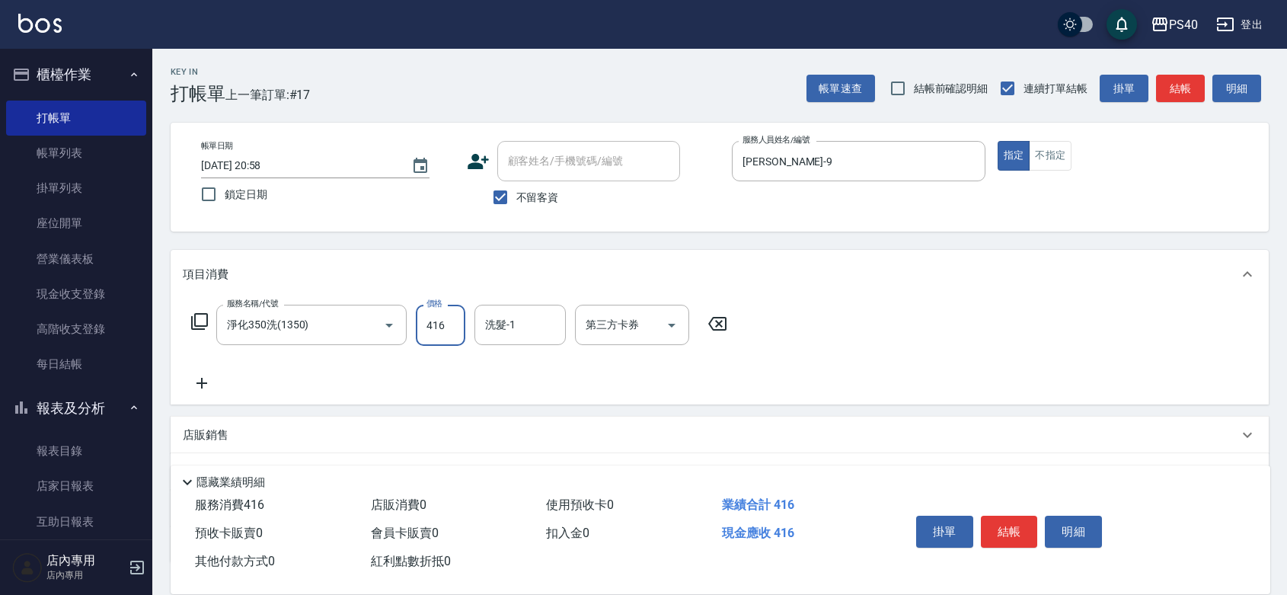
type input "416"
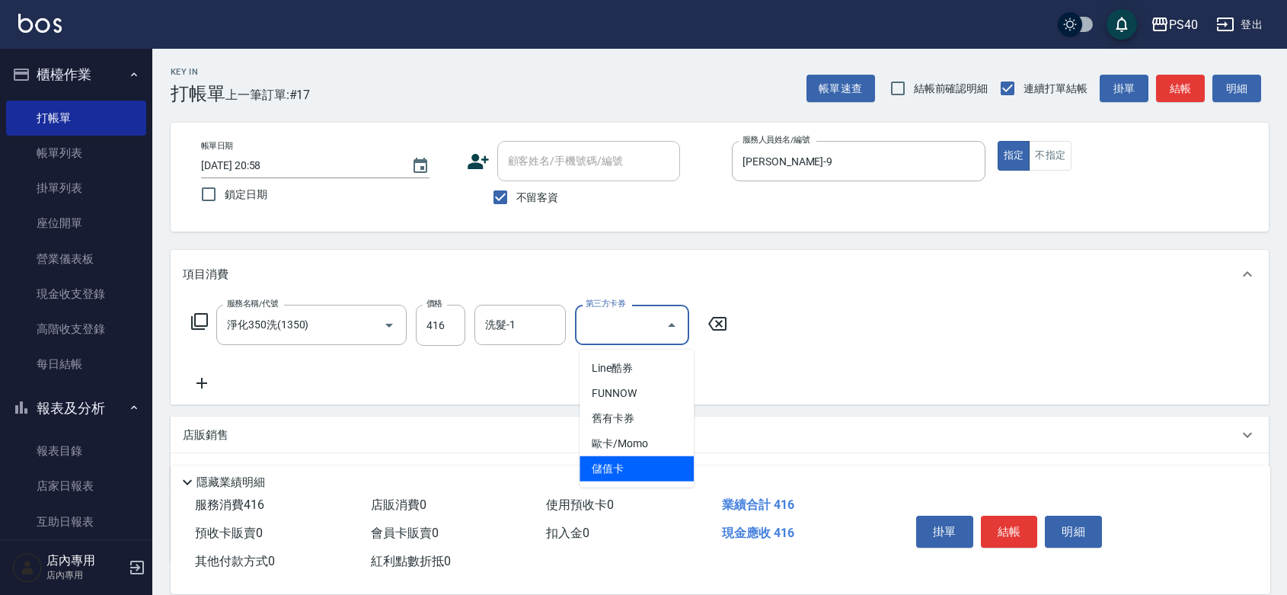
type input "儲值卡"
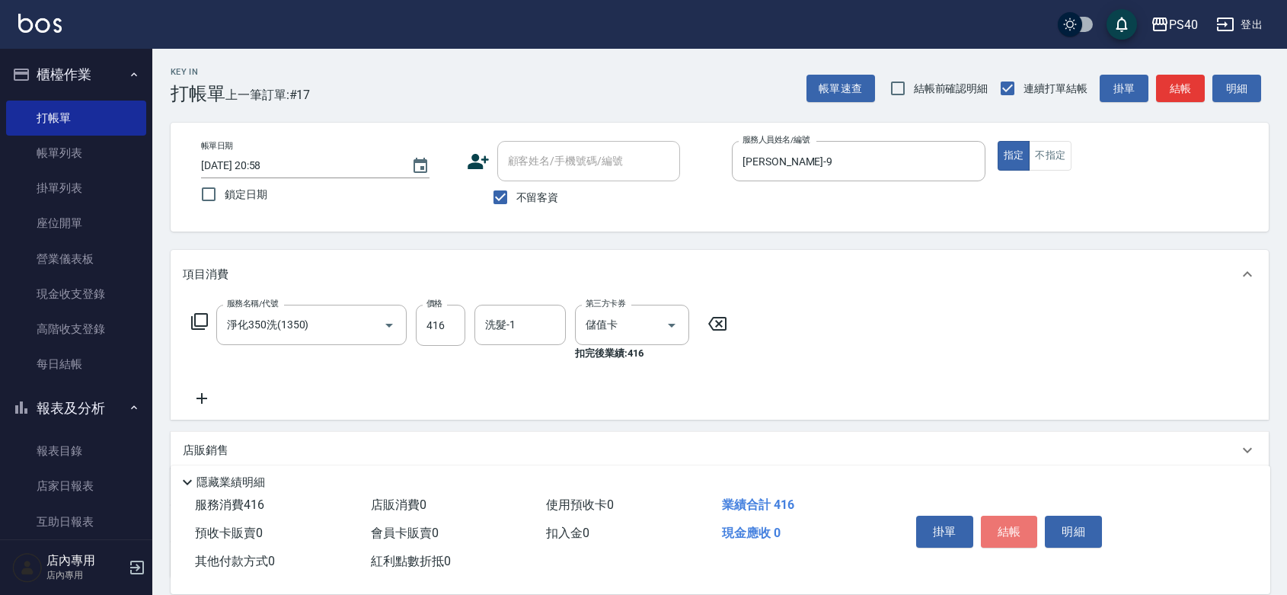
click at [1020, 516] on button "結帳" at bounding box center [1009, 532] width 57 height 32
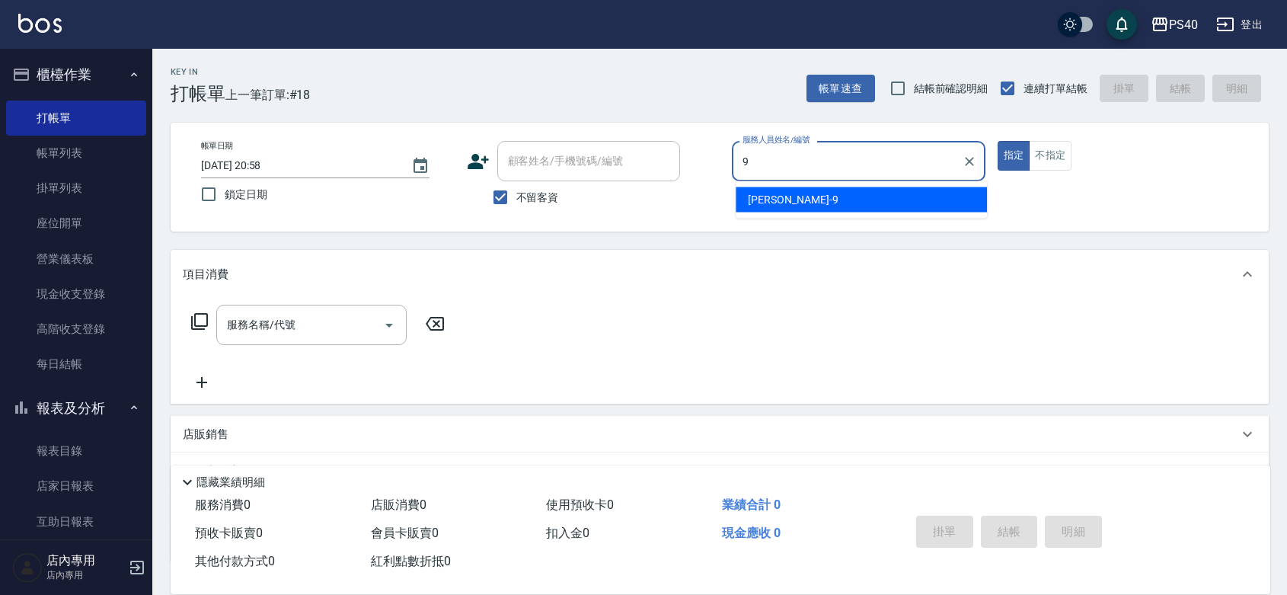
type input "[PERSON_NAME]-9"
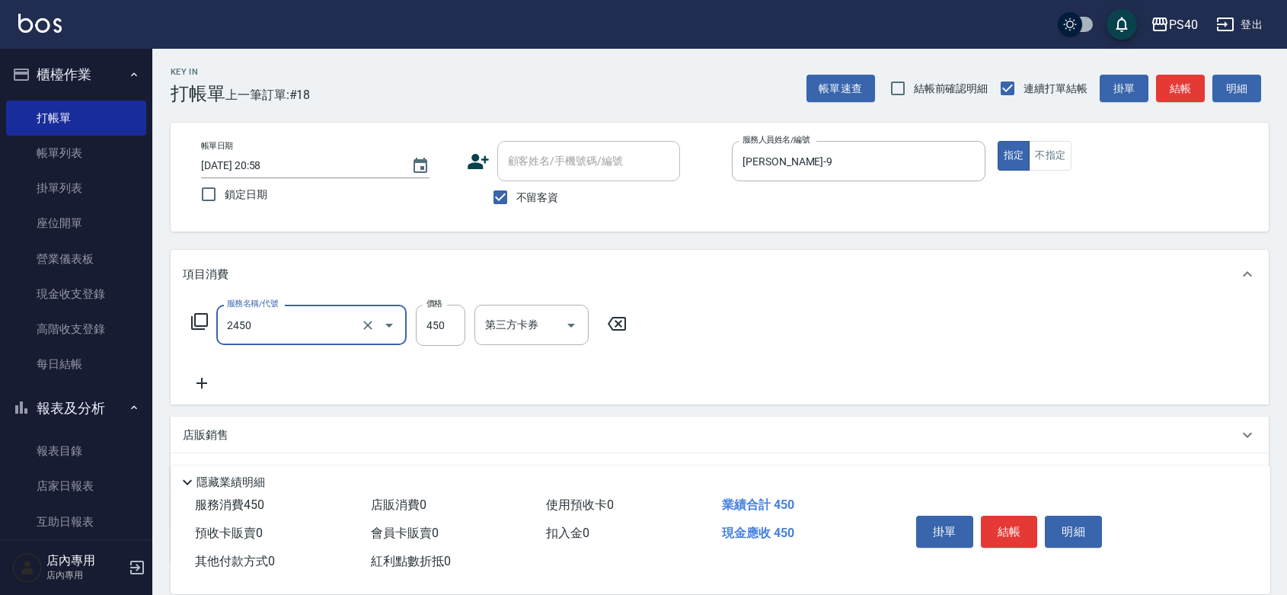
type input "C剪髮套餐(2450)"
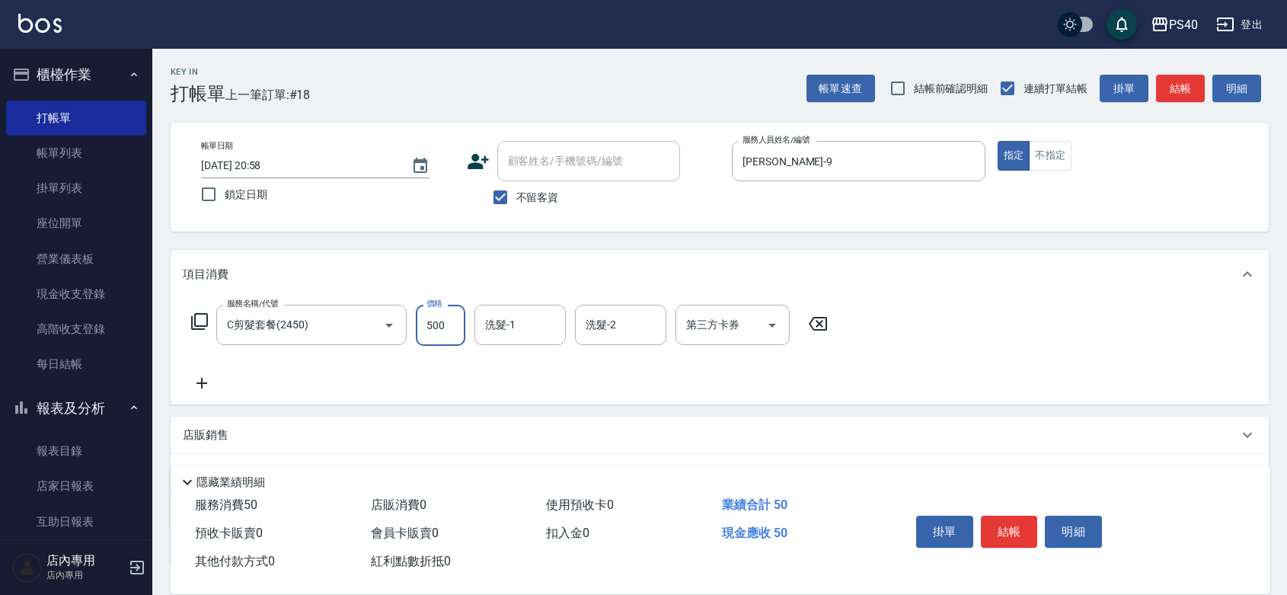
type input "500"
type input "[PERSON_NAME]-33"
click at [1032, 526] on button "結帳" at bounding box center [1009, 532] width 57 height 32
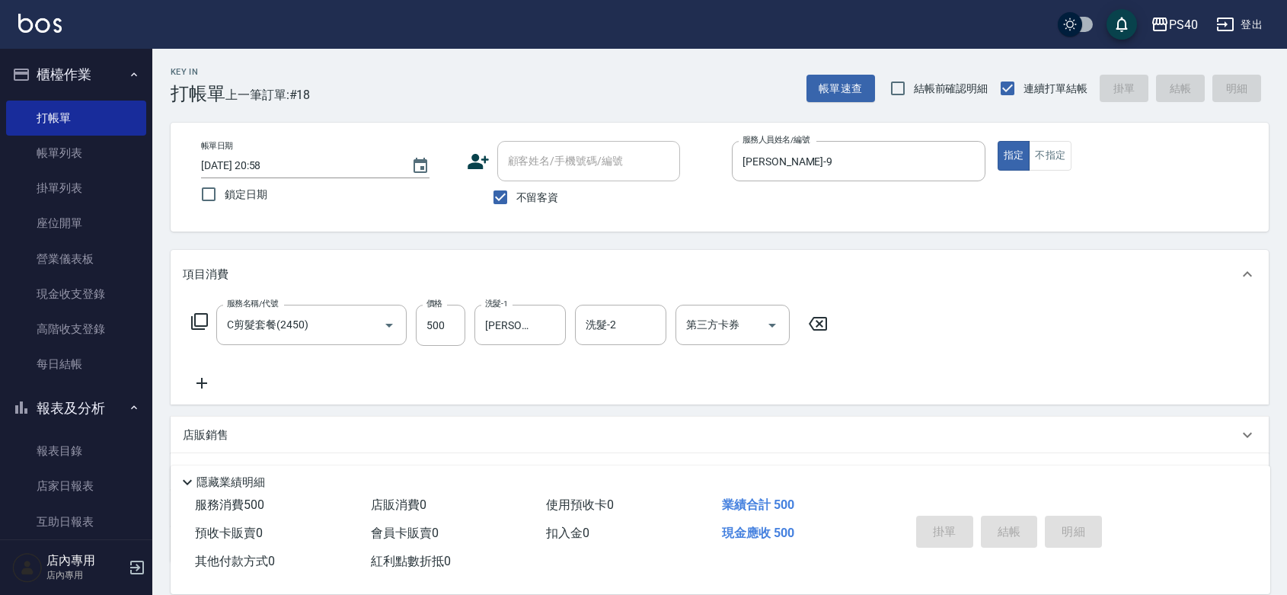
type input "[DATE] 20:59"
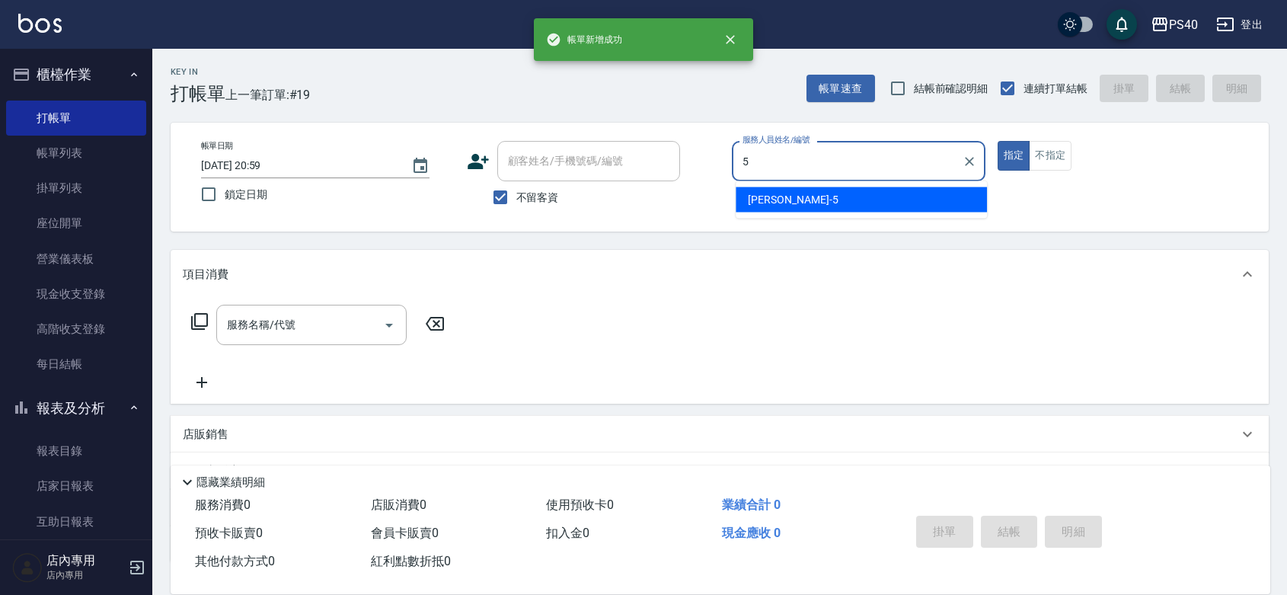
type input "[PERSON_NAME]-5"
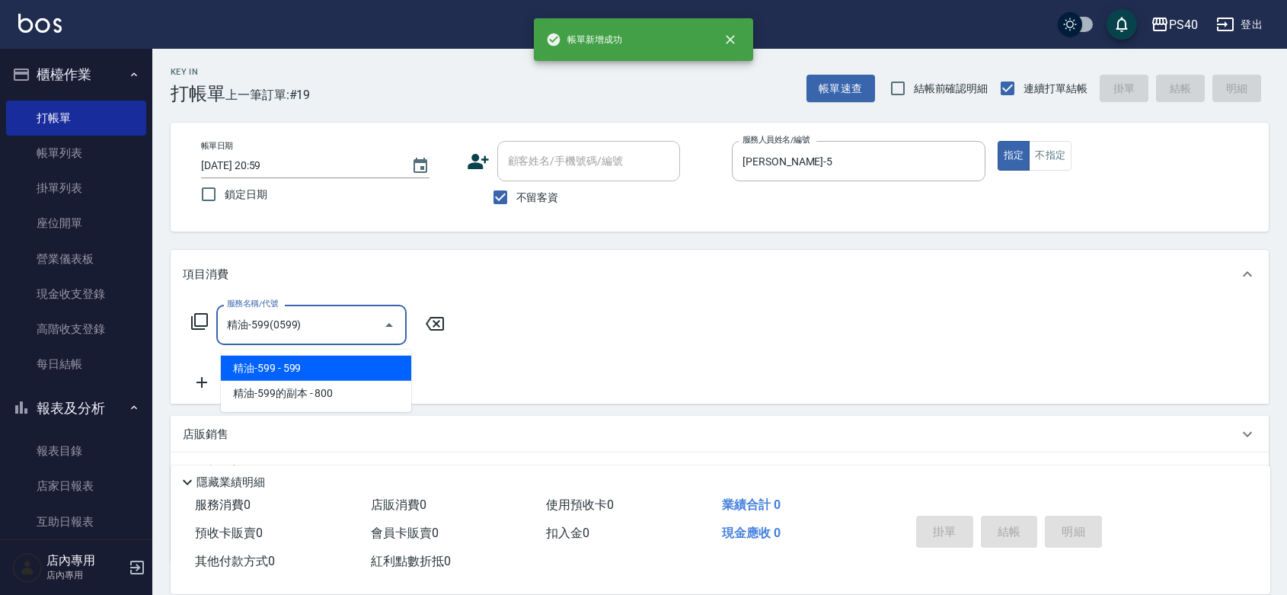
type input "精油-599(0599)"
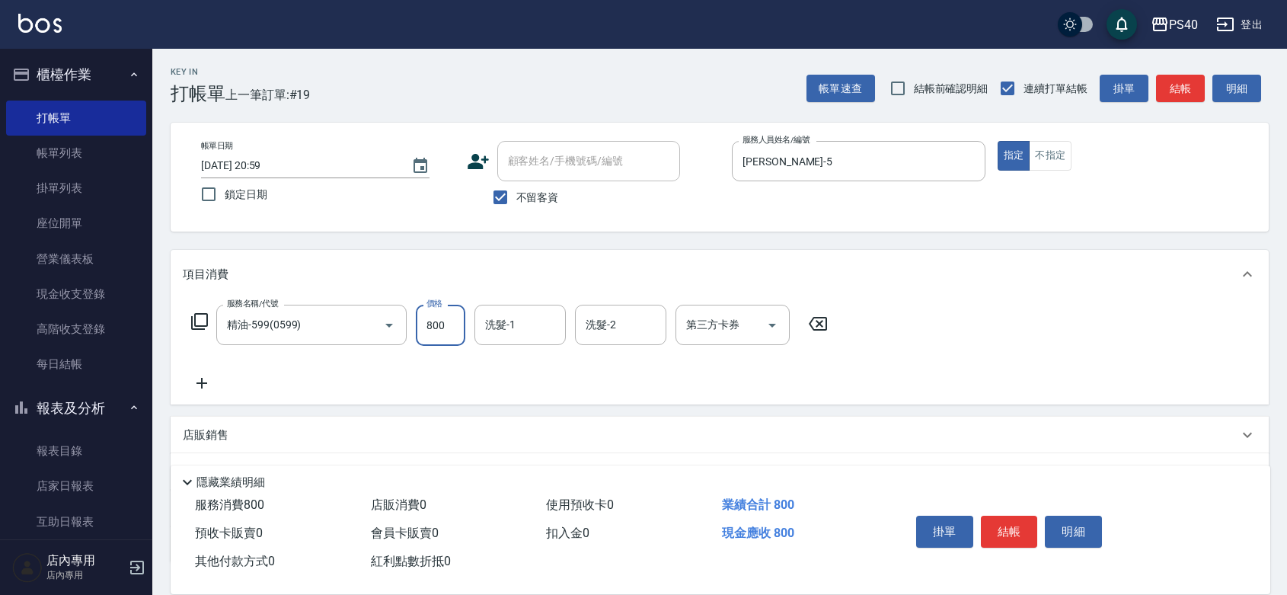
type input "800"
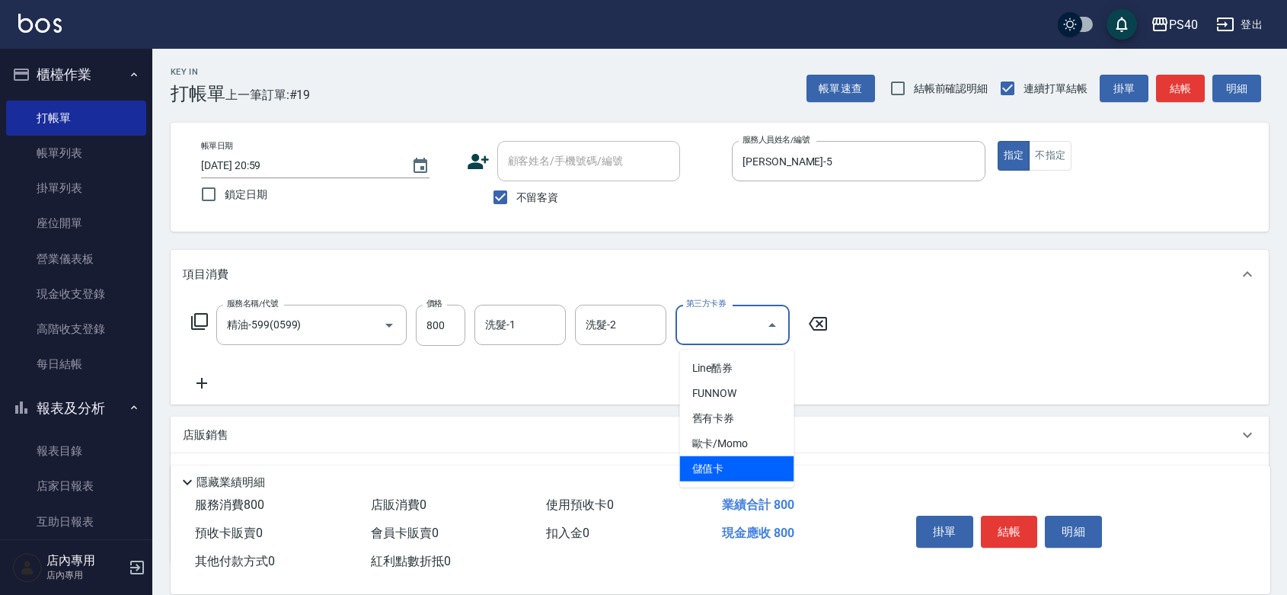
type input "儲值卡"
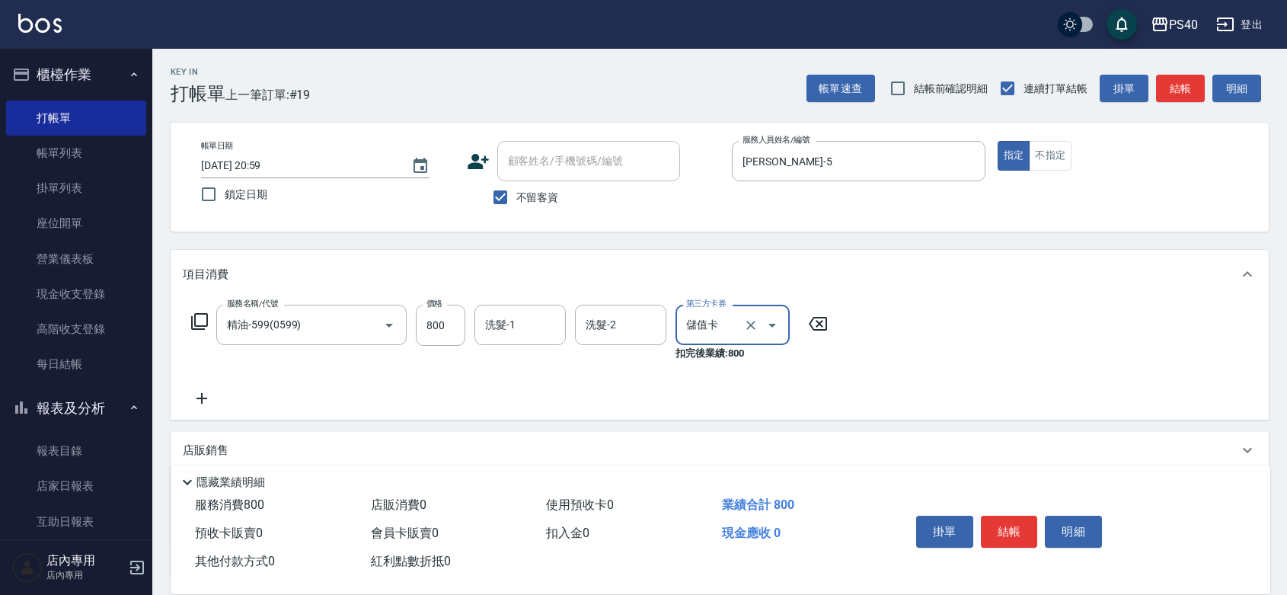
click at [1030, 526] on button "結帳" at bounding box center [1009, 532] width 57 height 32
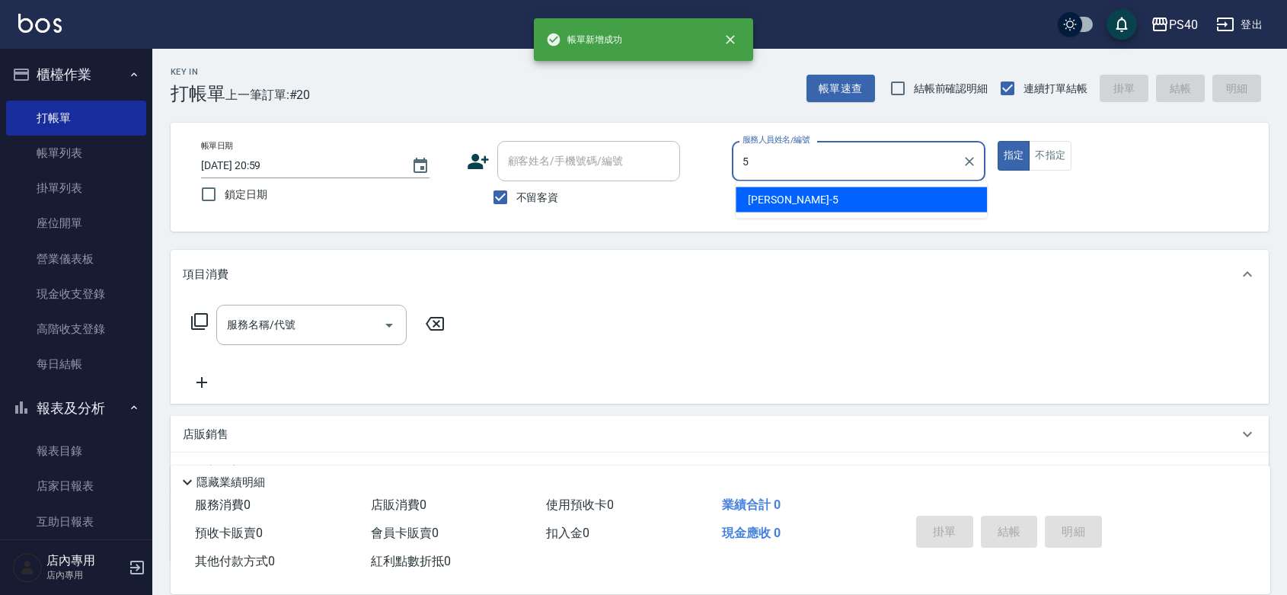
type input "[PERSON_NAME]-5"
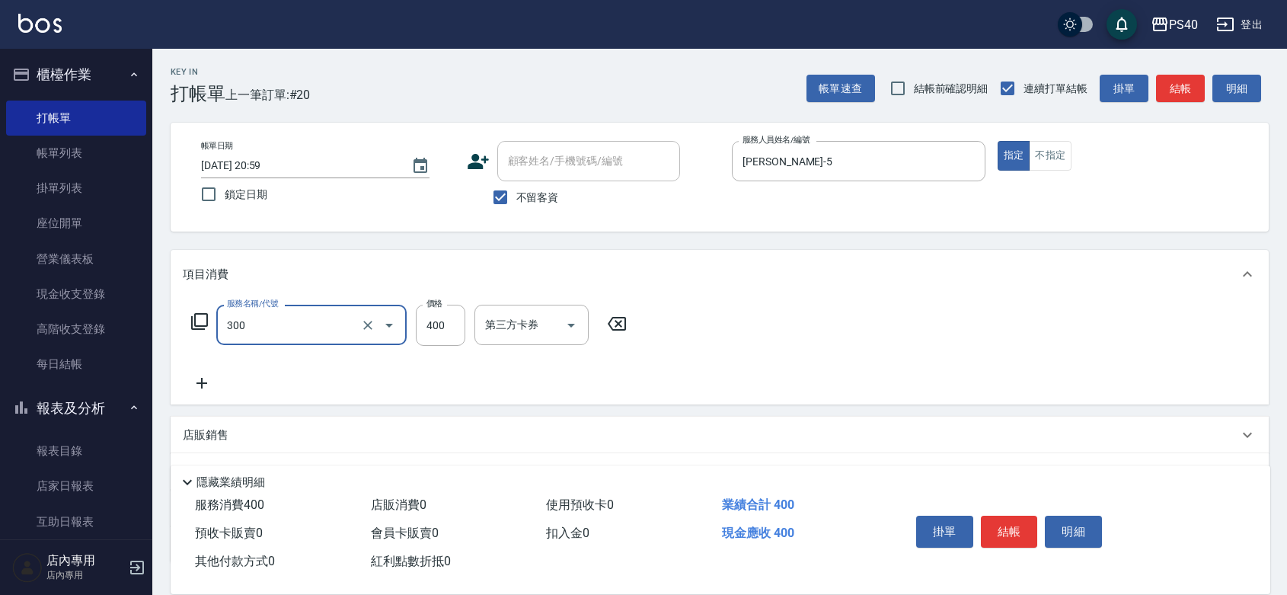
type input "特A剪髮(300)"
click at [427, 340] on input "400" at bounding box center [441, 325] width 50 height 41
type input "300"
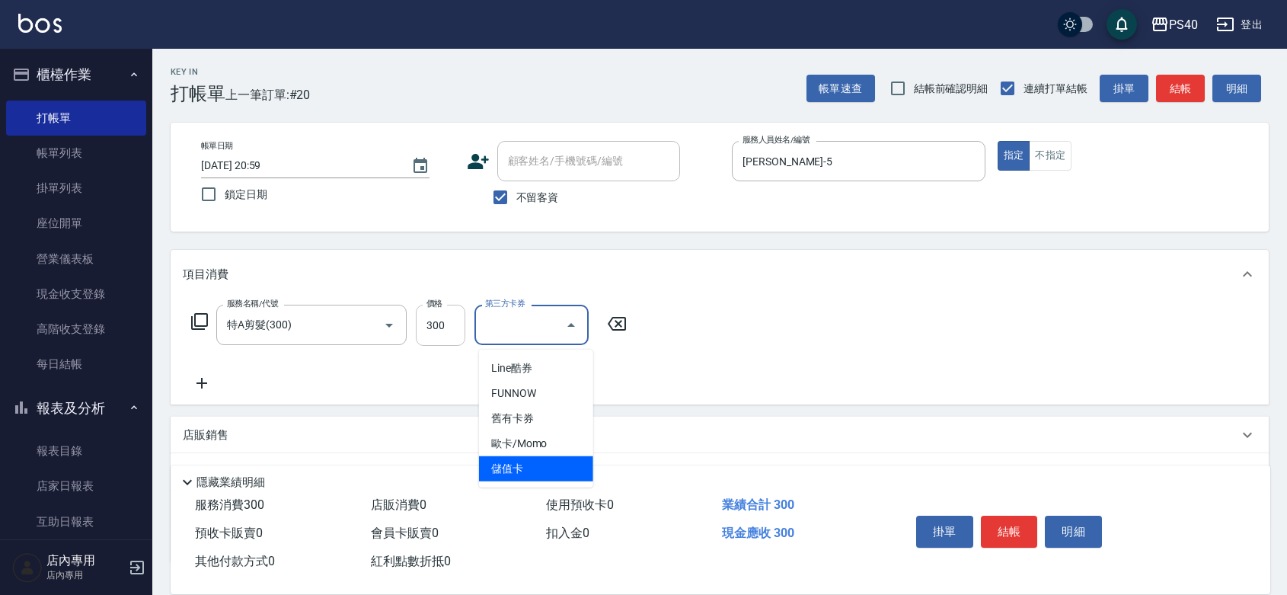
type input "儲值卡"
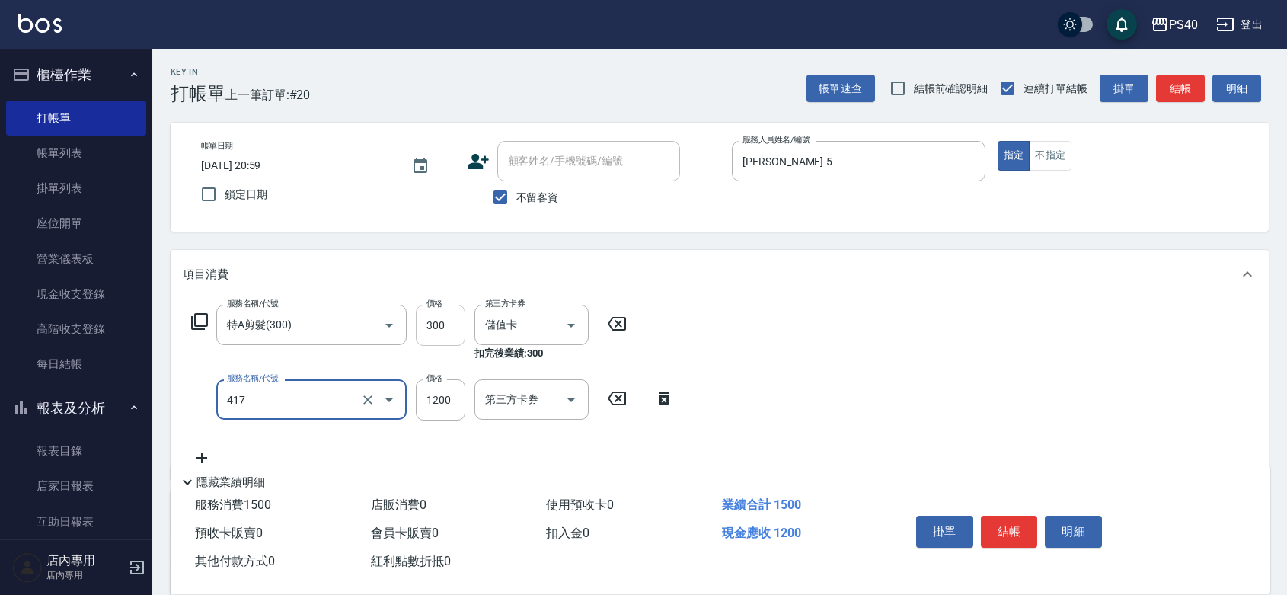
type input "哥德式(417)"
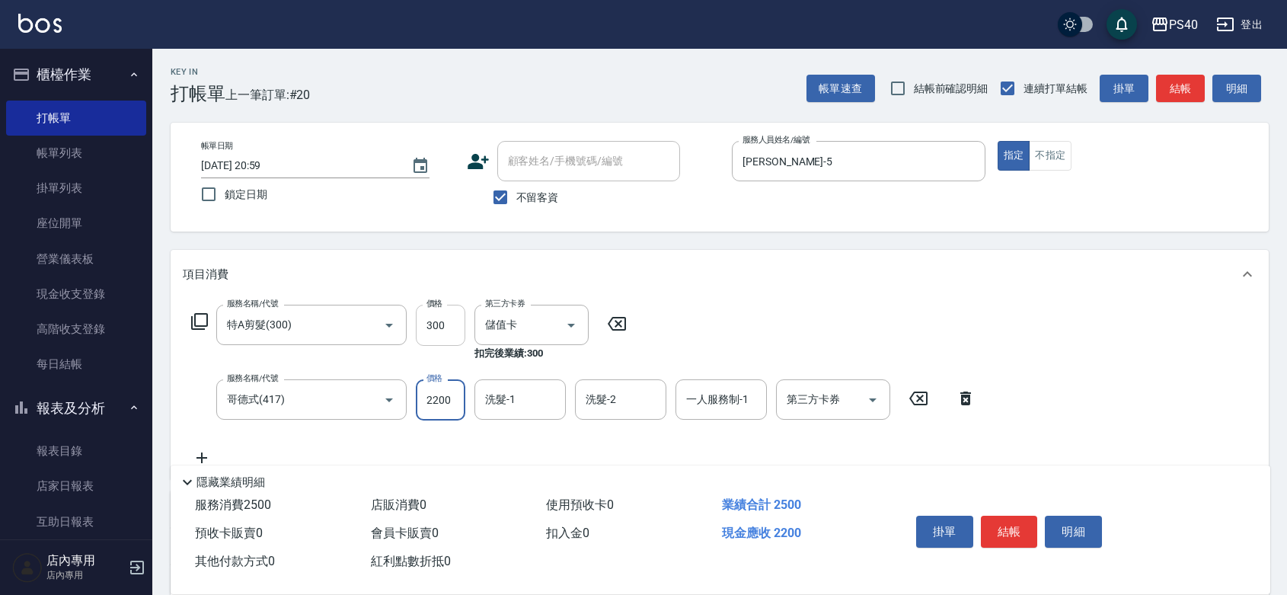
type input "2200"
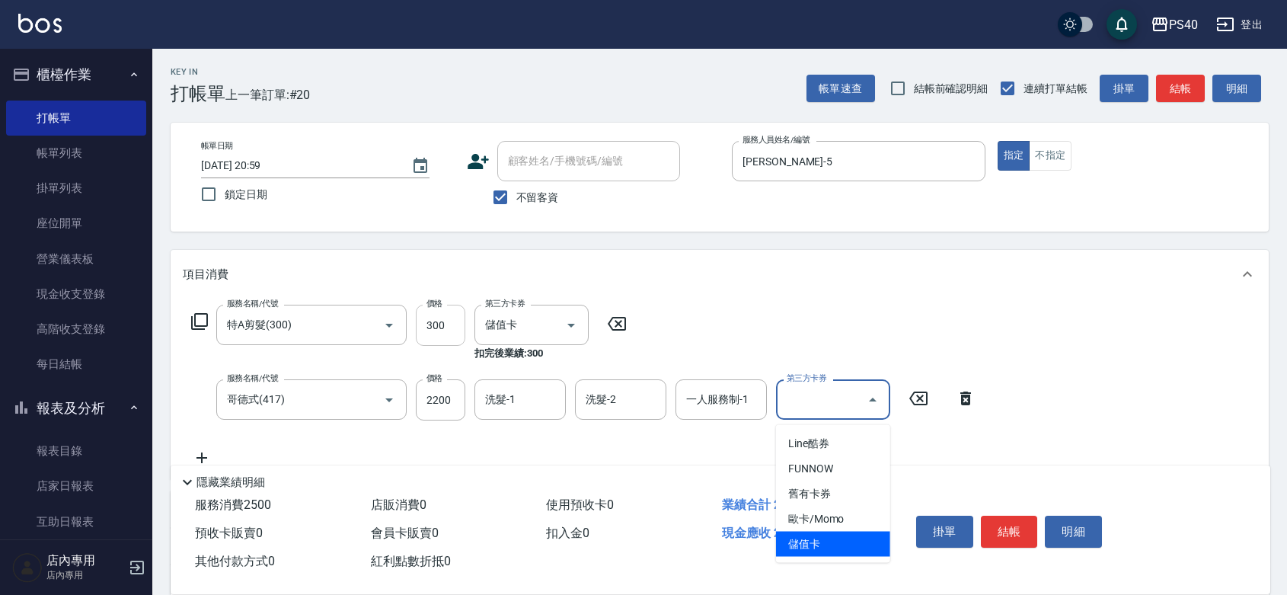
type input "儲值卡"
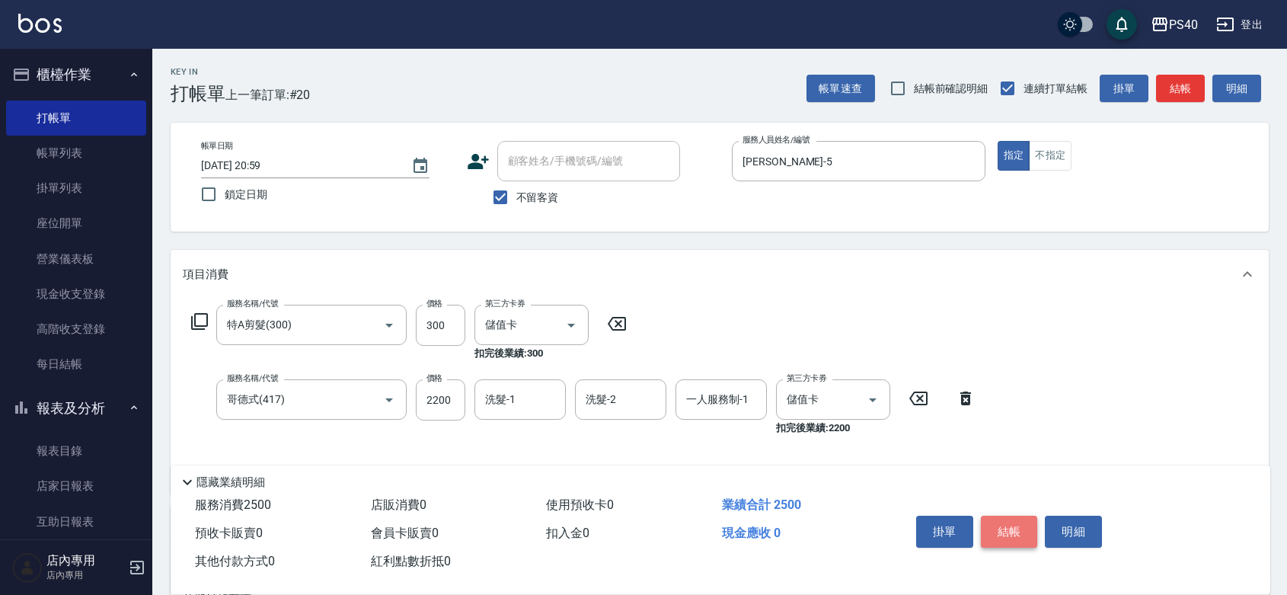
click at [1013, 516] on button "結帳" at bounding box center [1009, 532] width 57 height 32
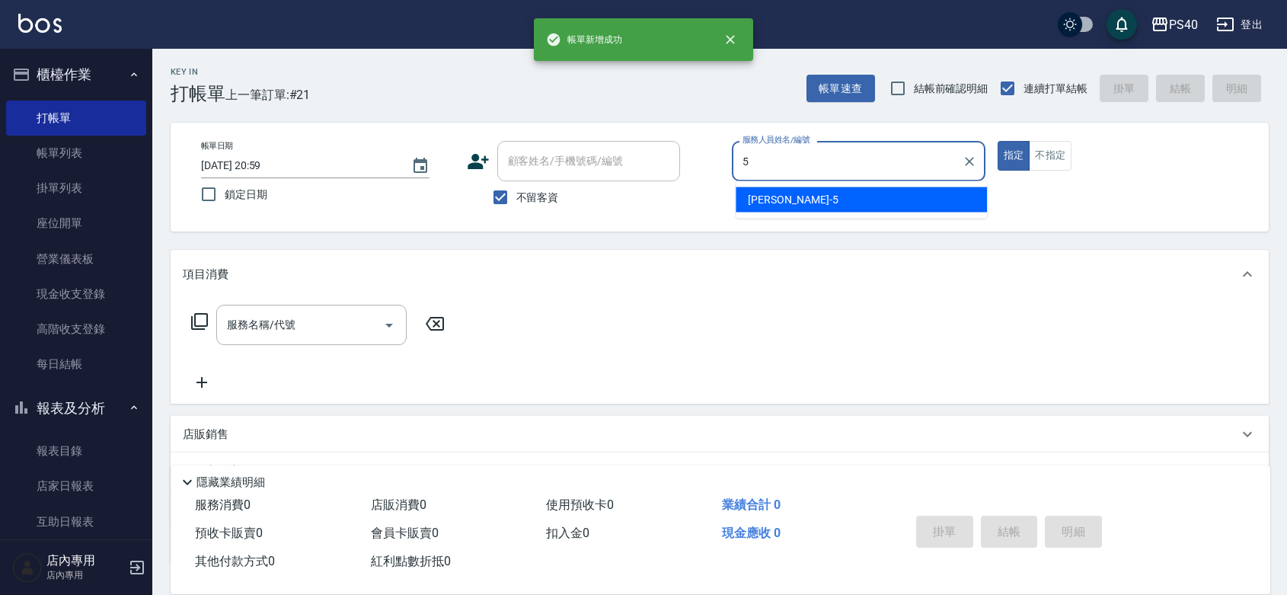
type input "[PERSON_NAME]-5"
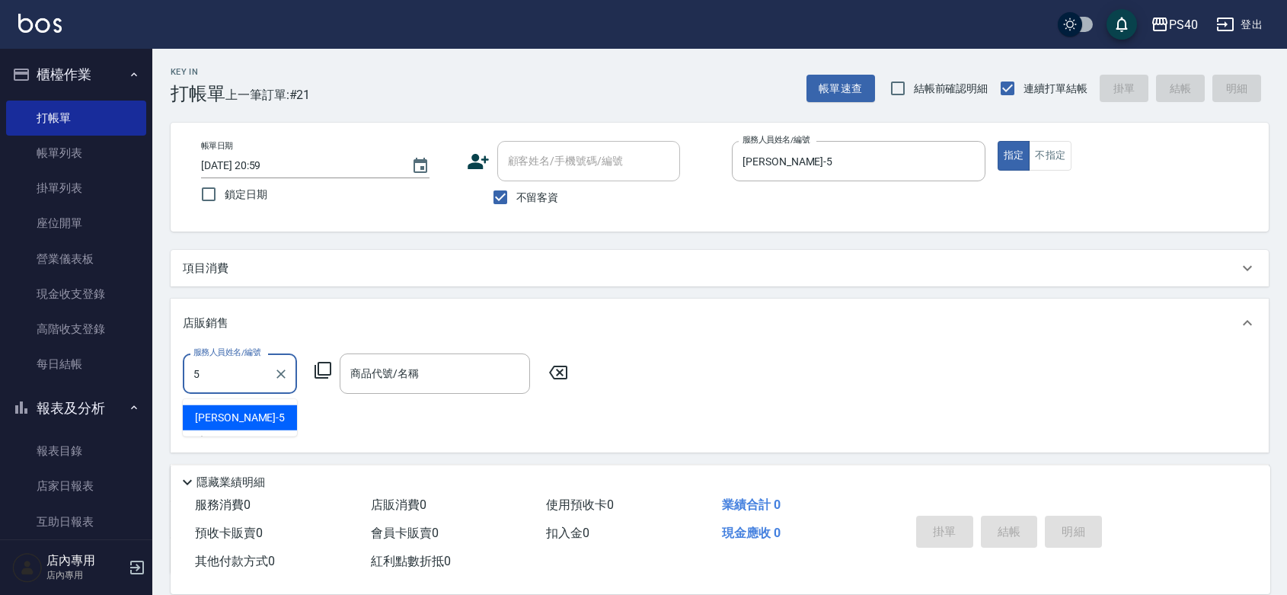
type input "[PERSON_NAME]-5"
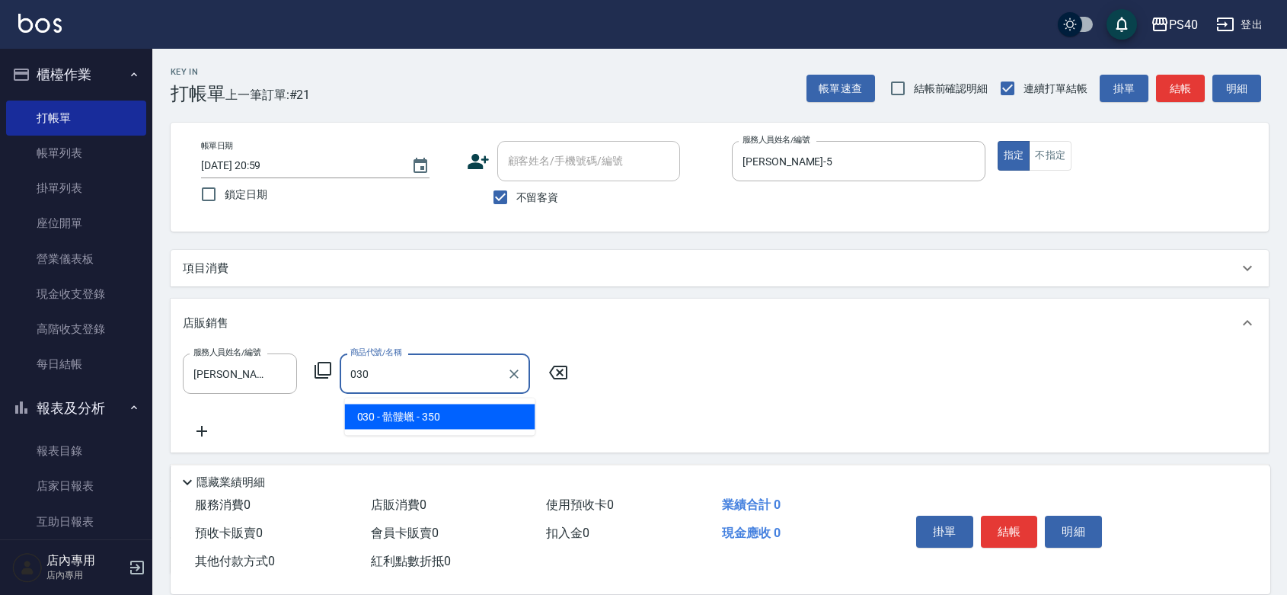
type input "骷髏蠟"
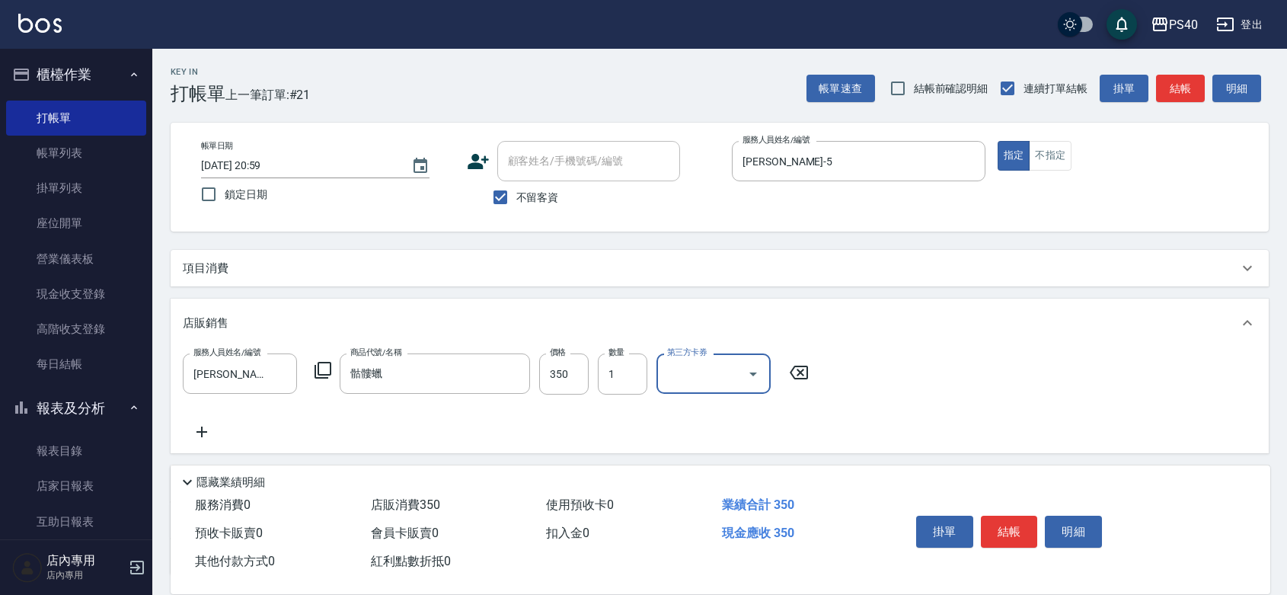
click at [1015, 516] on button "結帳" at bounding box center [1009, 532] width 57 height 32
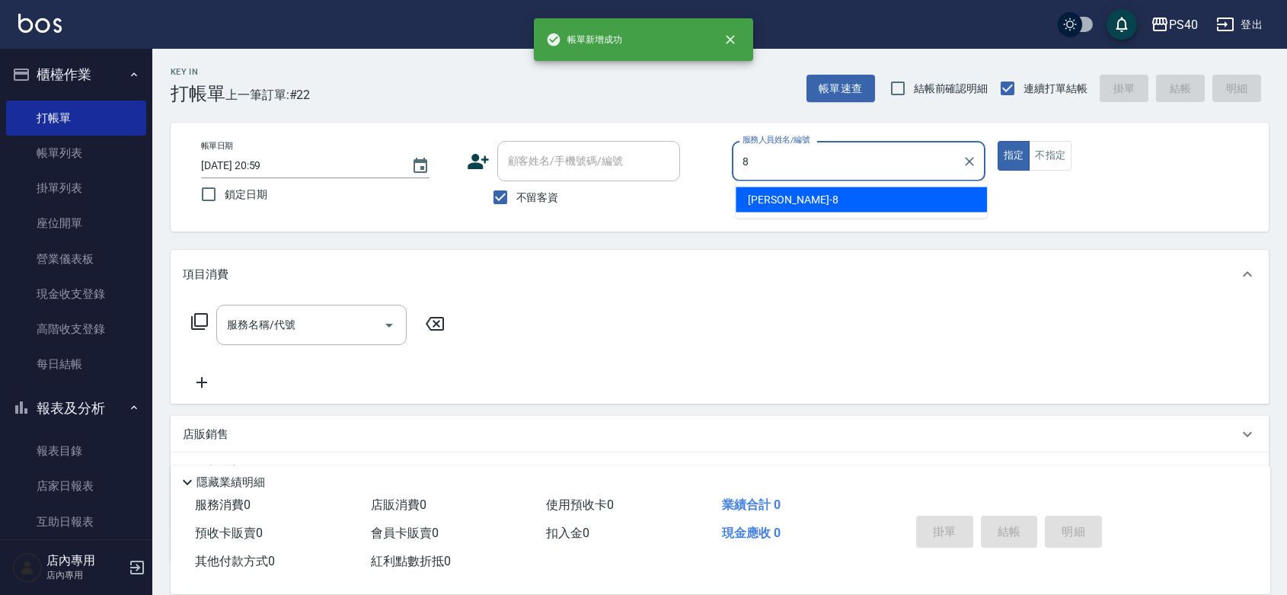
type input "[PERSON_NAME]-8"
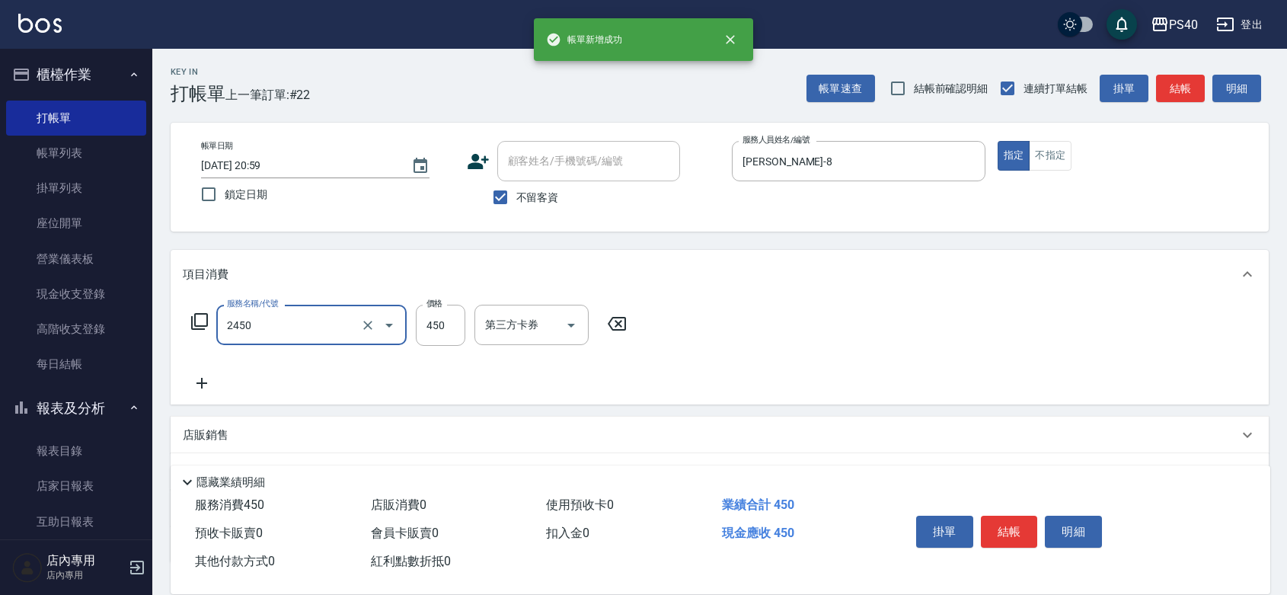
type input "C剪髮套餐(2450)"
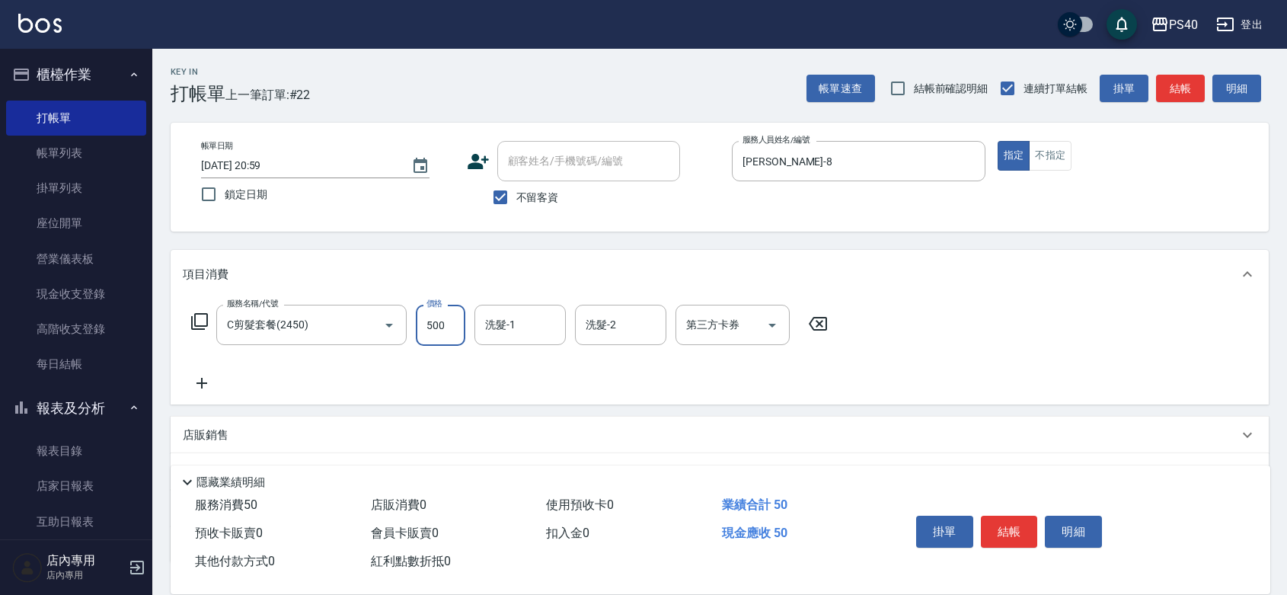
type input "500"
click at [1015, 516] on button "結帳" at bounding box center [1009, 532] width 57 height 32
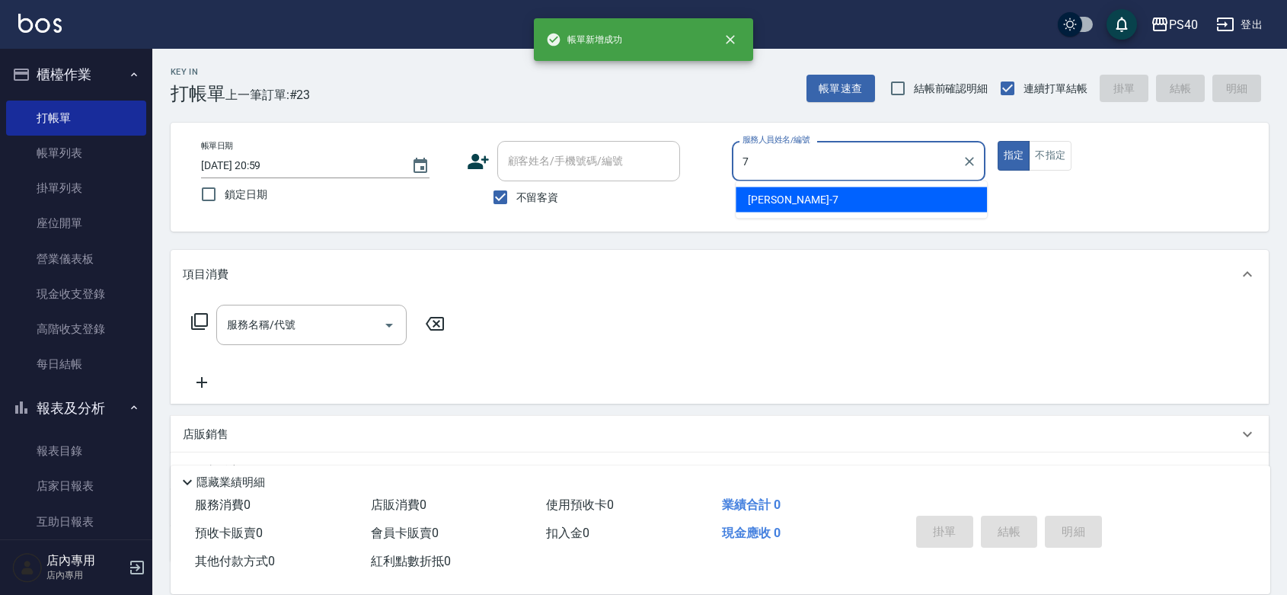
type input "[PERSON_NAME]-7"
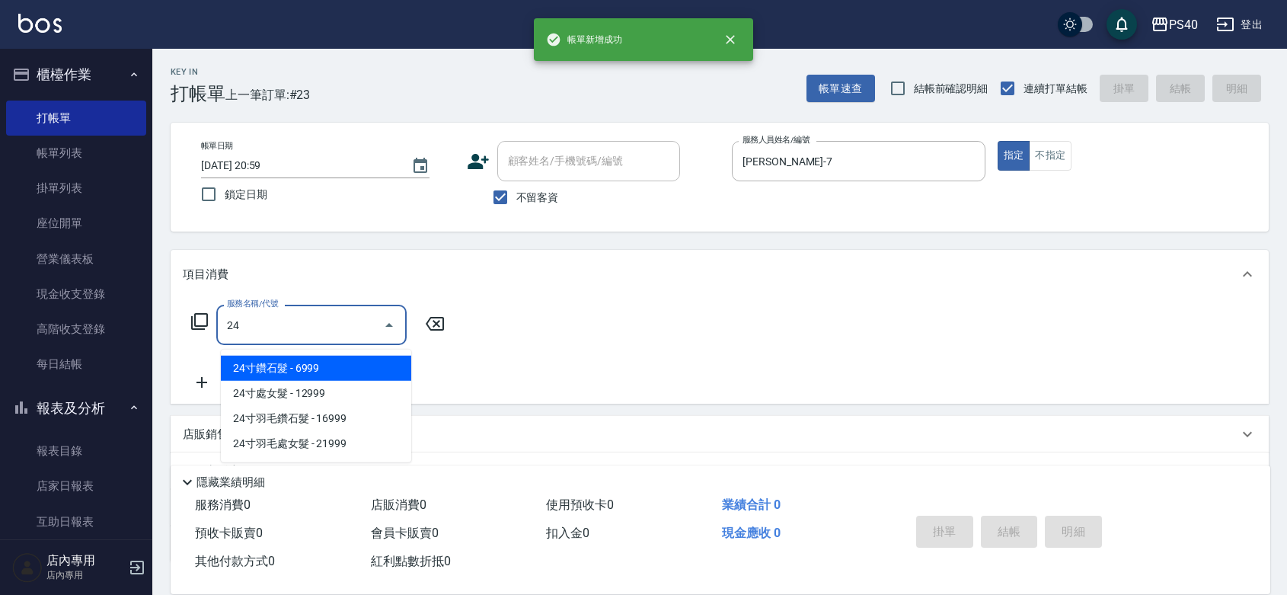
type input "2"
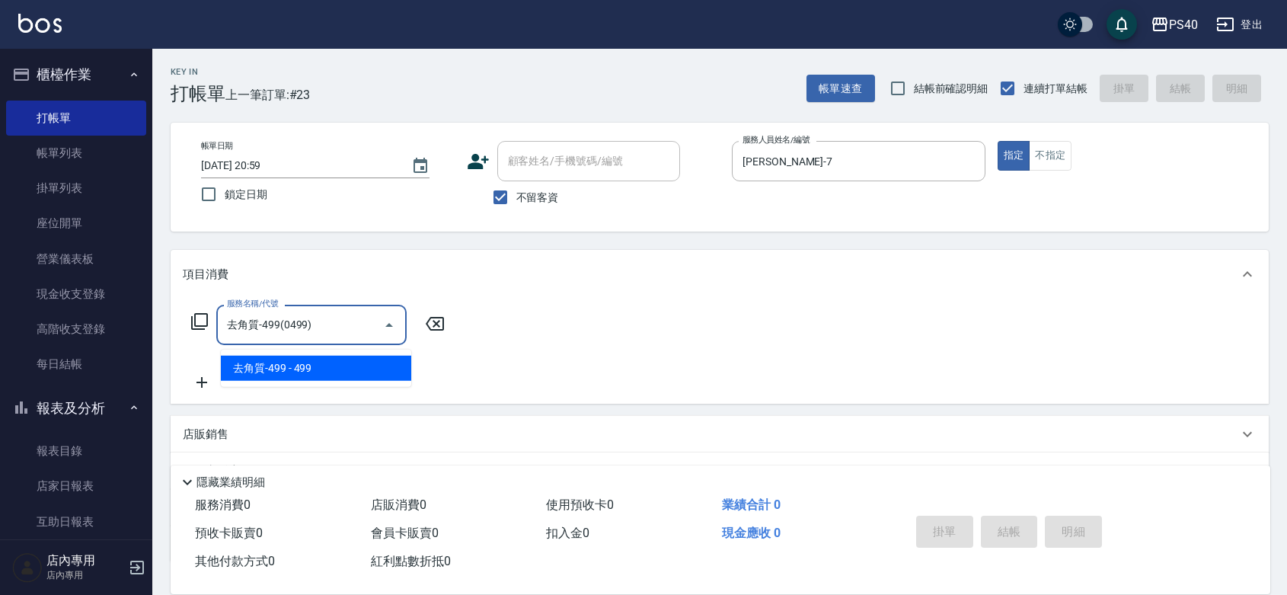
type input "去角質-499(0499)"
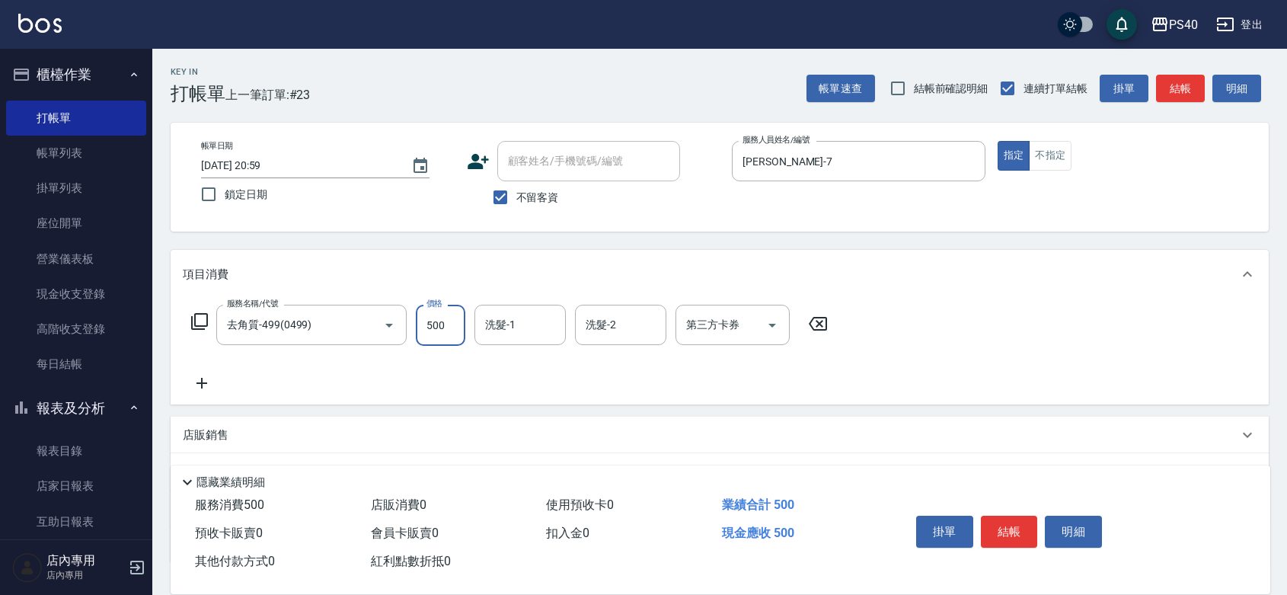
type input "500"
type input "[PERSON_NAME]-33"
click at [1015, 516] on button "結帳" at bounding box center [1009, 532] width 57 height 32
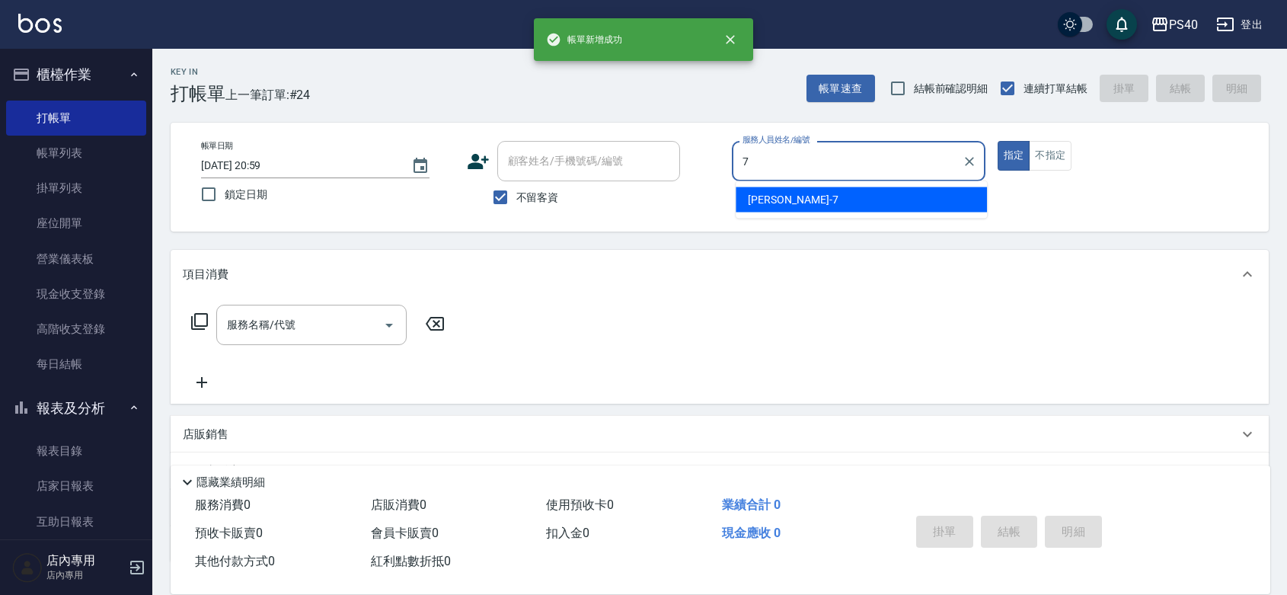
type input "[PERSON_NAME]-7"
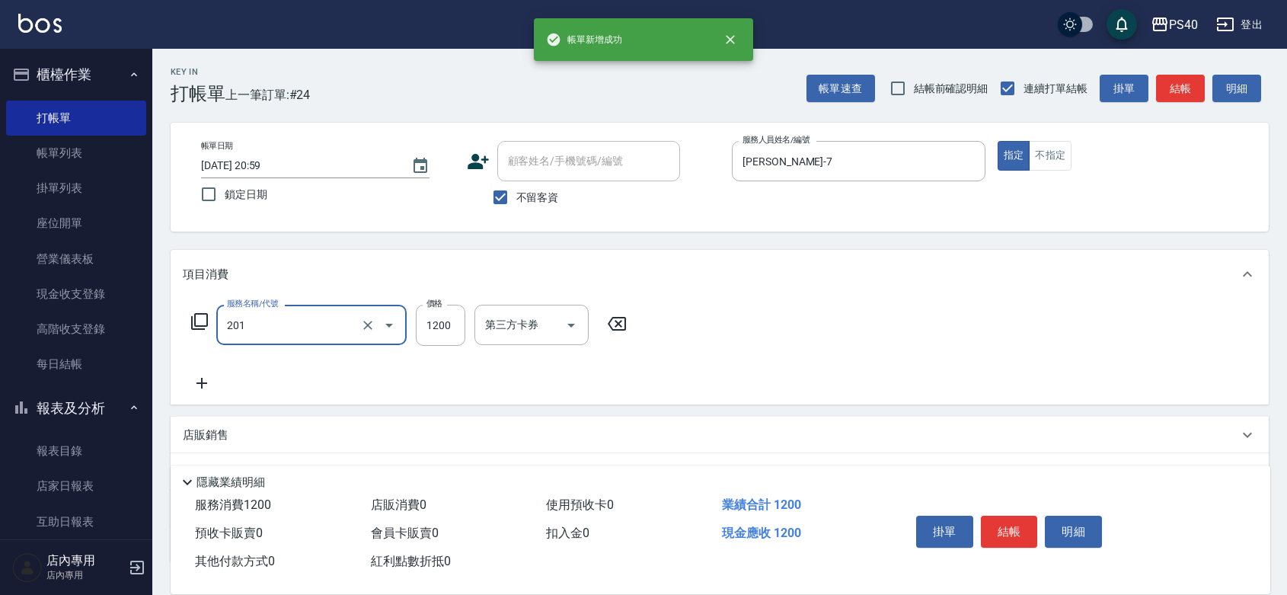
type input "一般燙(改金額)(201)"
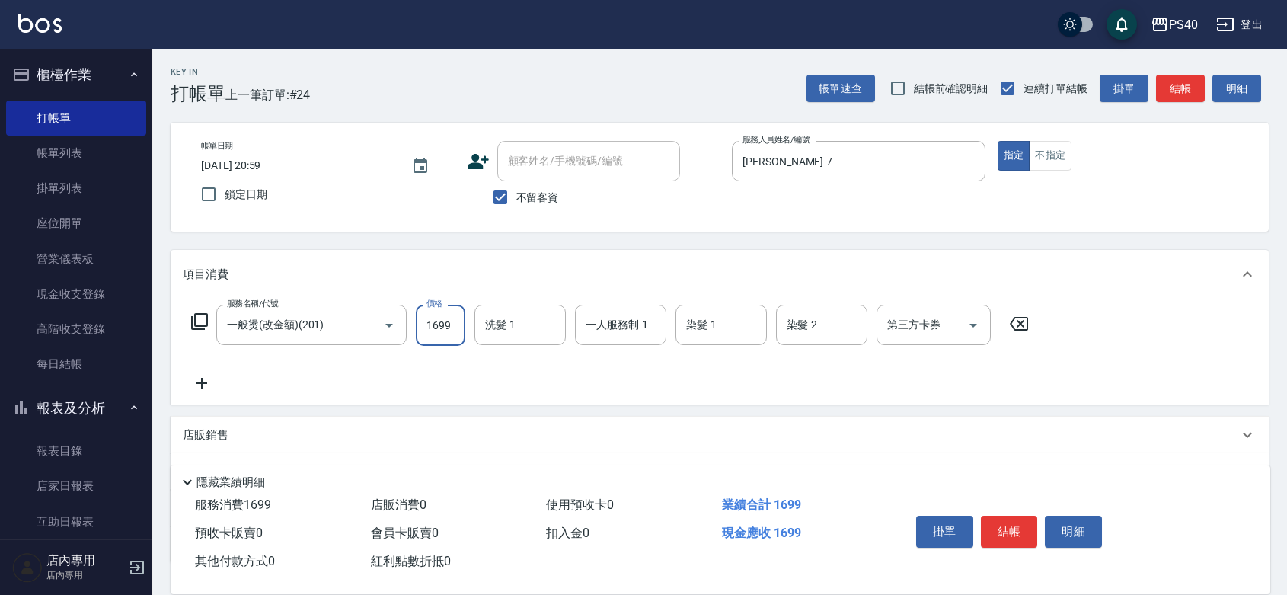
type input "1699"
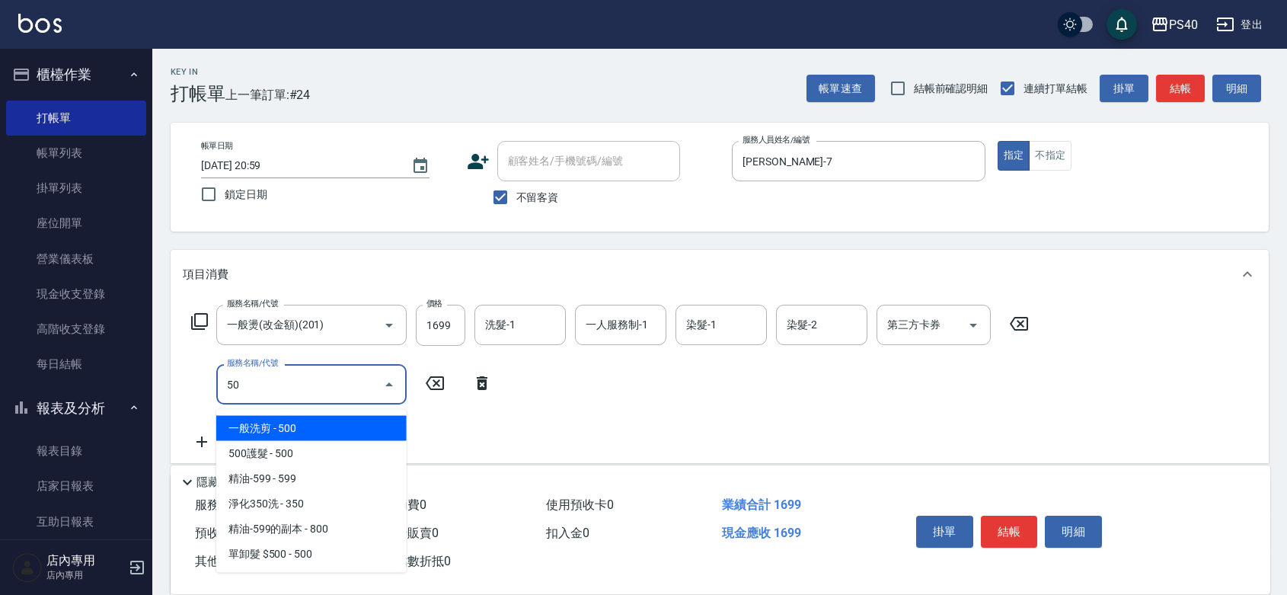
type input "500"
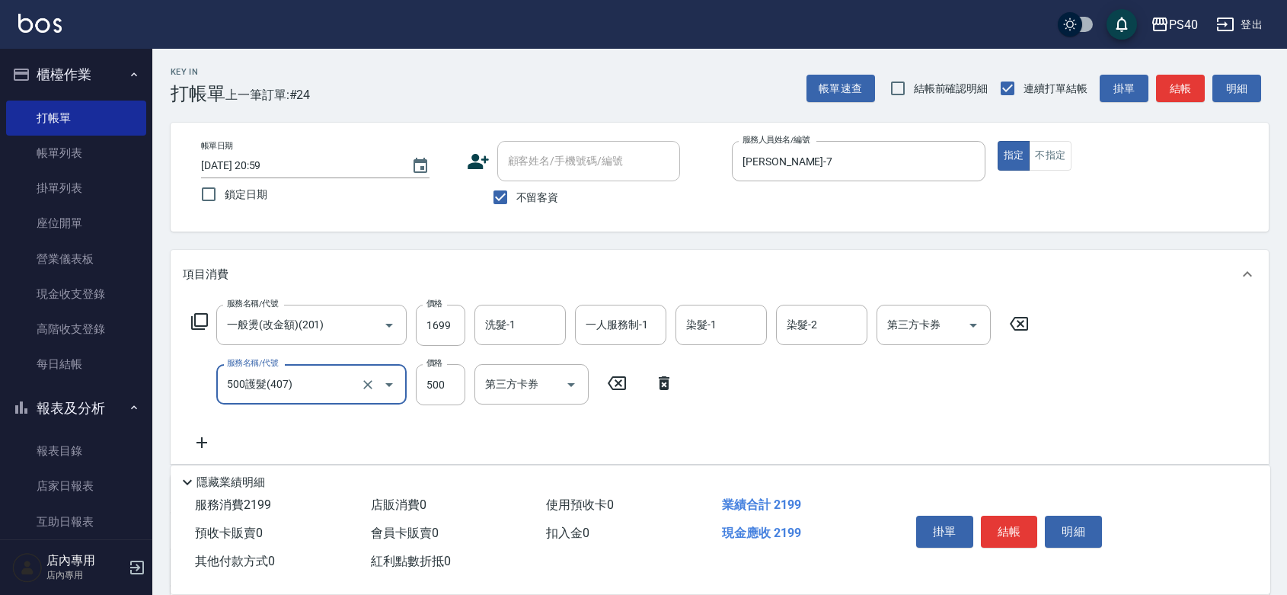
type input "500護髮(407)"
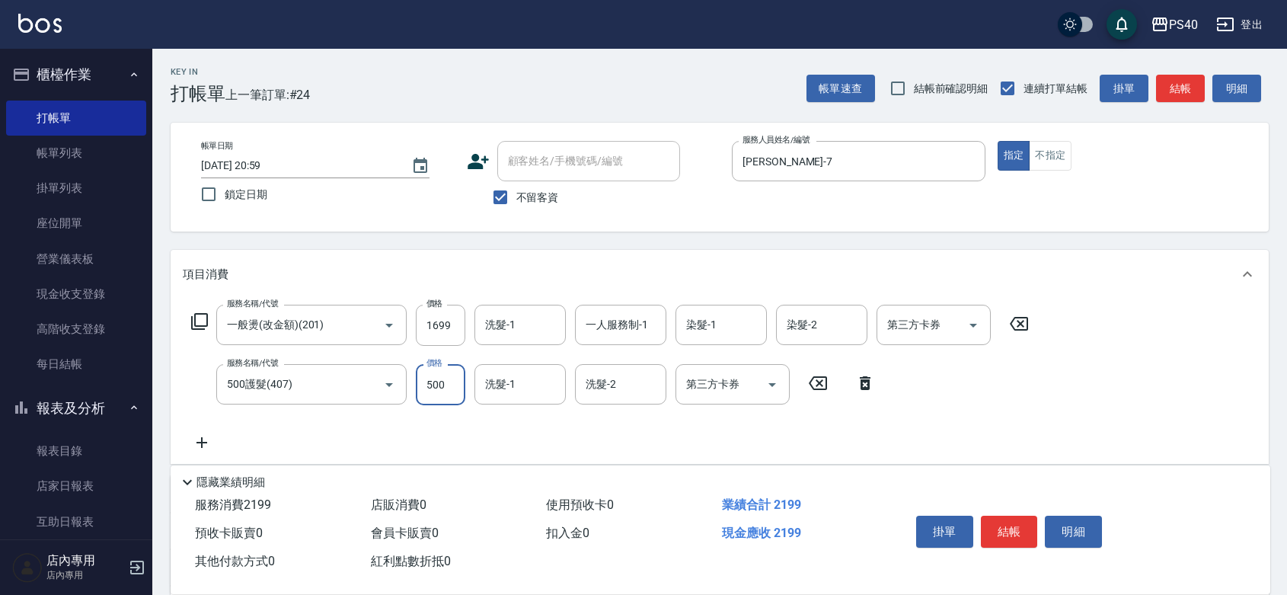
click at [1015, 516] on button "結帳" at bounding box center [1009, 532] width 57 height 32
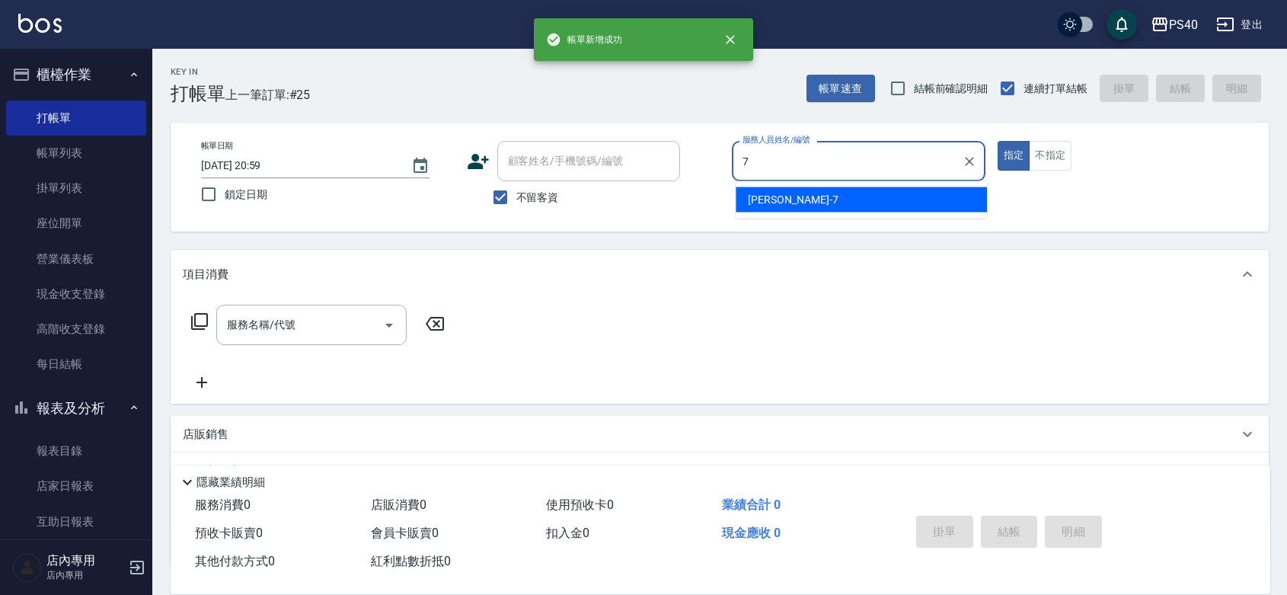
type input "[PERSON_NAME]-7"
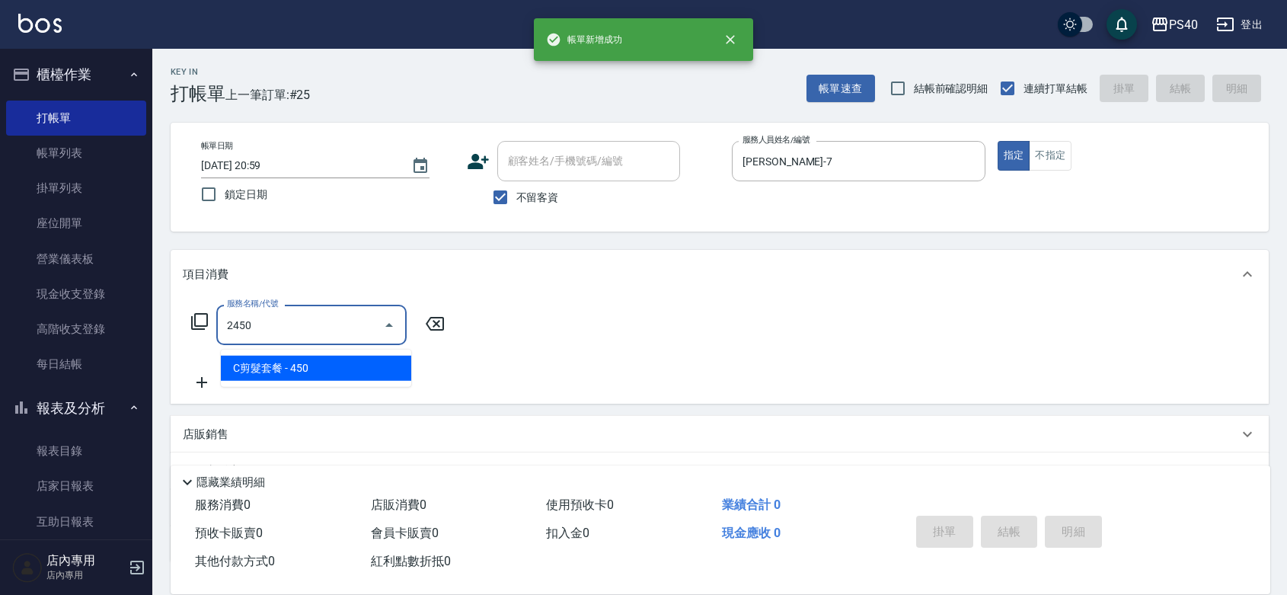
type input "C剪髮套餐(2450)"
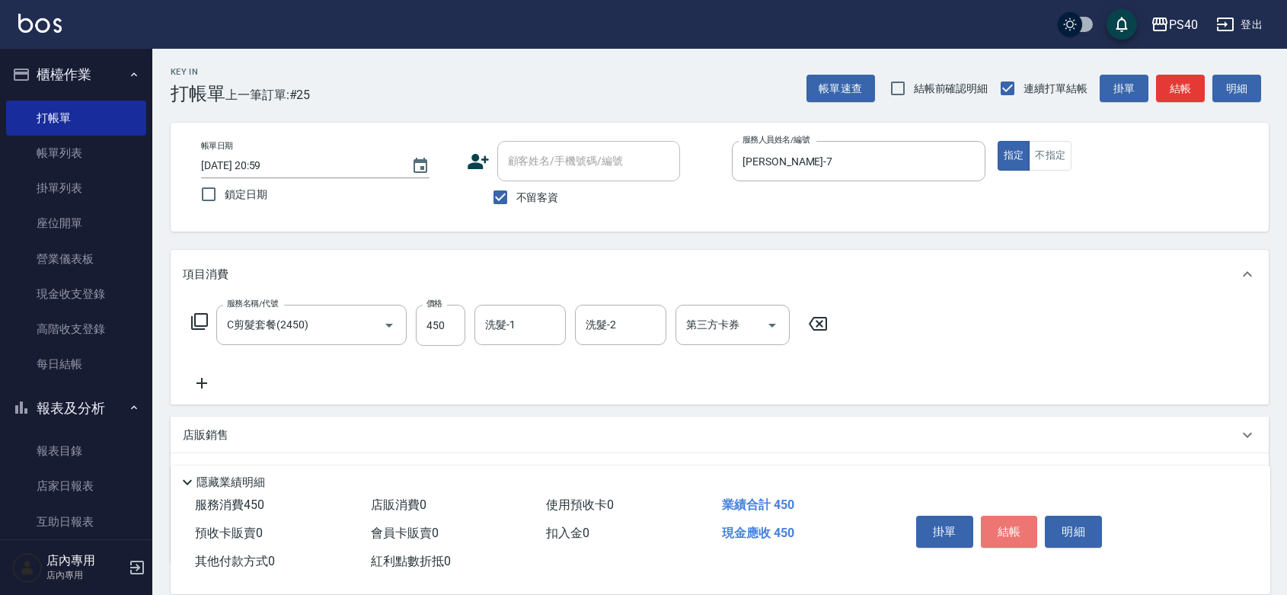
click at [1015, 516] on button "結帳" at bounding box center [1009, 532] width 57 height 32
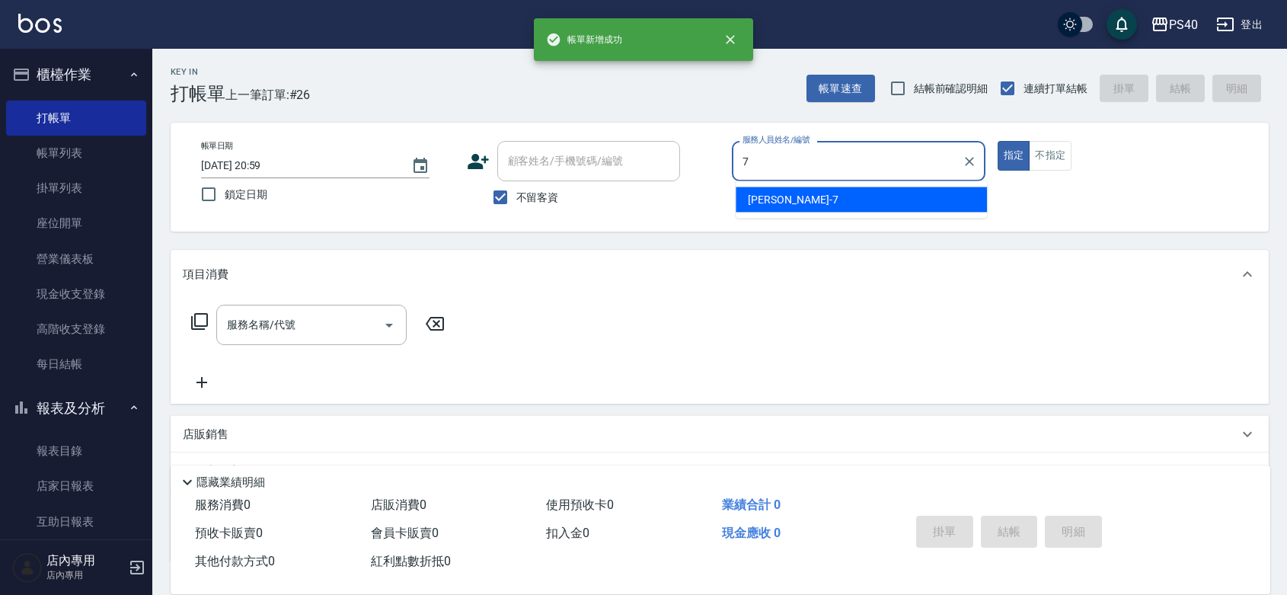
type input "[PERSON_NAME]-7"
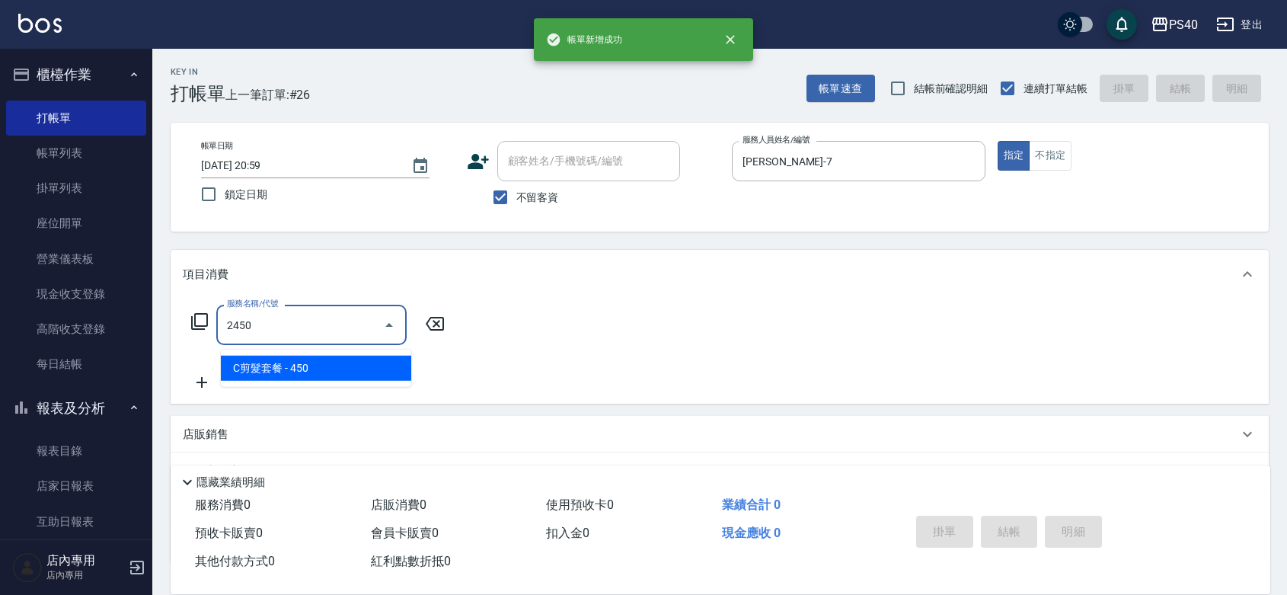
type input "C剪髮套餐(2450)"
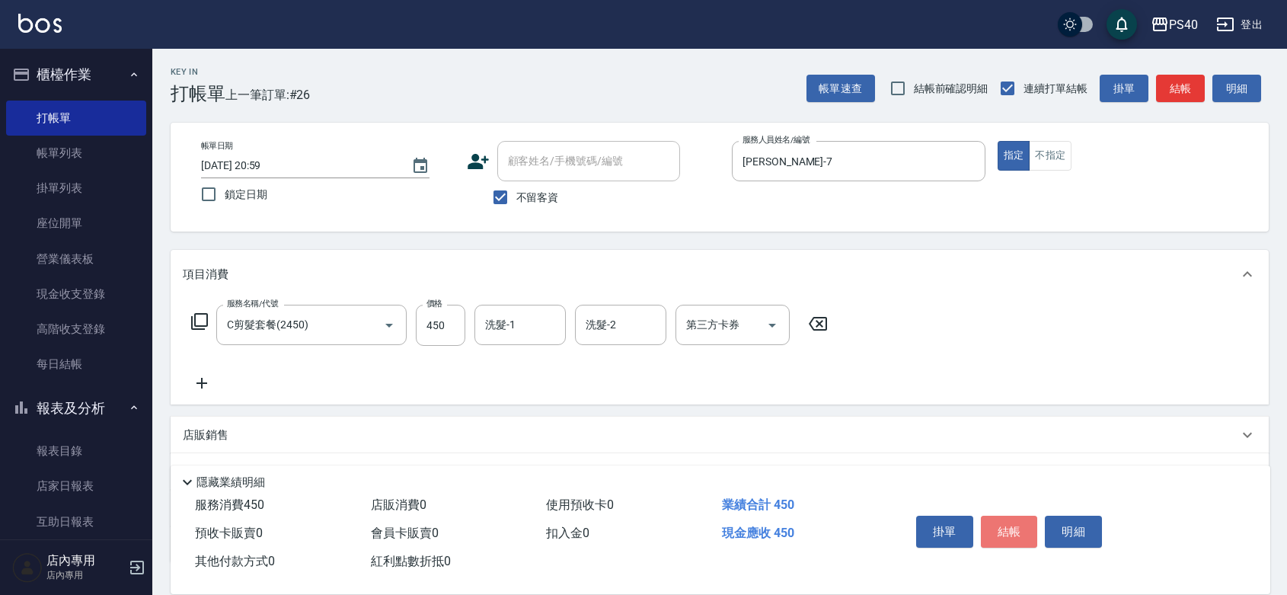
click at [1015, 516] on button "結帳" at bounding box center [1009, 532] width 57 height 32
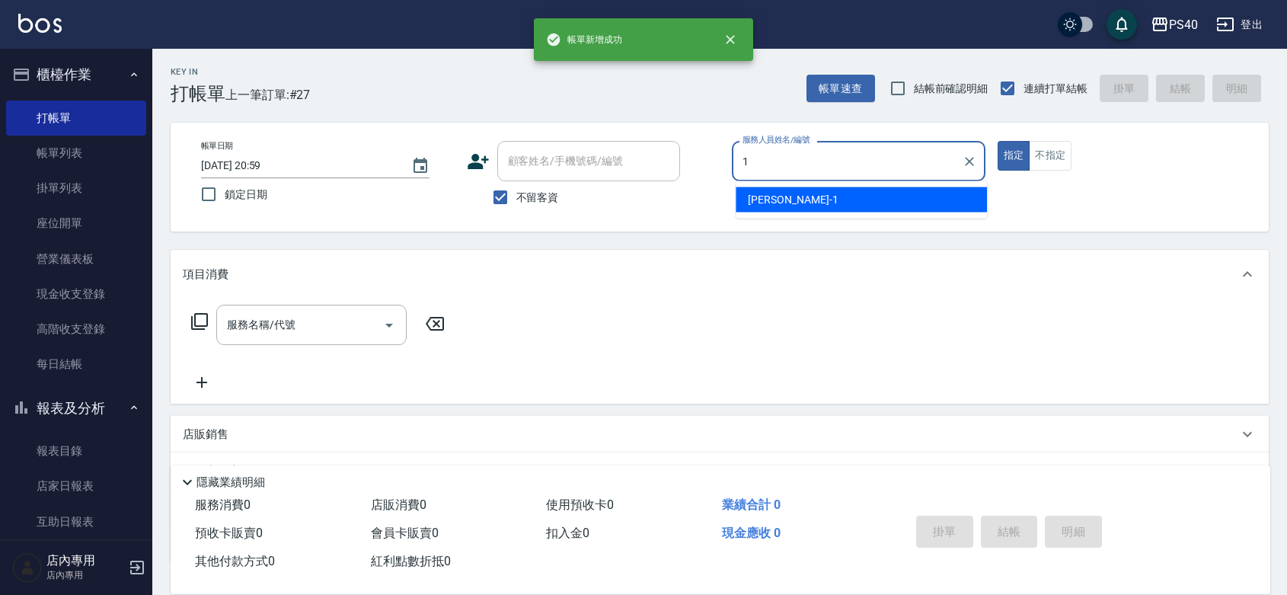
type input "[PERSON_NAME]-1"
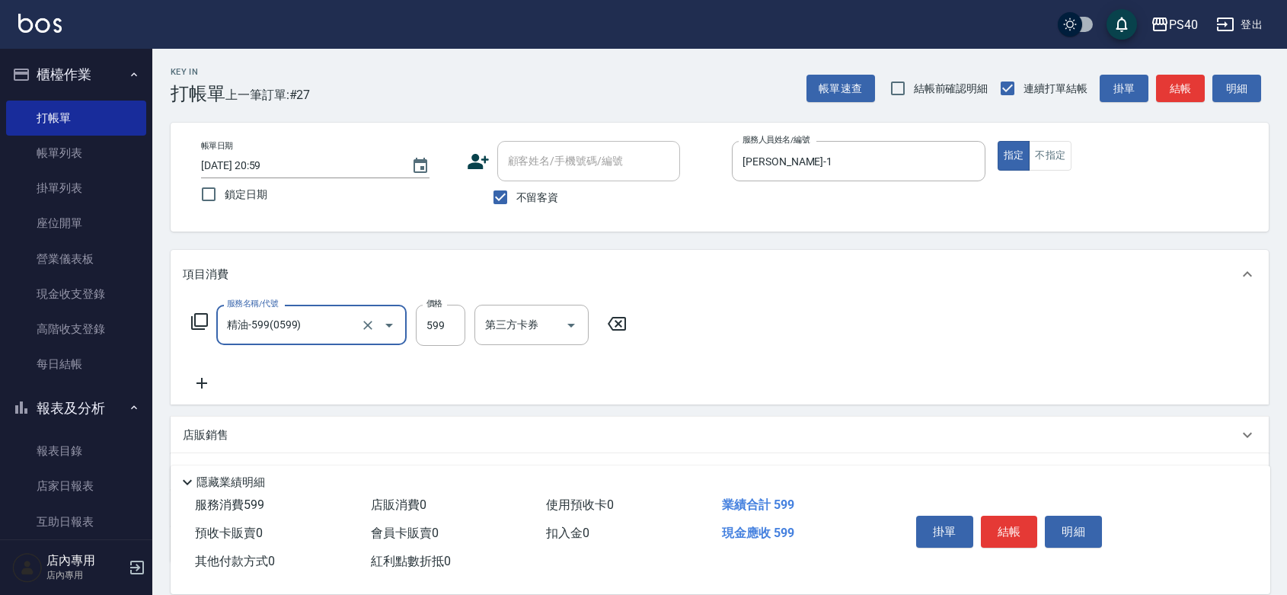
type input "精油-599(0599)"
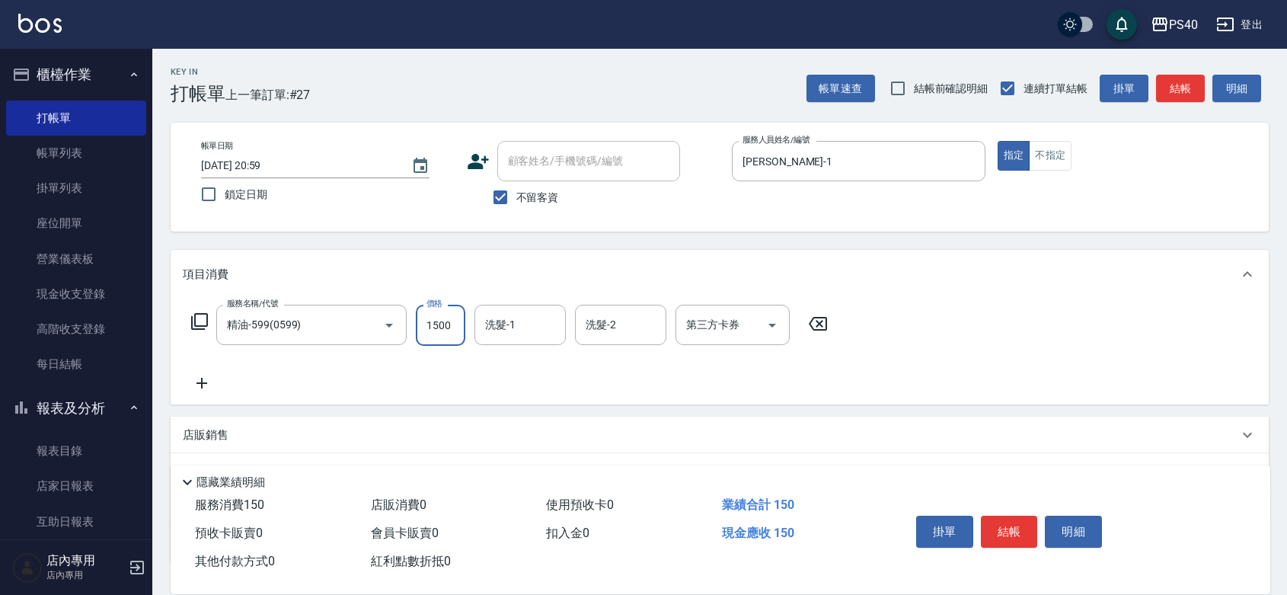
type input "1500"
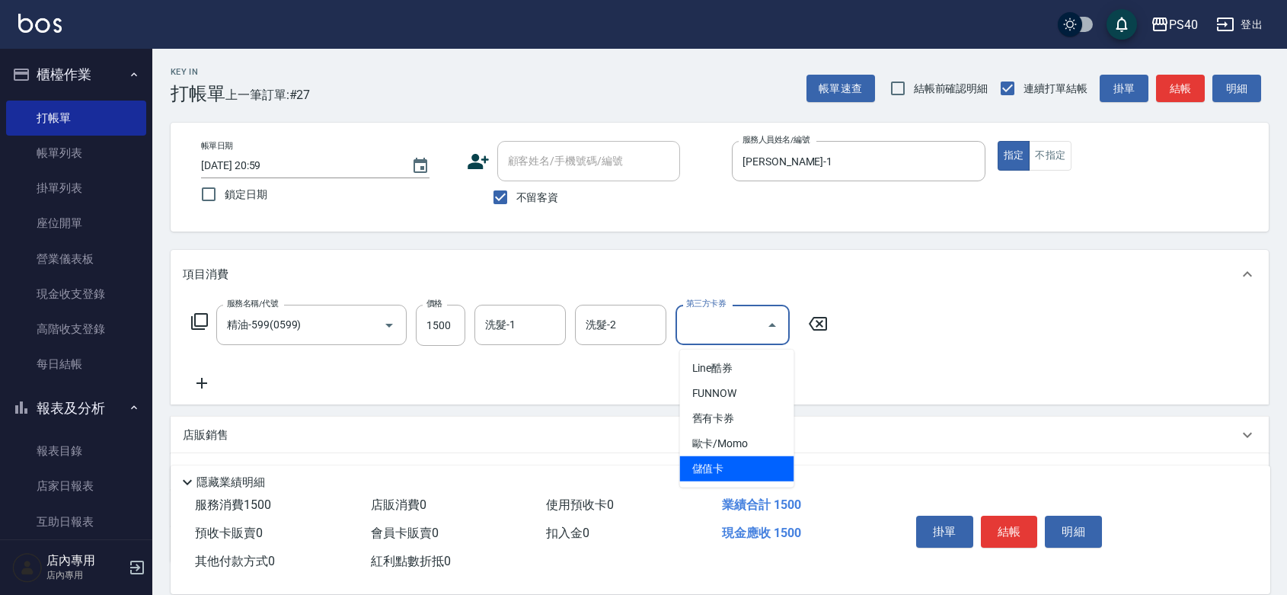
type input "儲值卡"
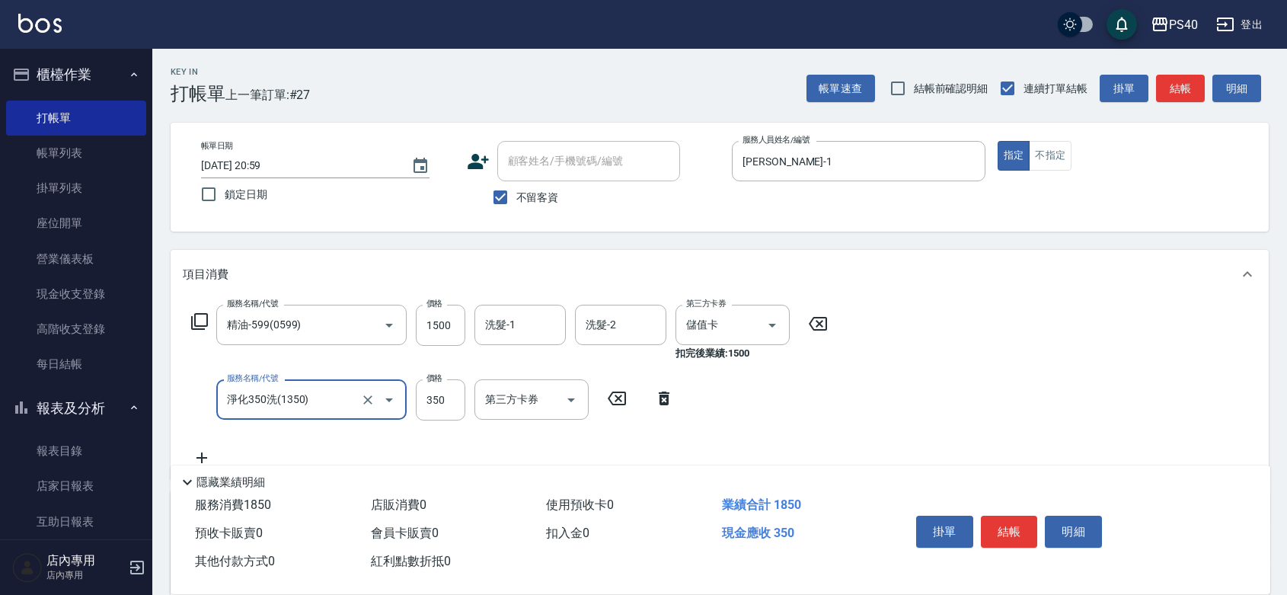
type input "淨化350洗(1350)"
type input "250"
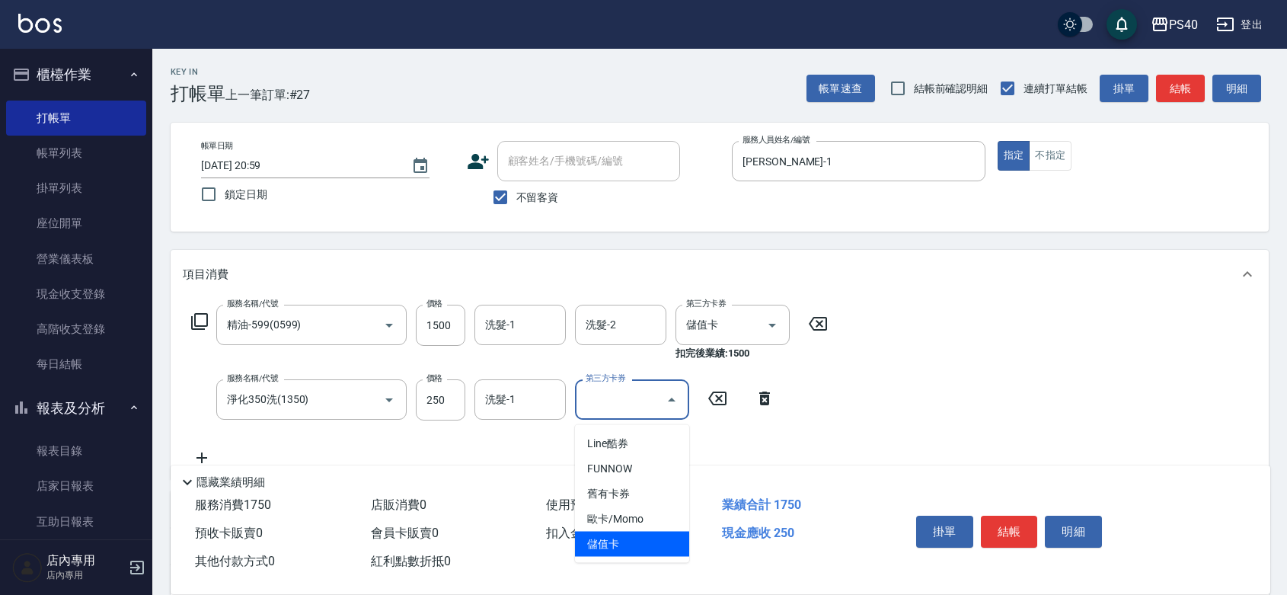
type input "儲值卡"
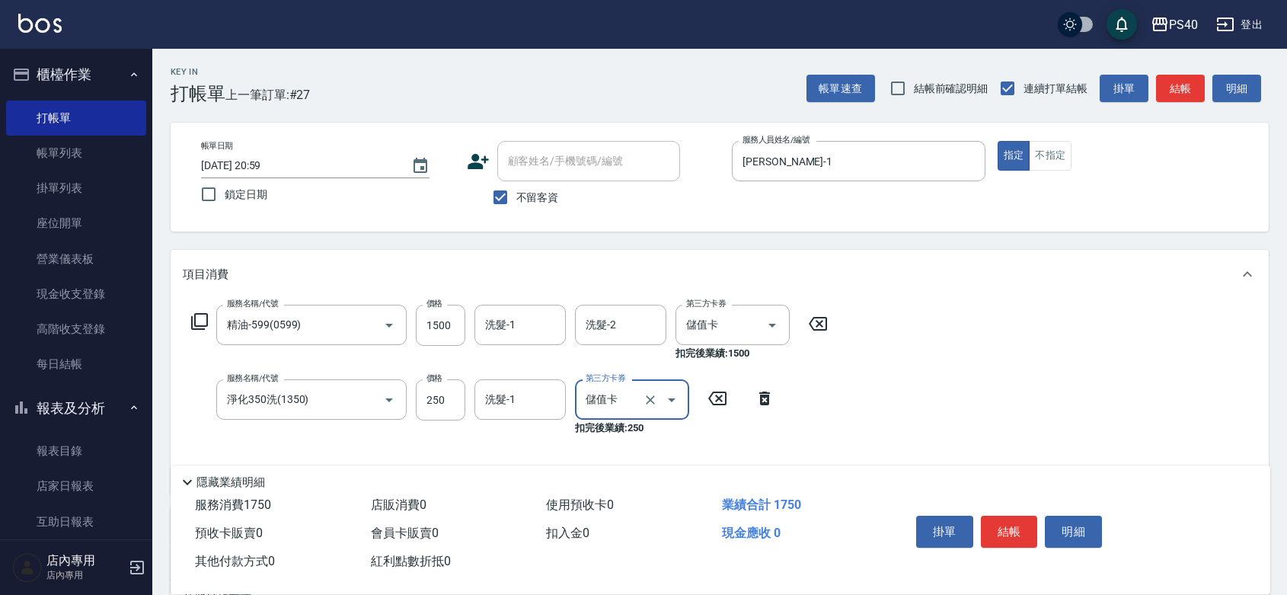
click at [1015, 516] on button "結帳" at bounding box center [1009, 532] width 57 height 32
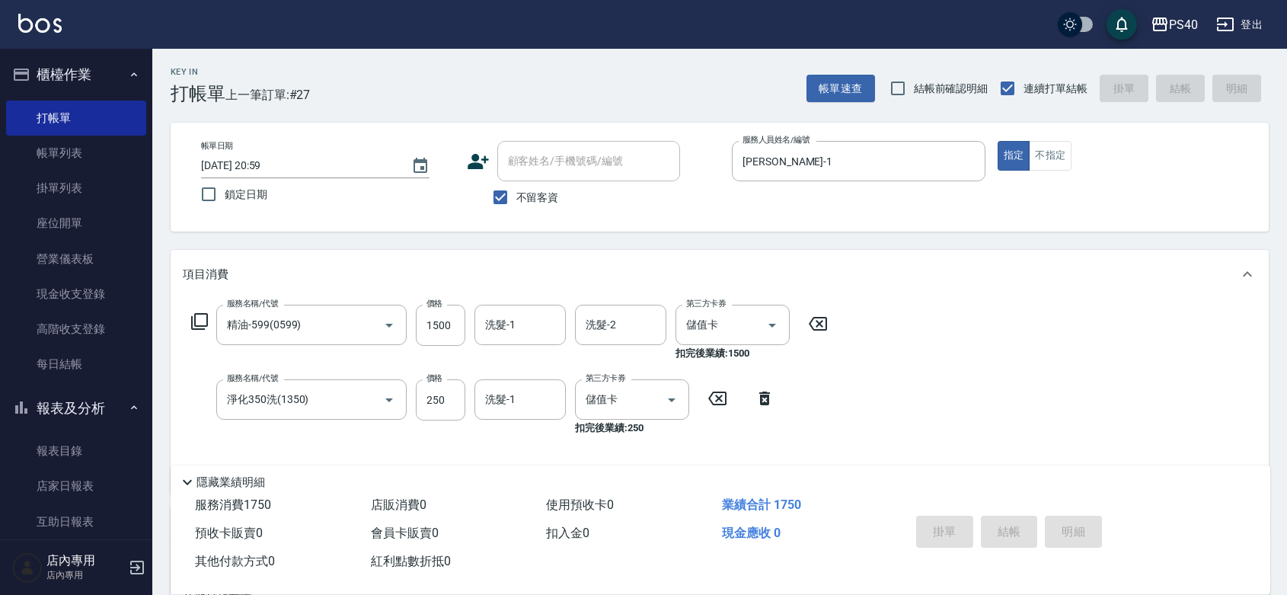
type input "[DATE] 21:00"
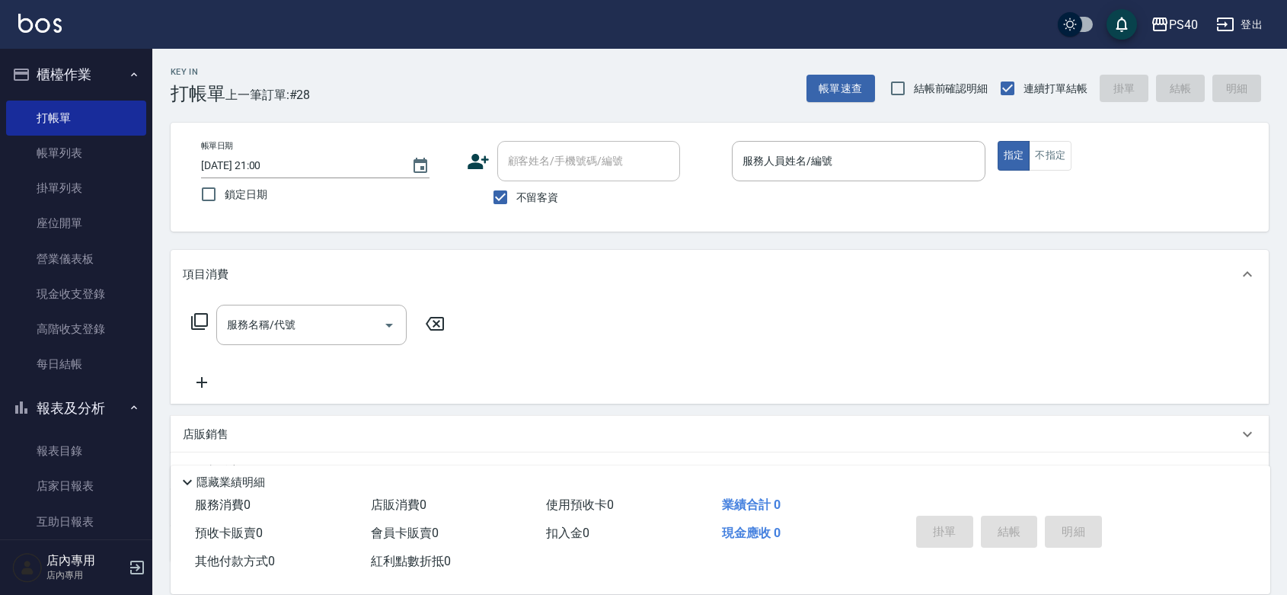
drag, startPoint x: 152, startPoint y: 196, endPoint x: 149, endPoint y: 264, distance: 68.6
click at [149, 264] on div "櫃檯作業 打帳單 帳單列表 掛單列表 座位開單 營業儀表板 現金收支登錄 高階收支登錄 每日結帳 報表及分析 報表目錄 店家日報表 互助日報表 互助排行榜 設…" at bounding box center [76, 322] width 153 height 546
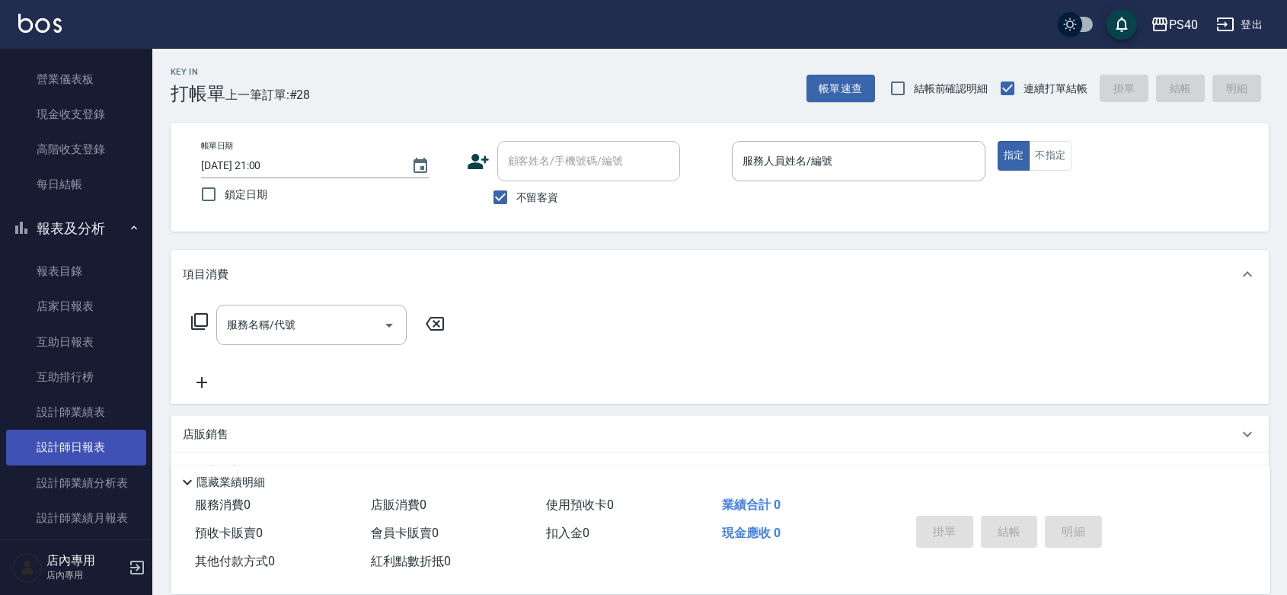
scroll to position [222, 0]
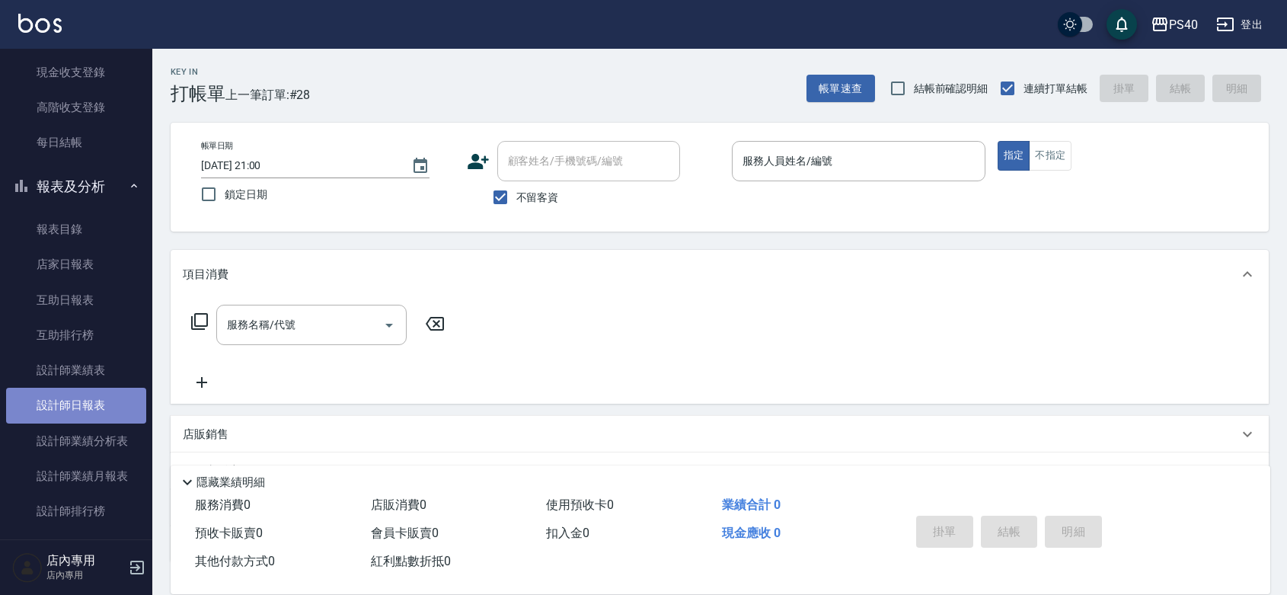
click at [81, 404] on link "設計師日報表" at bounding box center [76, 405] width 140 height 35
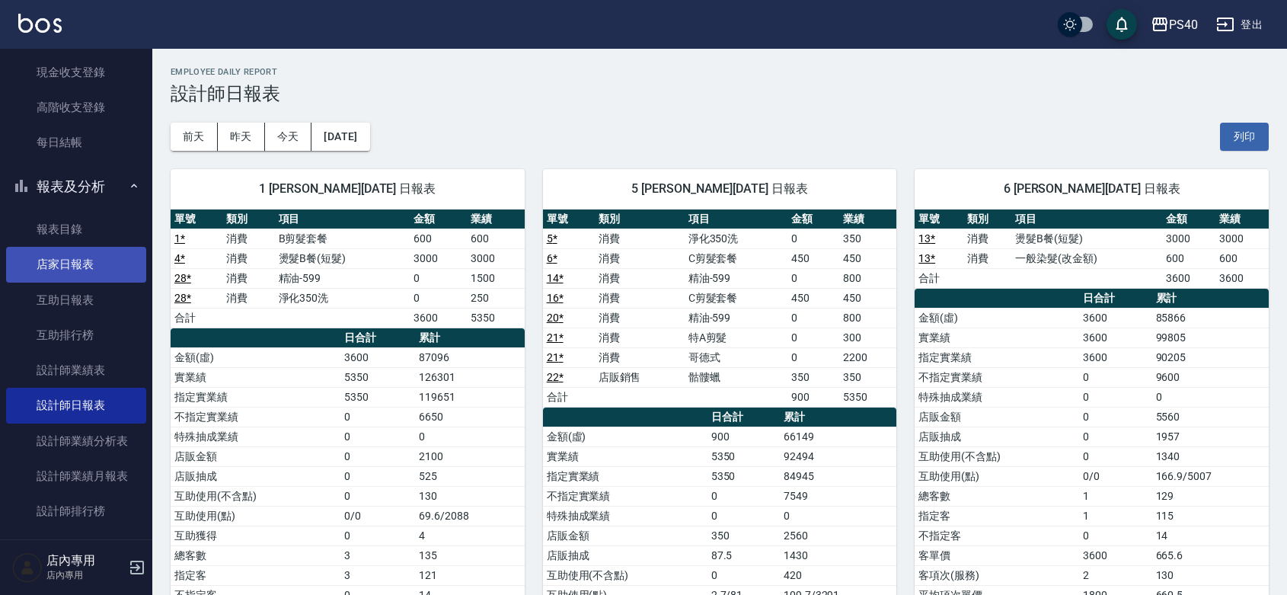
click at [72, 260] on link "店家日報表" at bounding box center [76, 264] width 140 height 35
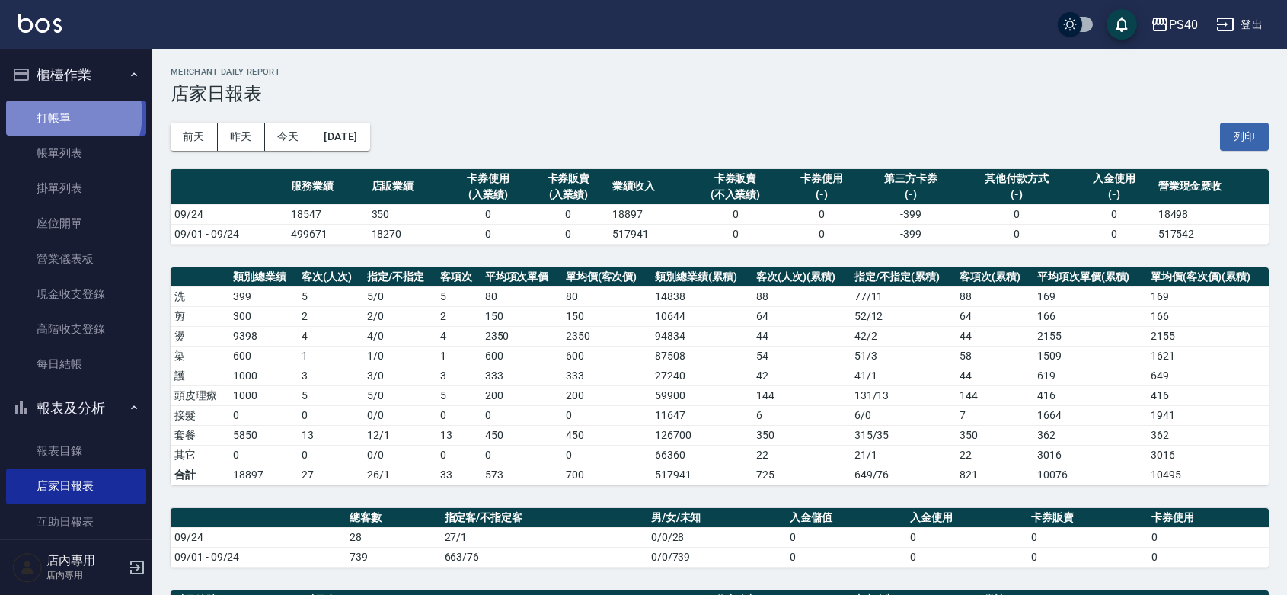
click at [65, 114] on link "打帳單" at bounding box center [76, 118] width 140 height 35
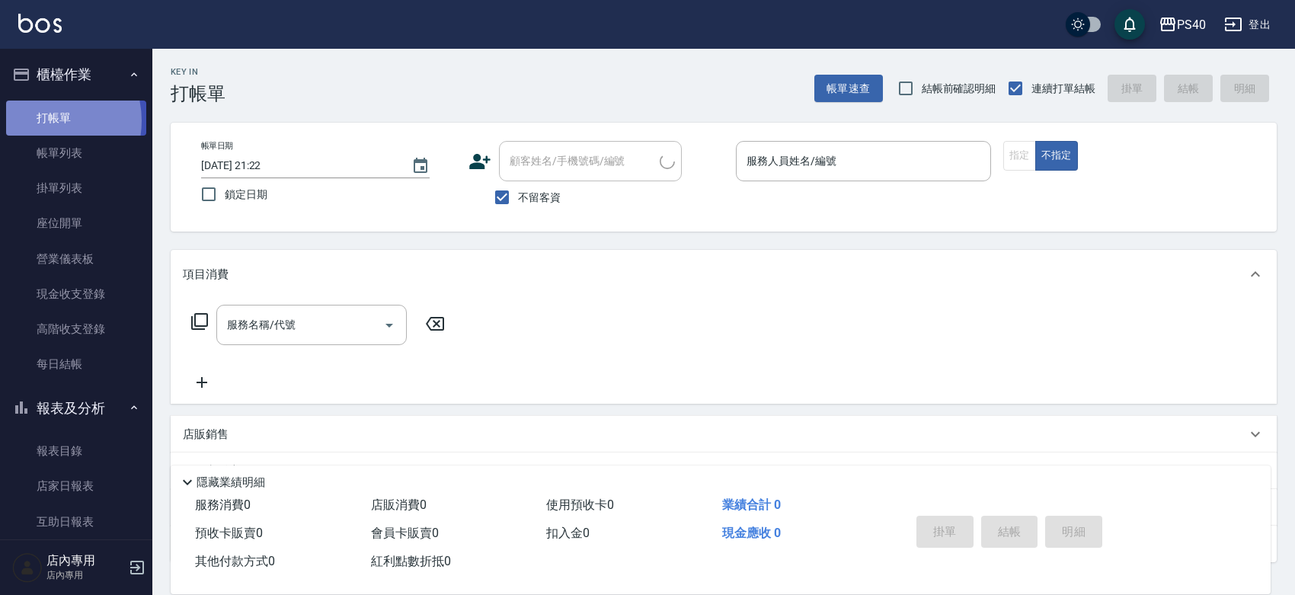
click at [40, 120] on link "打帳單" at bounding box center [76, 118] width 140 height 35
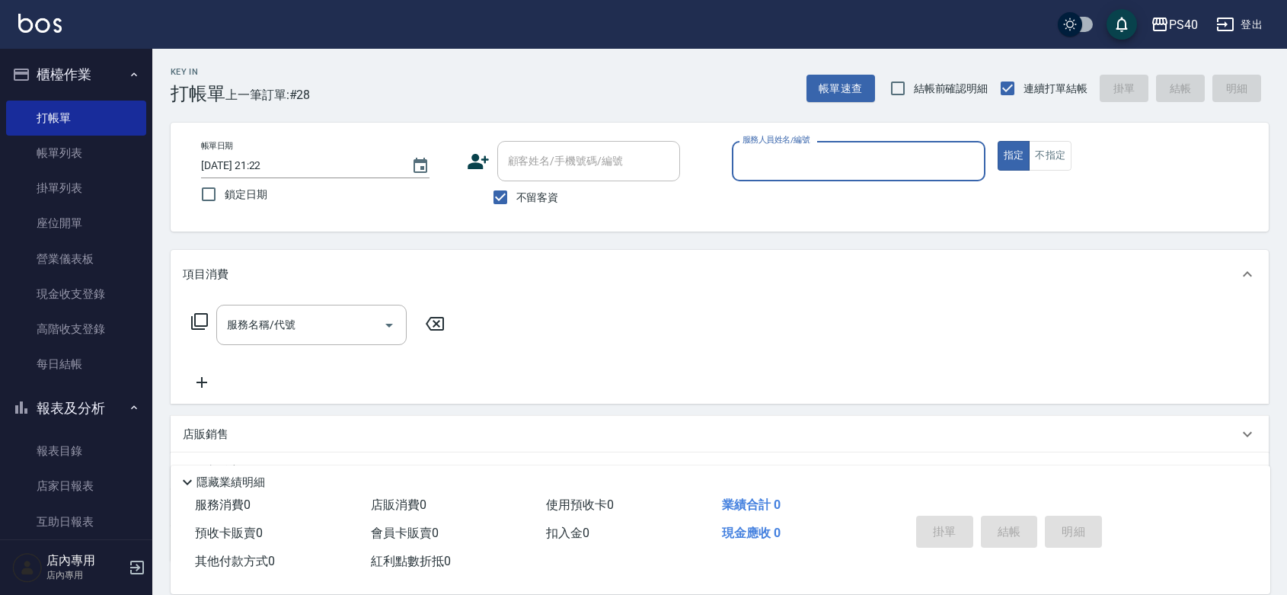
click at [826, 160] on input "服務人員姓名/編號" at bounding box center [859, 161] width 240 height 27
type input "[PERSON_NAME]-5"
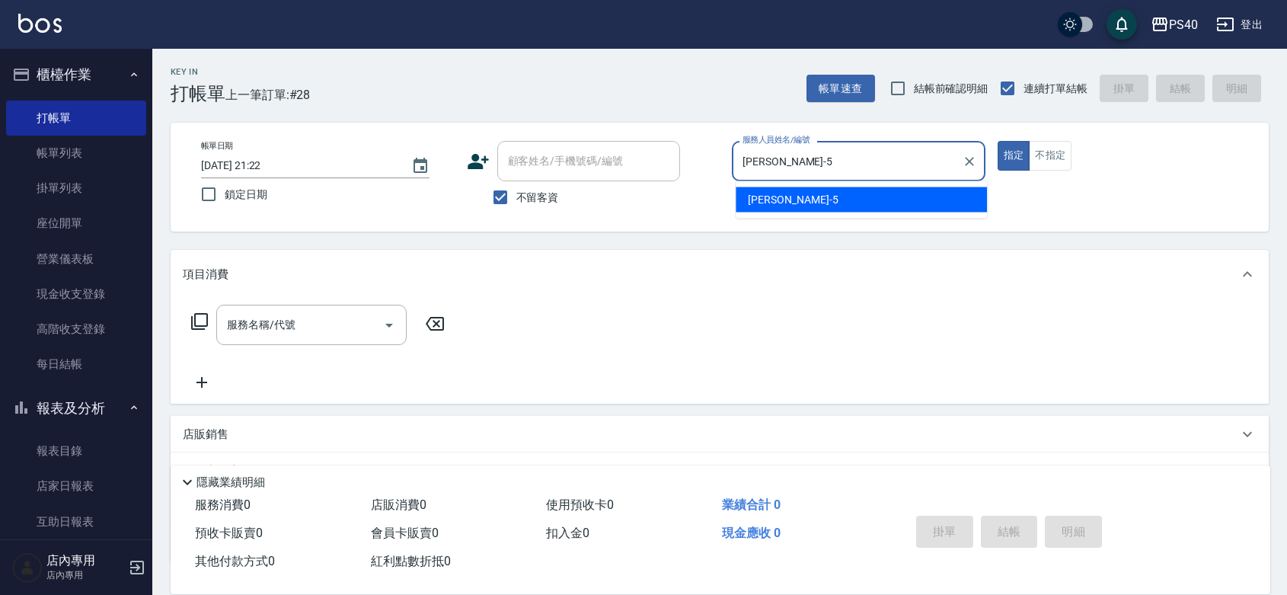
type button "true"
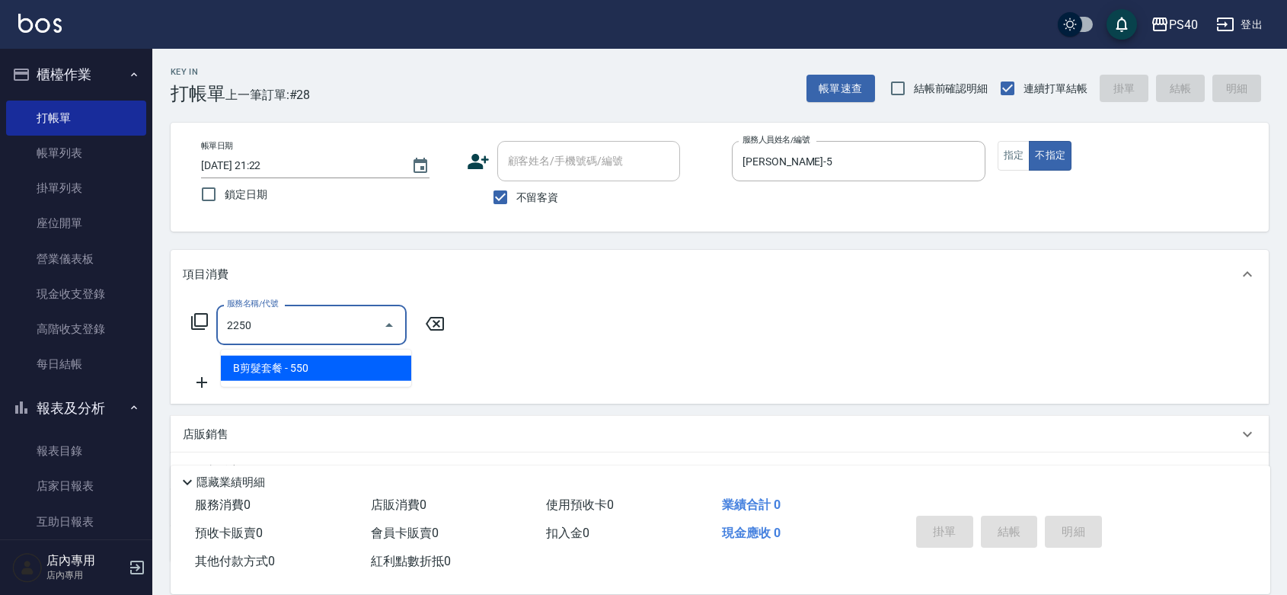
type input "B剪髮套餐(2250)"
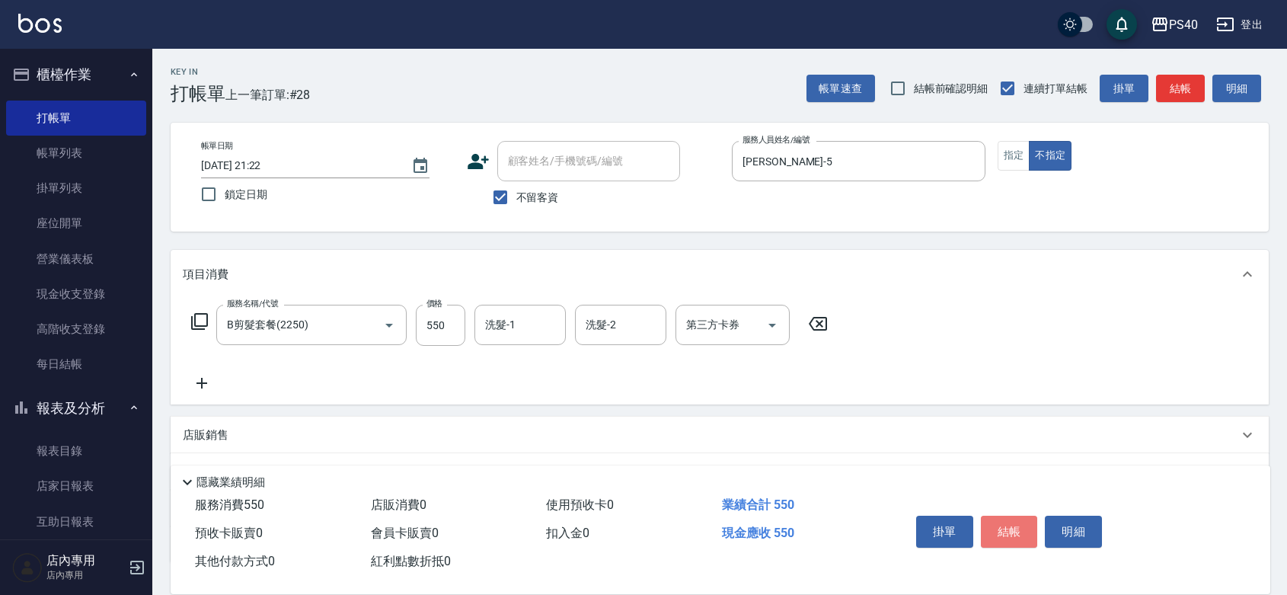
click at [1018, 516] on button "結帳" at bounding box center [1009, 532] width 57 height 32
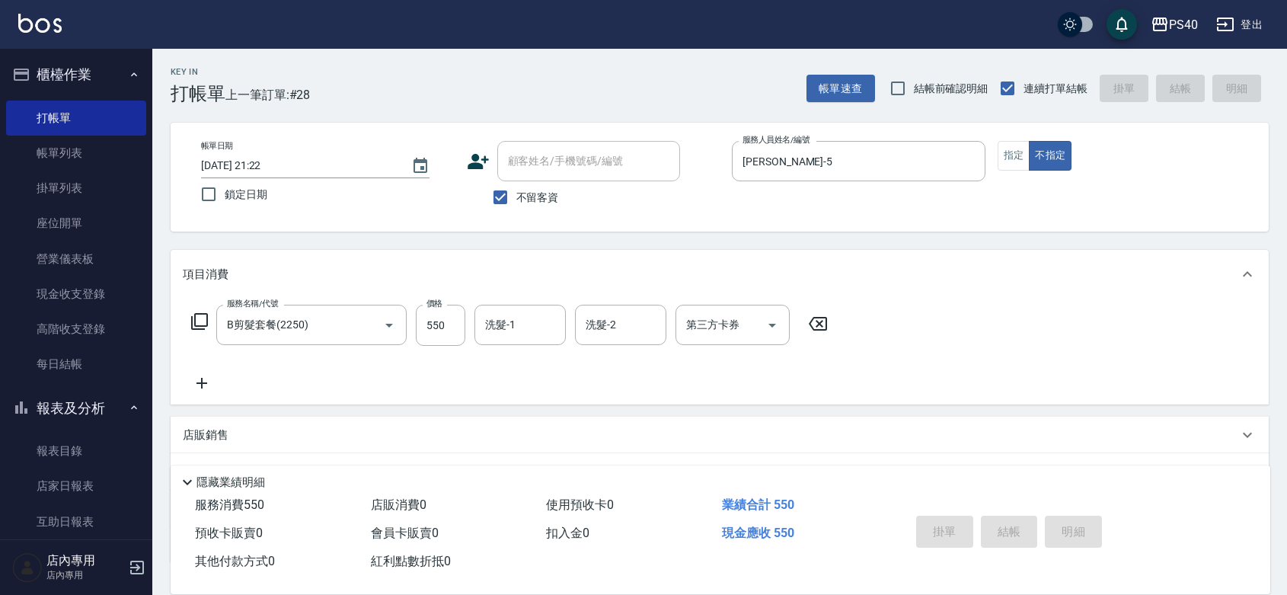
type input "[DATE] 21:23"
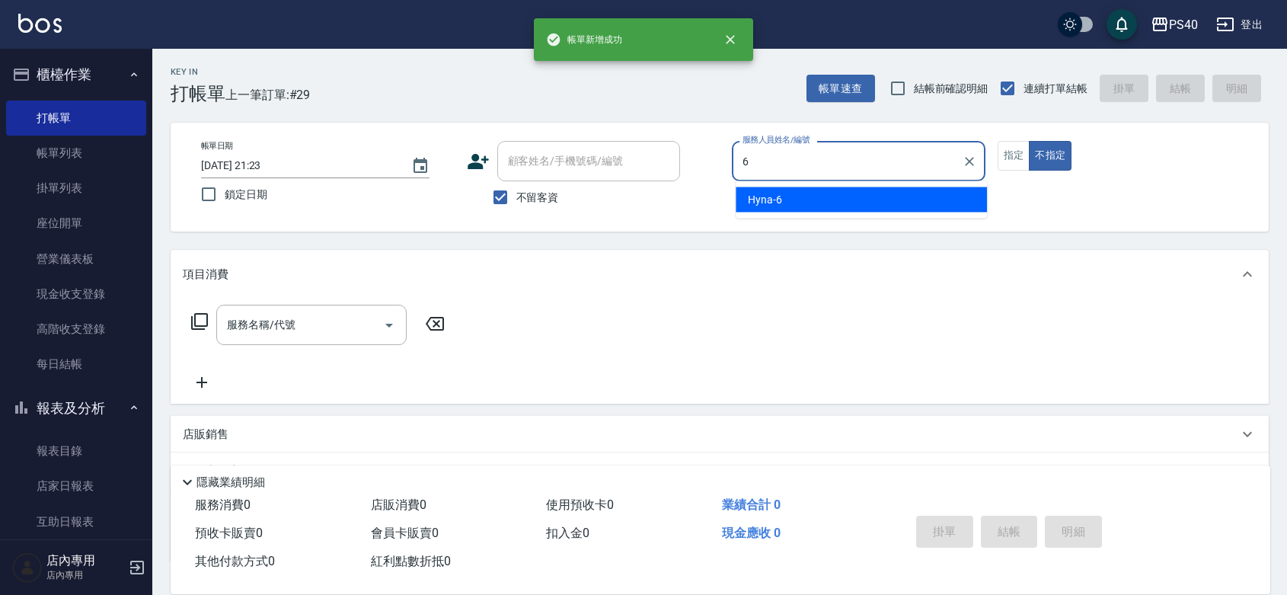
type input "Hyna-6"
type button "false"
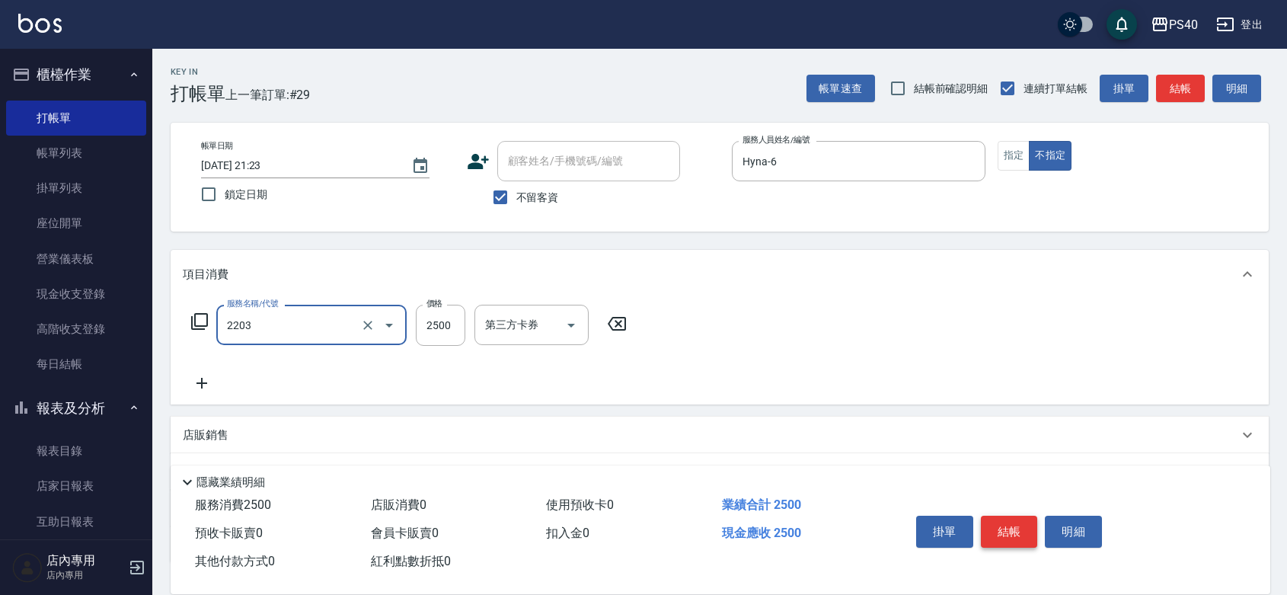
type input "燙髮C餐(短髮)(2203)"
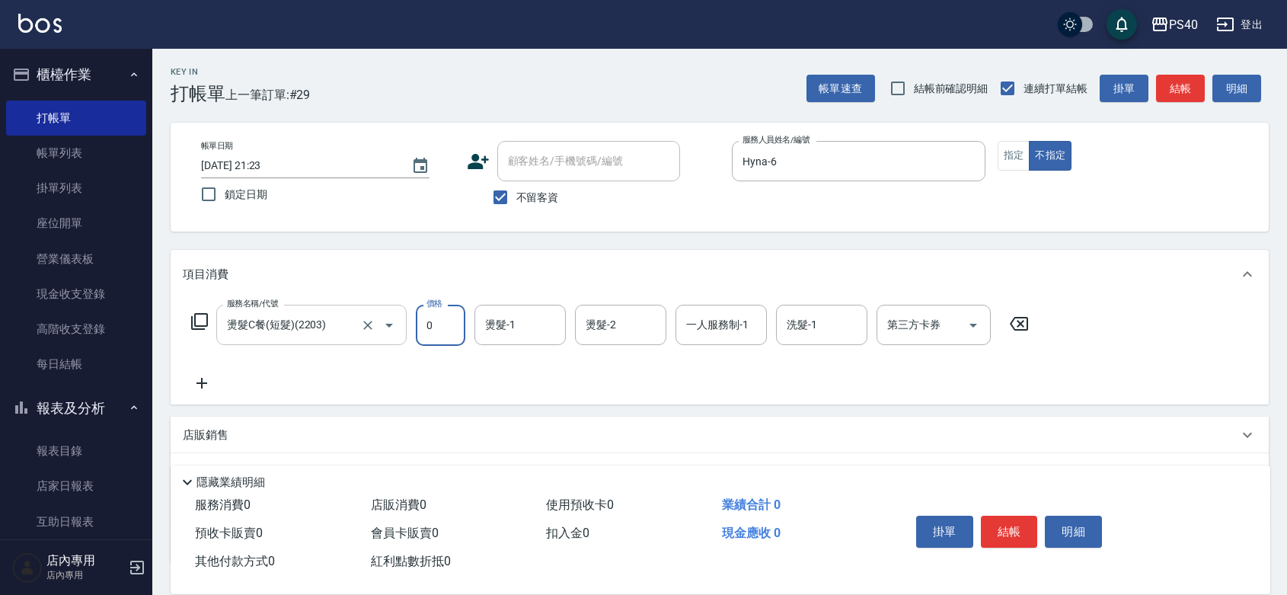
type input "0"
click at [293, 327] on input "燙髮C餐(短髮)(2203)" at bounding box center [290, 324] width 134 height 27
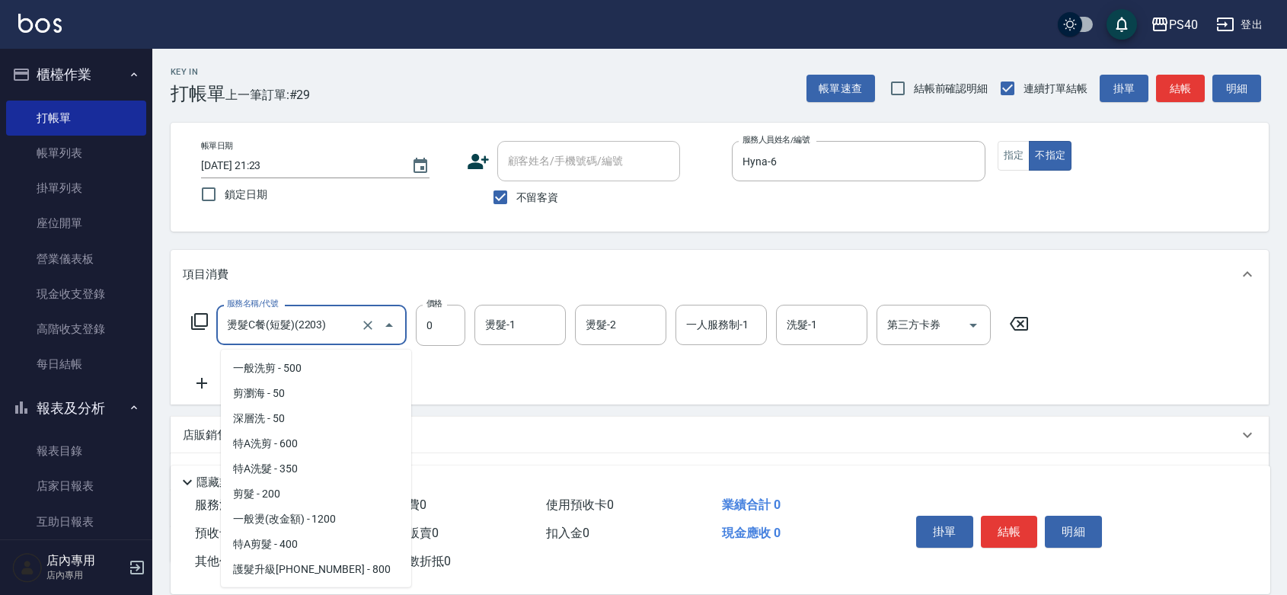
click at [293, 327] on input "燙髮C餐(短髮)(2203)" at bounding box center [290, 324] width 134 height 27
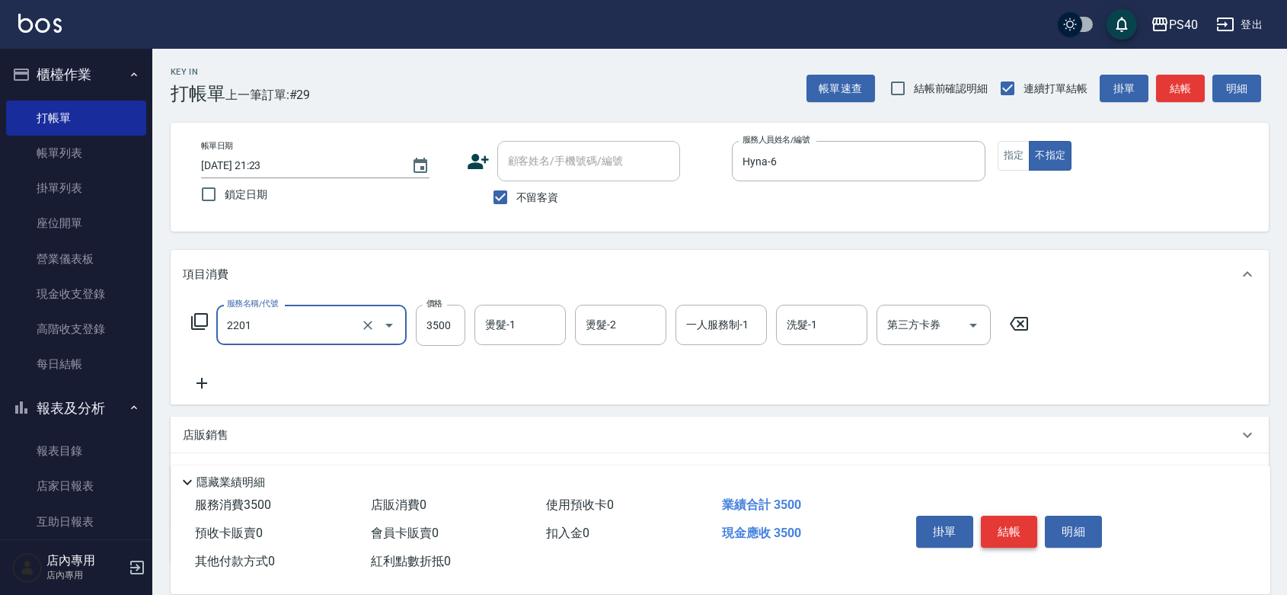
type input "燙髮A餐(短髮)(2201)"
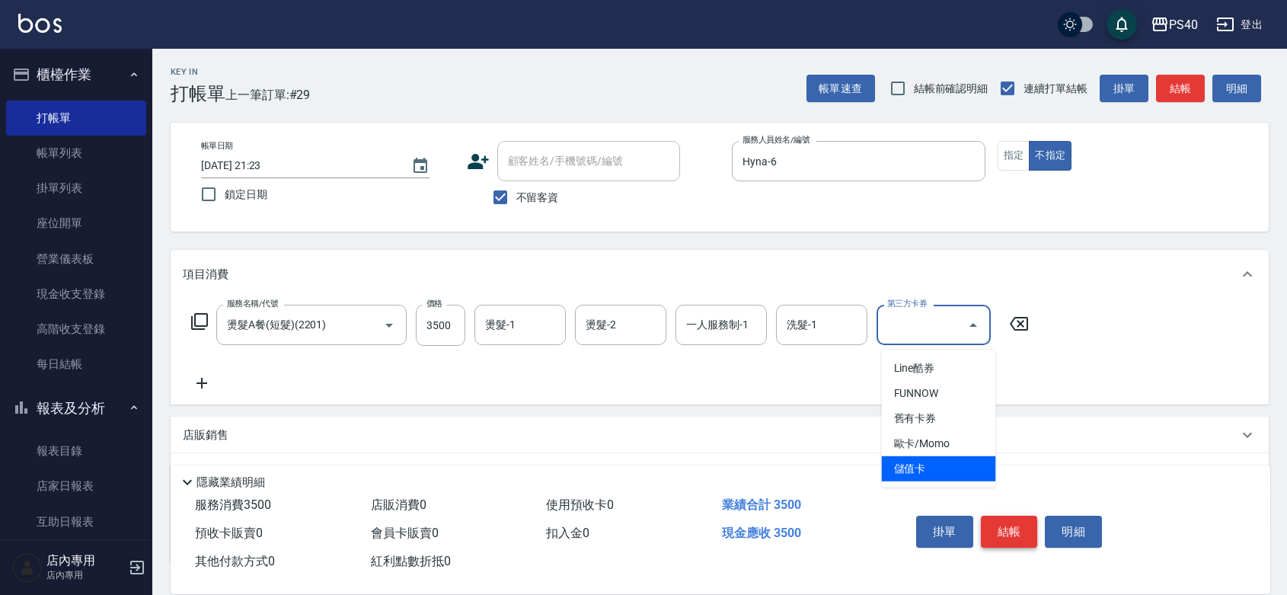
type input "儲值卡"
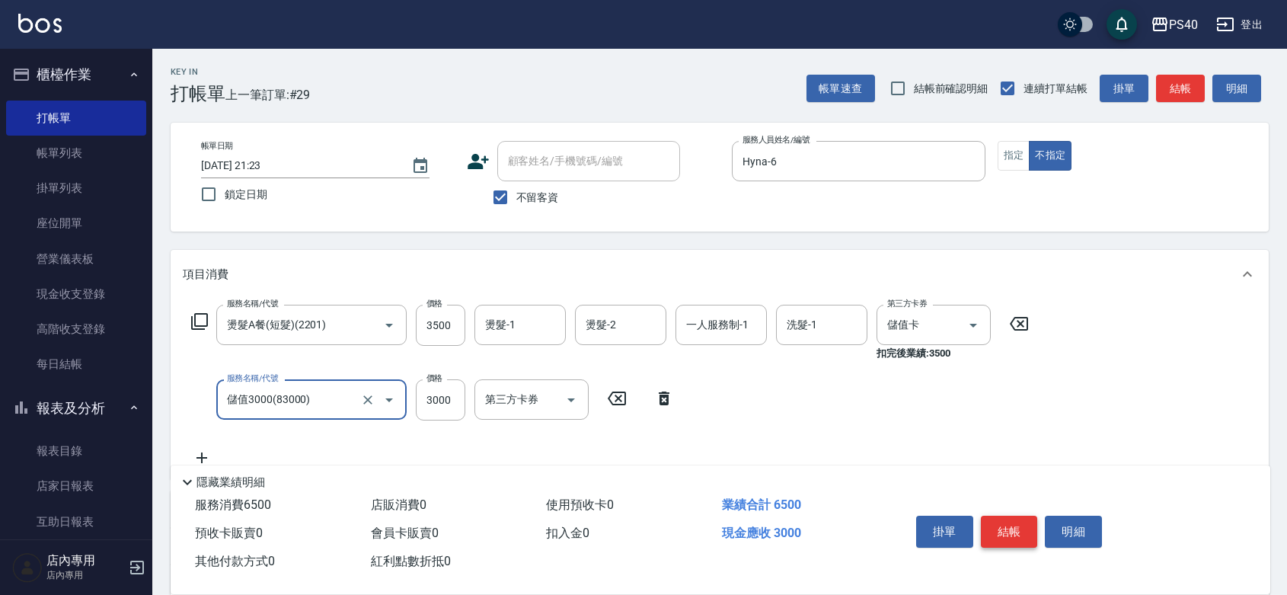
type input "儲值3000(83000)"
type input "600"
click at [1028, 516] on button "結帳" at bounding box center [1009, 532] width 57 height 32
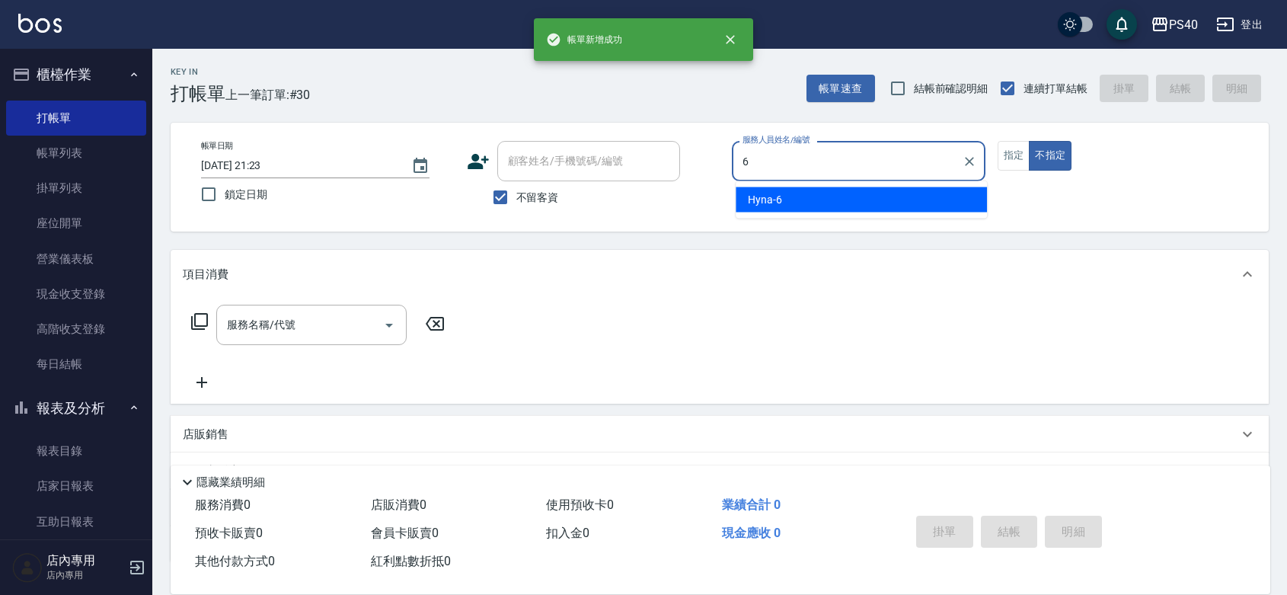
type input "Hyna-6"
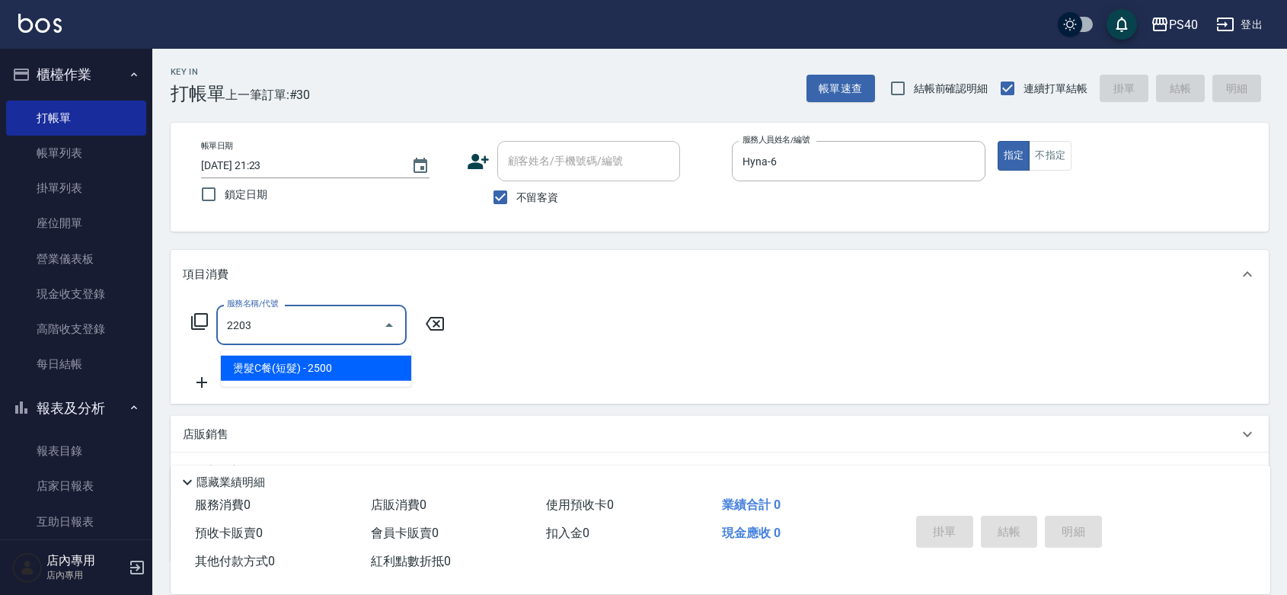
type input "燙髮C餐(短髮)(2203)"
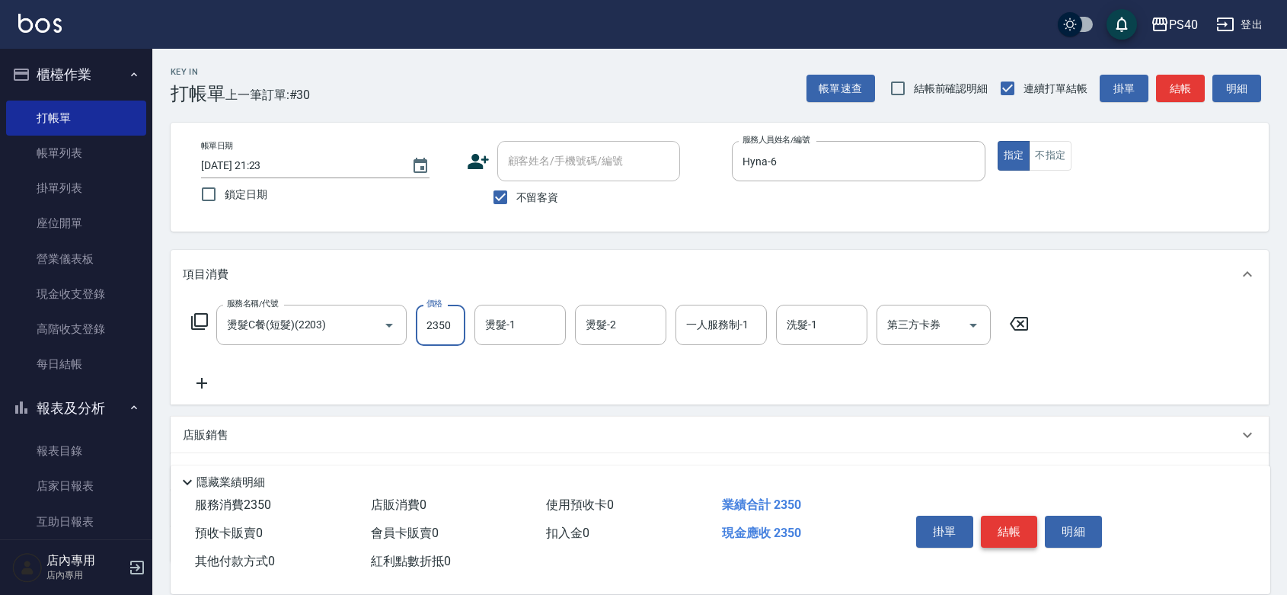
type input "2350"
click at [1028, 516] on button "結帳" at bounding box center [1009, 532] width 57 height 32
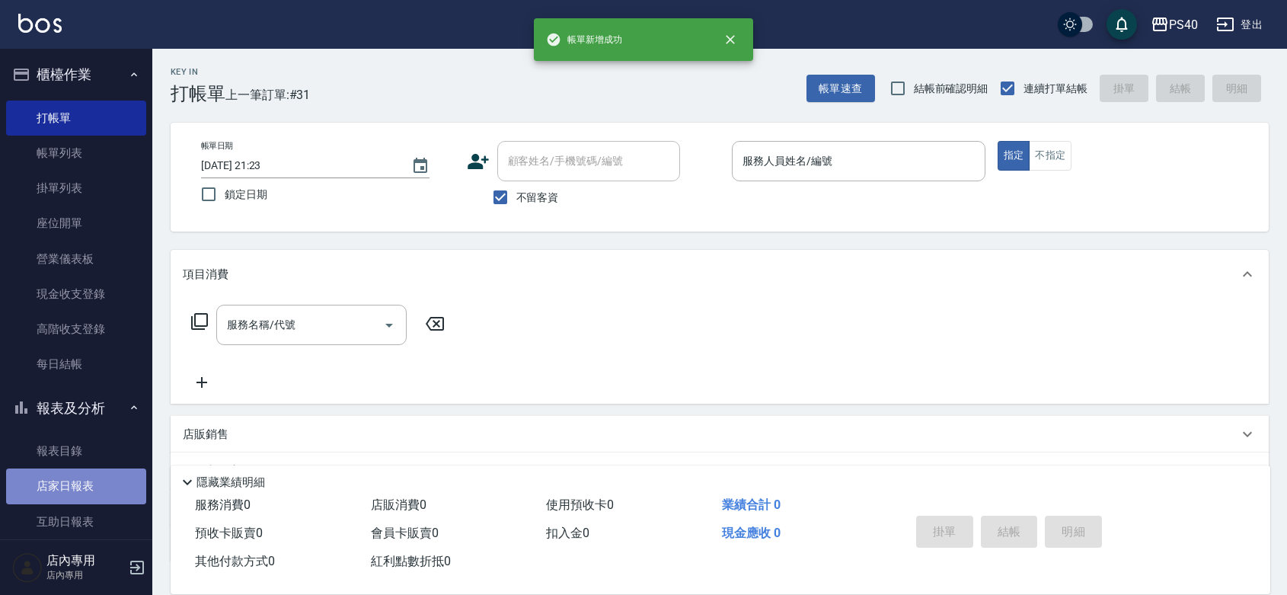
click at [86, 481] on link "店家日報表" at bounding box center [76, 485] width 140 height 35
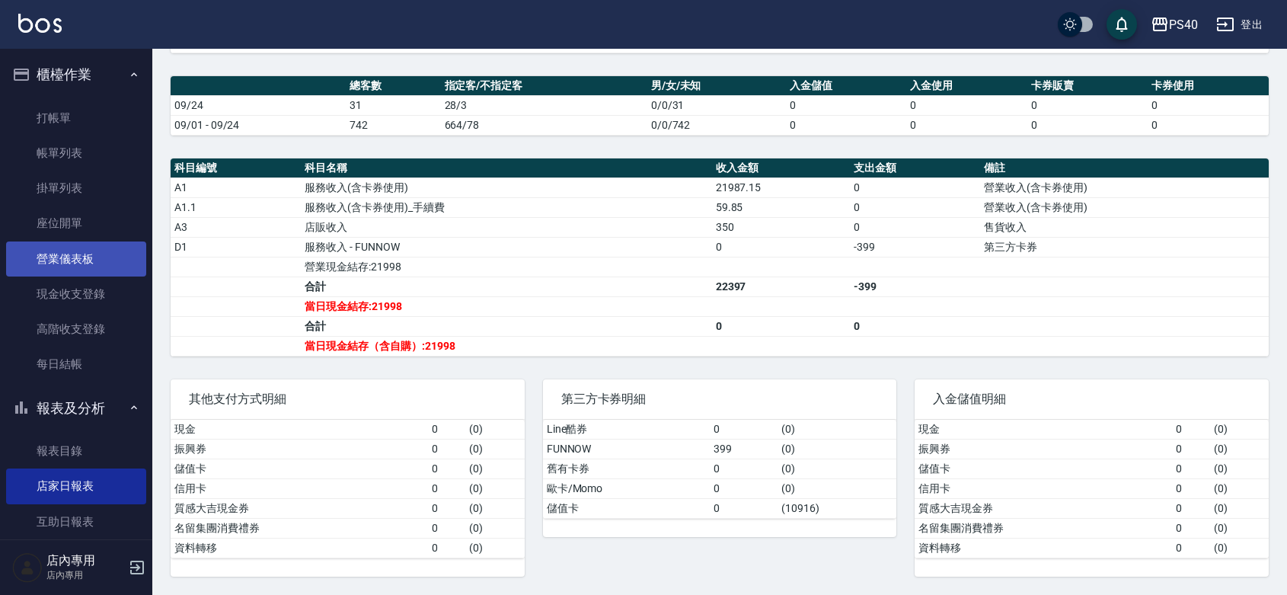
scroll to position [222, 0]
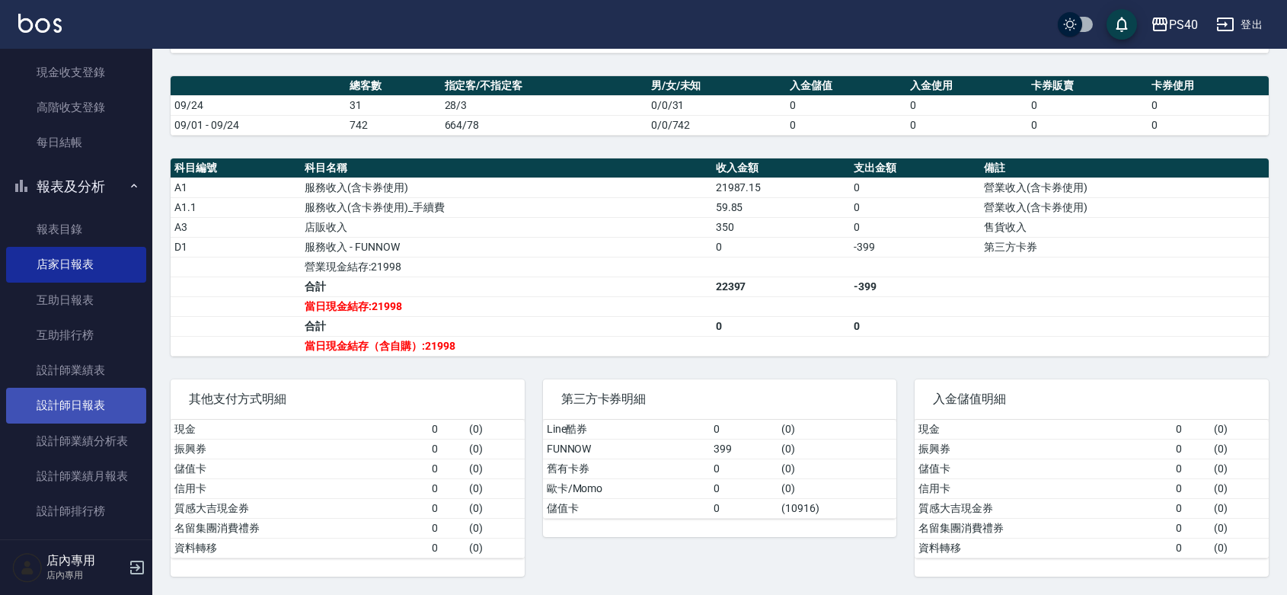
click at [101, 401] on link "設計師日報表" at bounding box center [76, 405] width 140 height 35
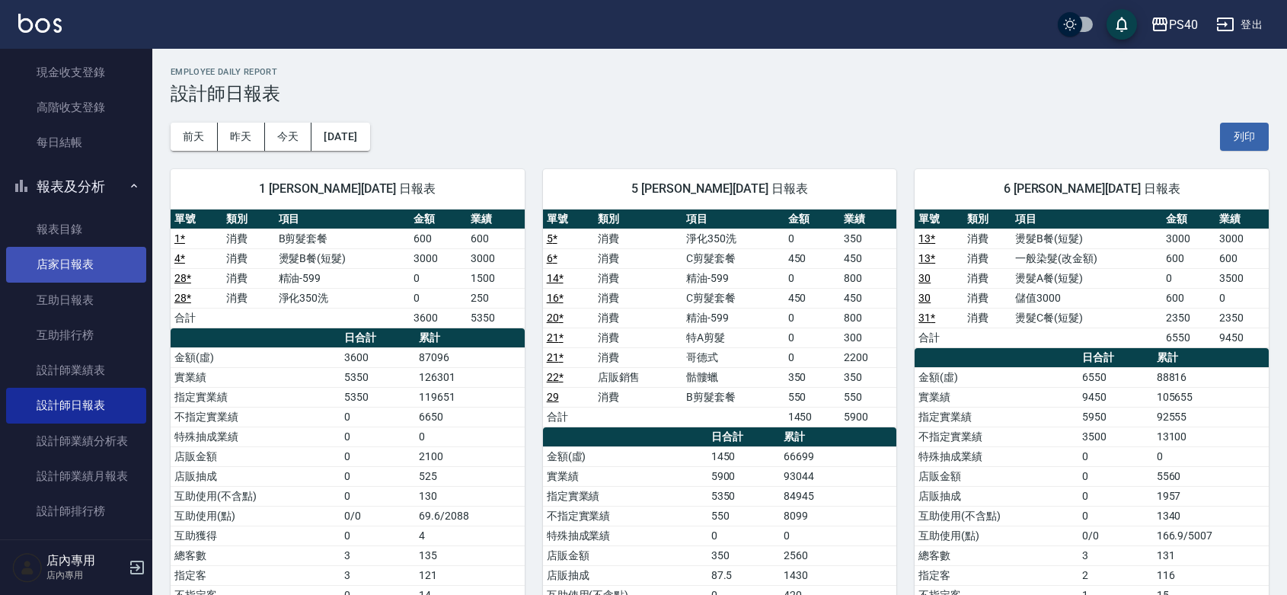
click at [37, 260] on link "店家日報表" at bounding box center [76, 264] width 140 height 35
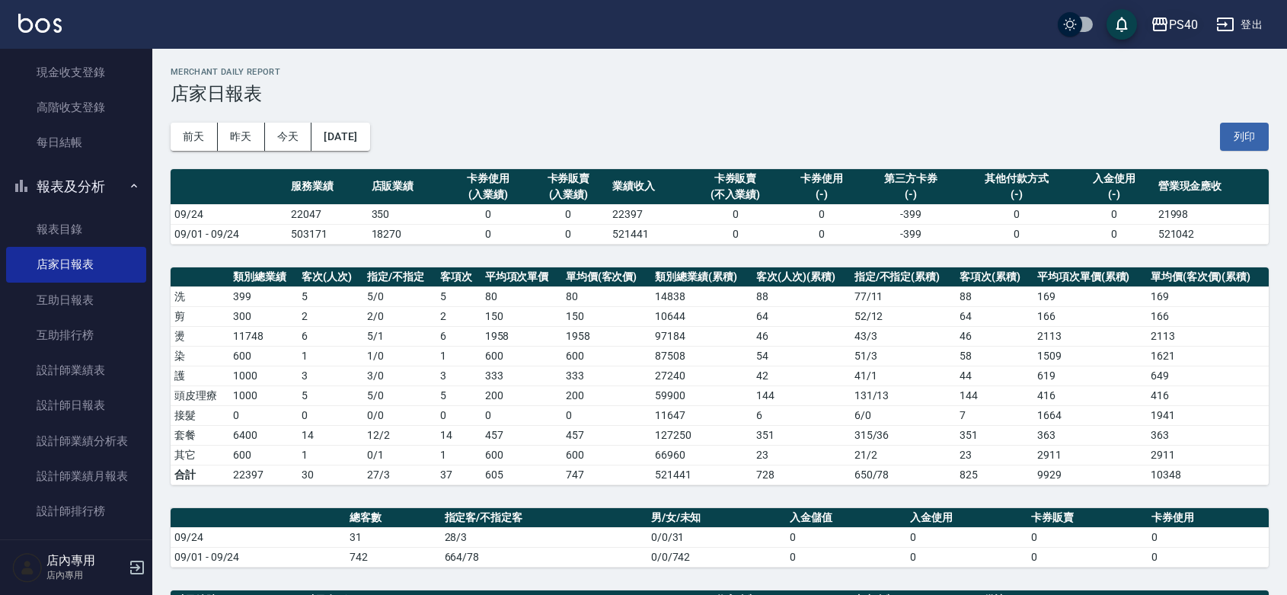
click at [1170, 24] on div "PS40" at bounding box center [1183, 24] width 29 height 19
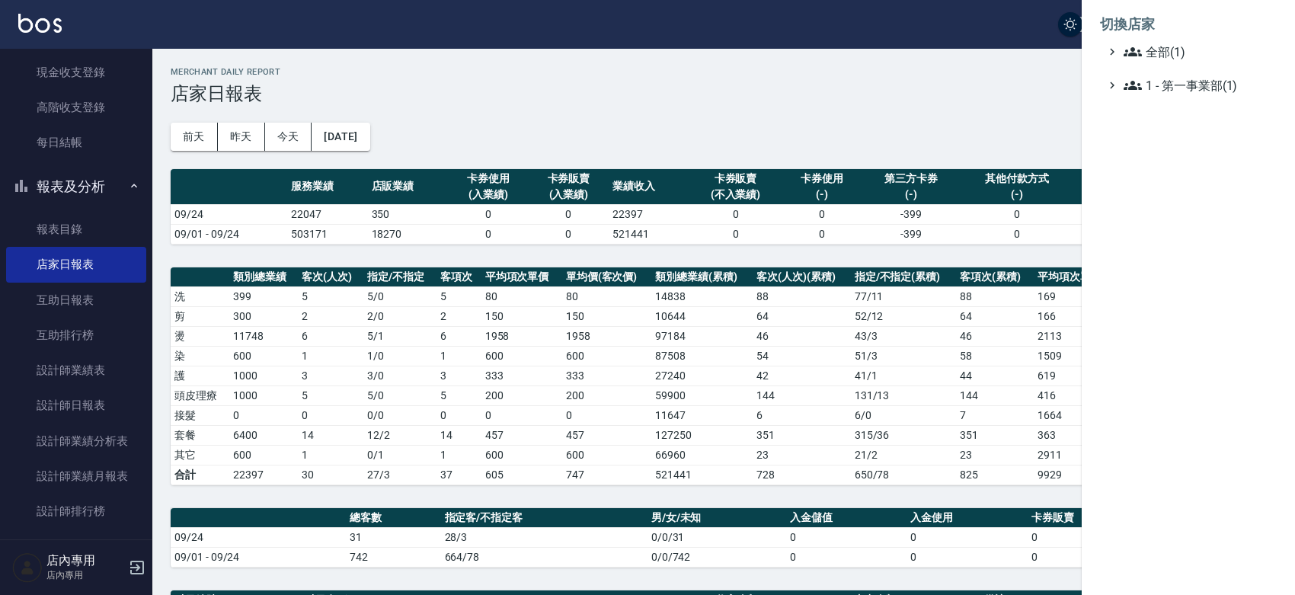
click at [1033, 21] on div at bounding box center [647, 297] width 1295 height 595
